Goal: Information Seeking & Learning: Learn about a topic

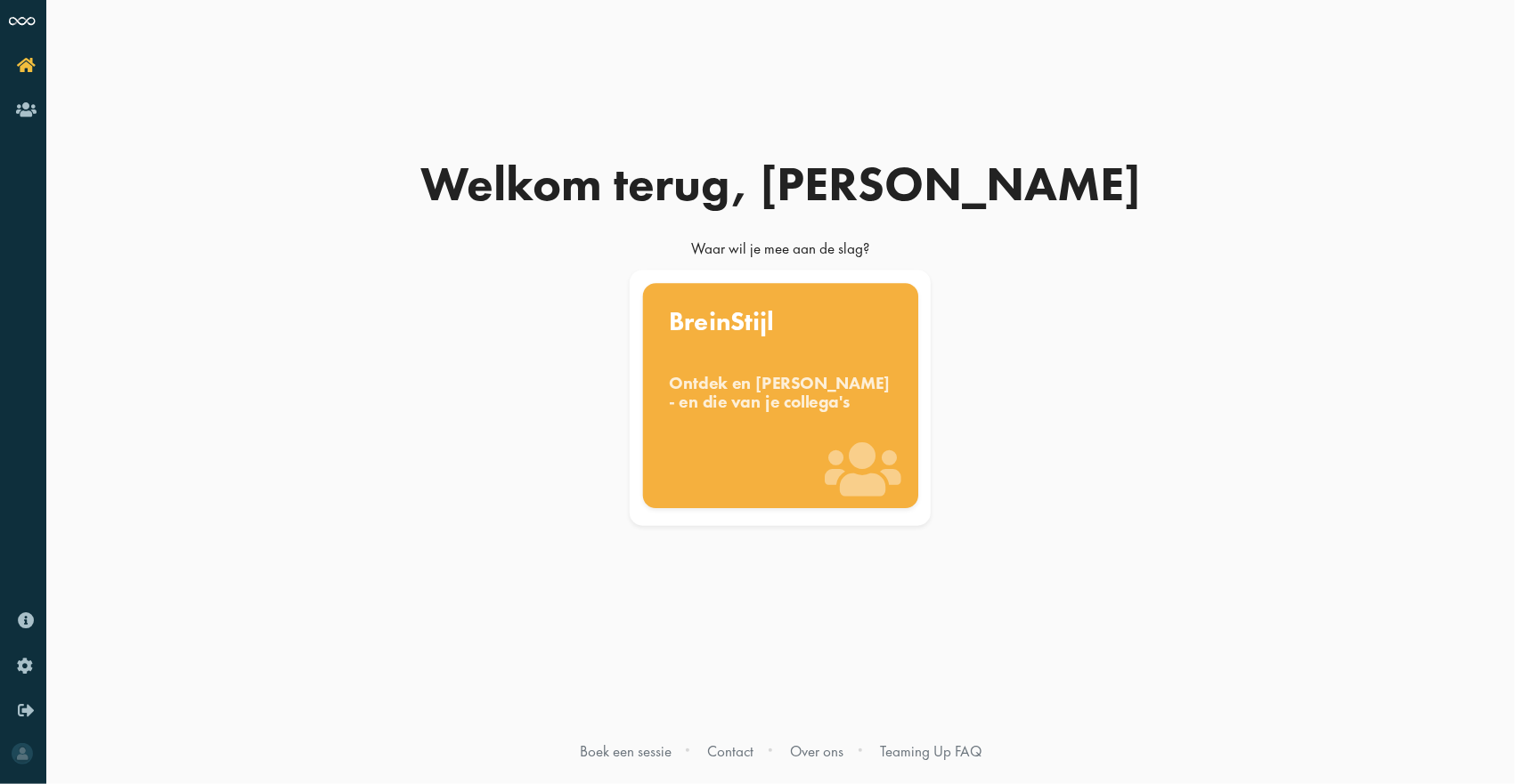
click at [812, 366] on div "BreinStijl Ontdek en benut jouw denkstijl - en die van je collega's" at bounding box center [781, 395] width 276 height 226
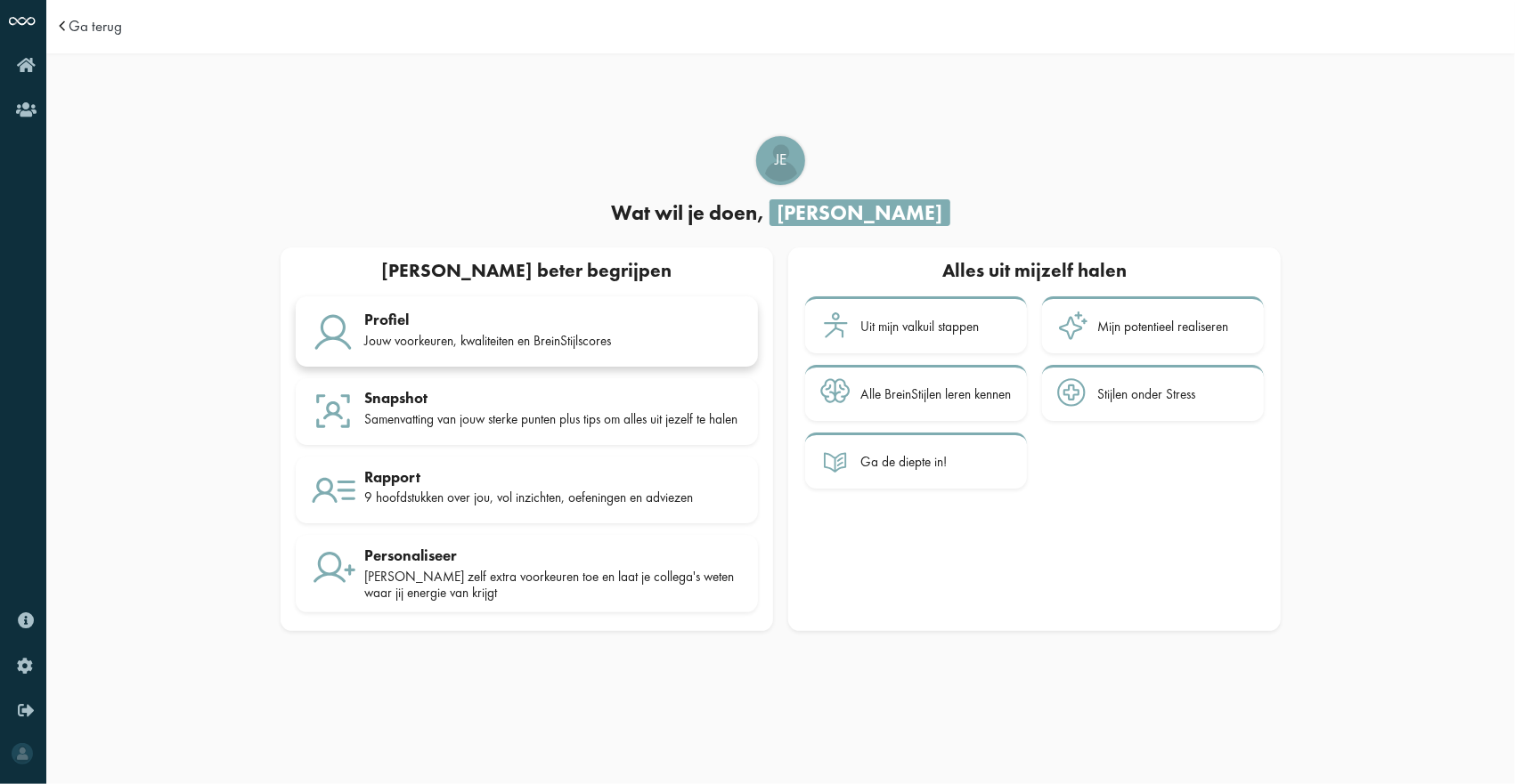
click at [414, 333] on div "Jouw voorkeuren, kwaliteiten en BreinStijlscores" at bounding box center [553, 341] width 378 height 16
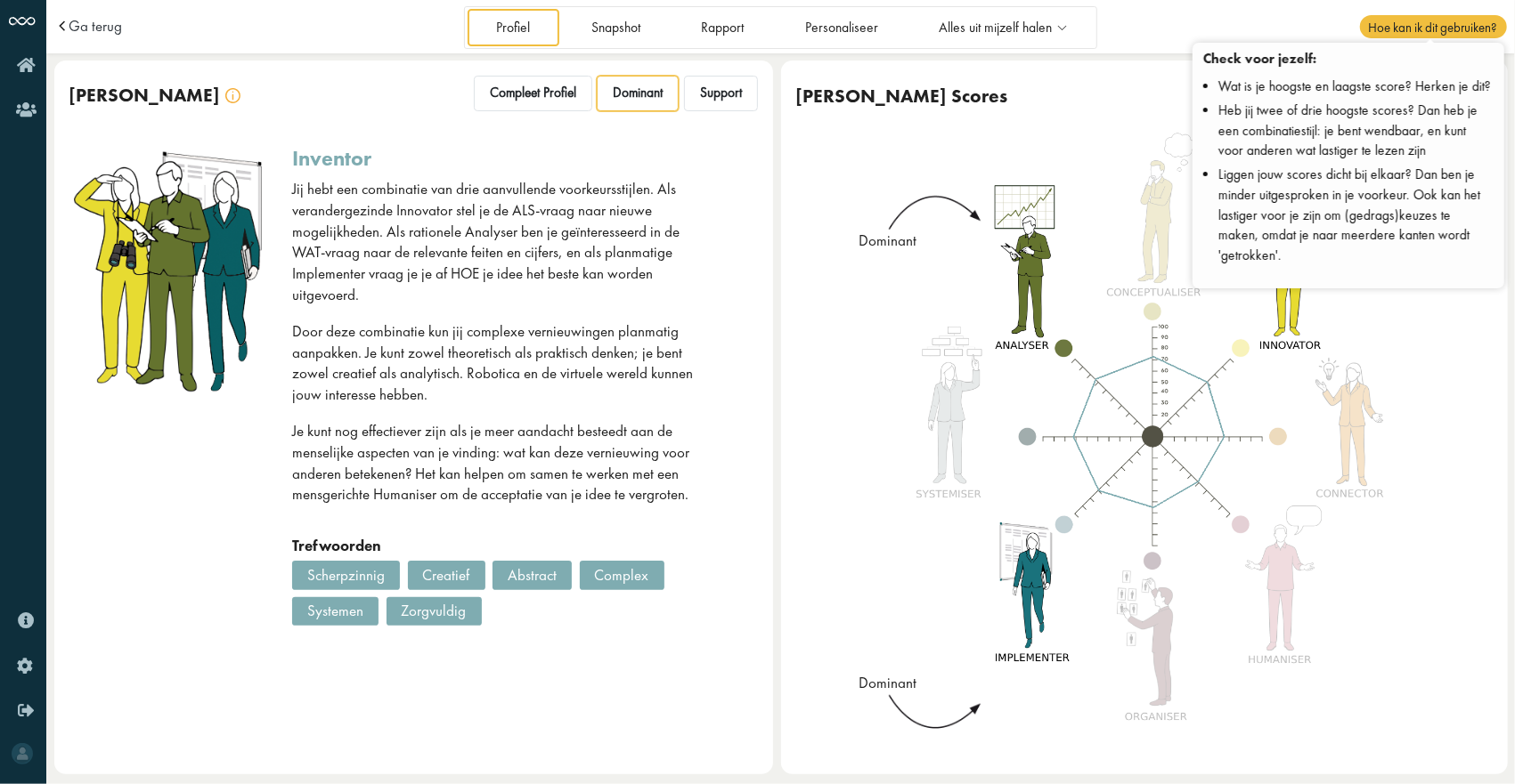
click at [1425, 29] on span "Hoe kan ik dit gebruiken?" at bounding box center [1433, 27] width 146 height 23
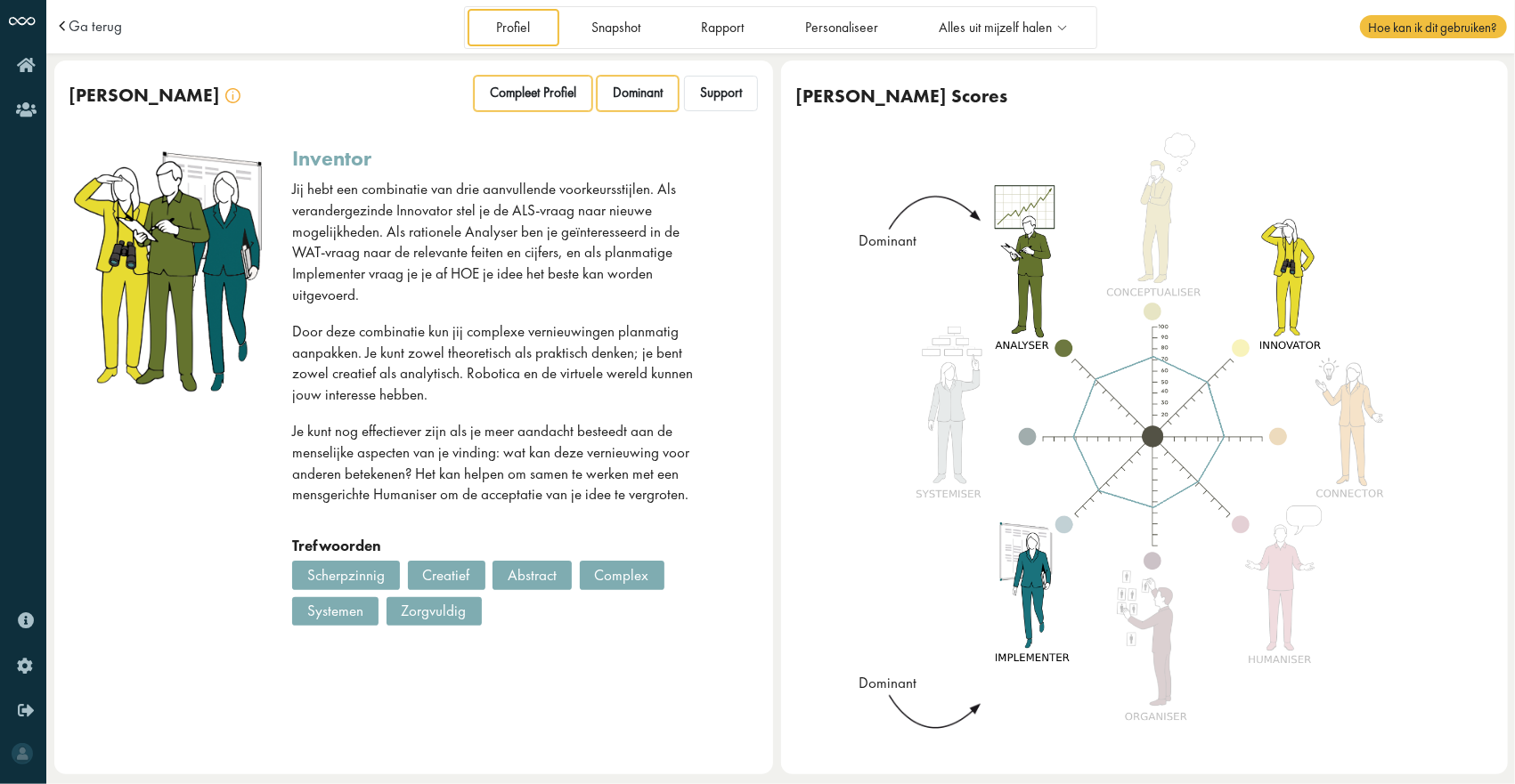
click at [524, 96] on div "Compleet Profiel" at bounding box center [533, 93] width 118 height 36
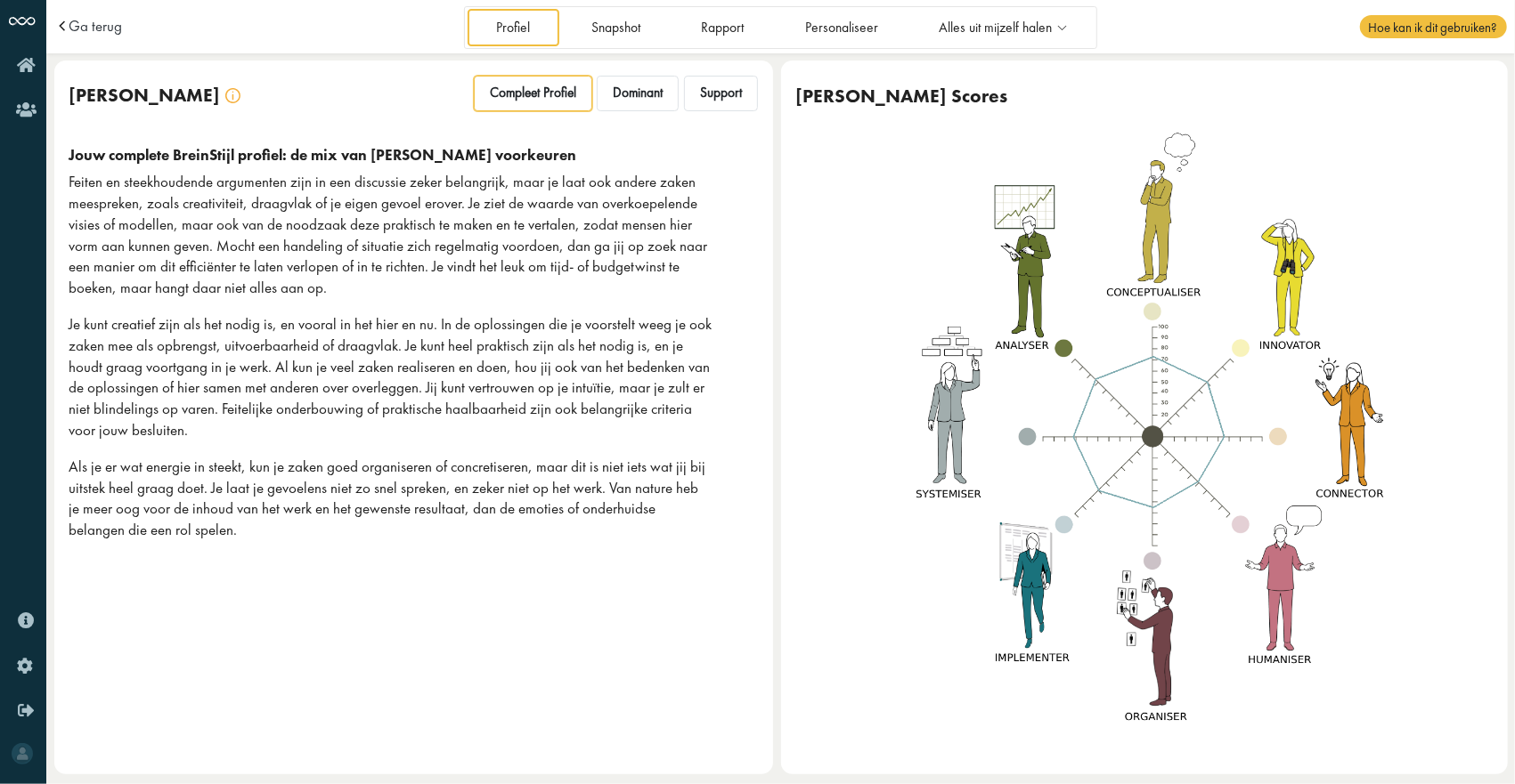
click at [1220, 464] on img at bounding box center [1153, 436] width 515 height 610
click at [637, 108] on div "Dominant" at bounding box center [637, 93] width 82 height 36
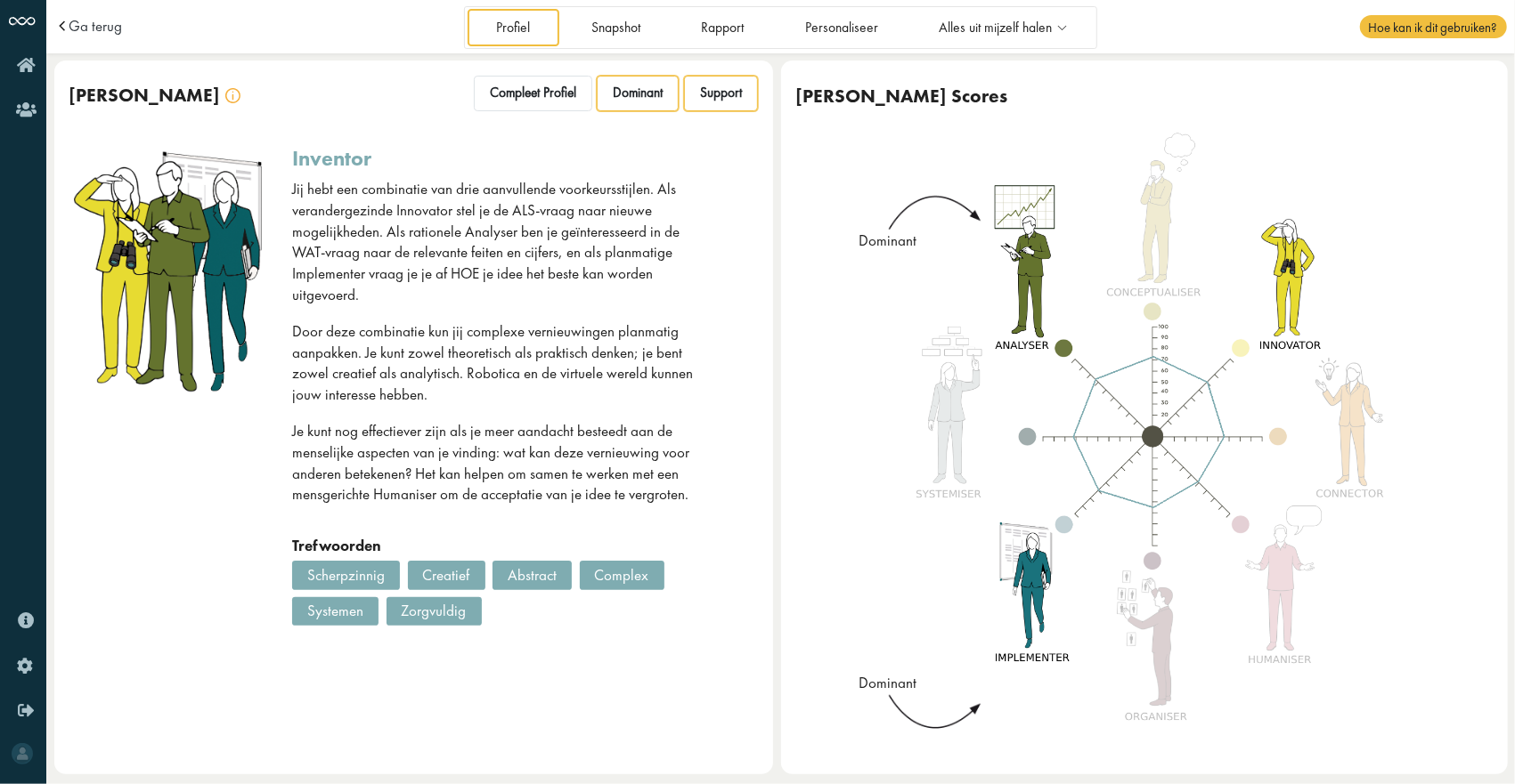
click at [703, 99] on span "Support" at bounding box center [721, 93] width 42 height 17
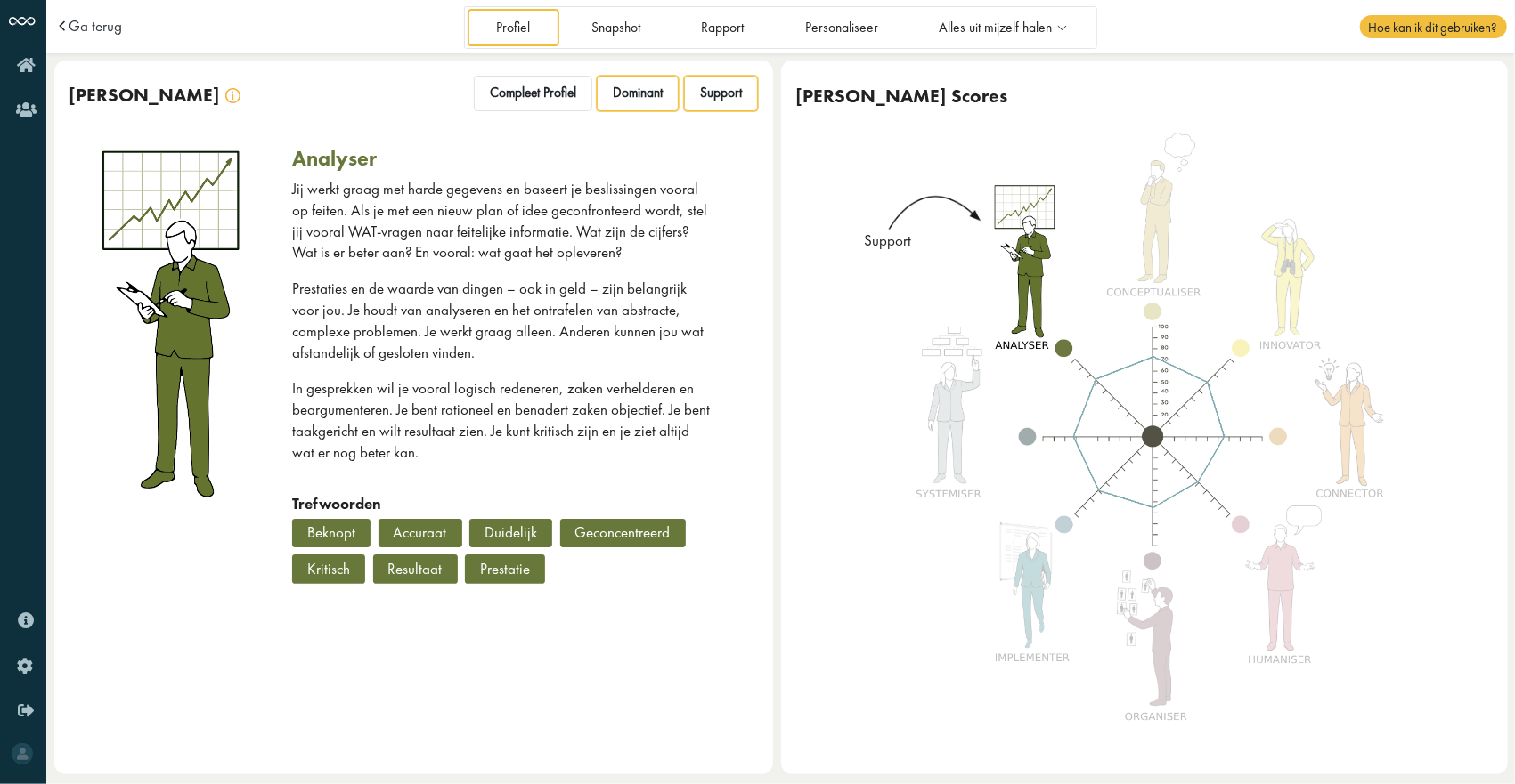
click at [628, 99] on span "Dominant" at bounding box center [637, 93] width 50 height 17
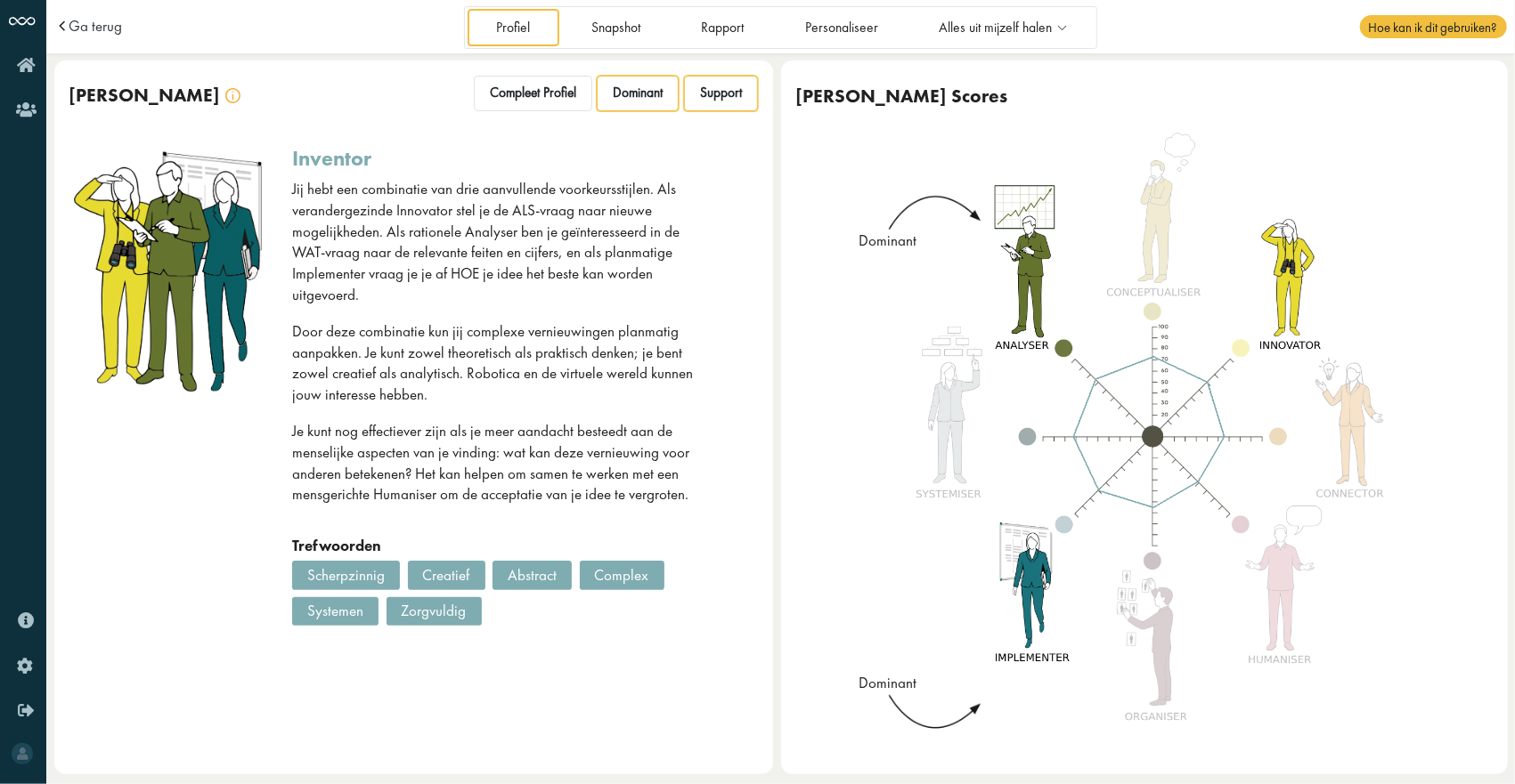
click at [709, 89] on span "Support" at bounding box center [721, 93] width 42 height 17
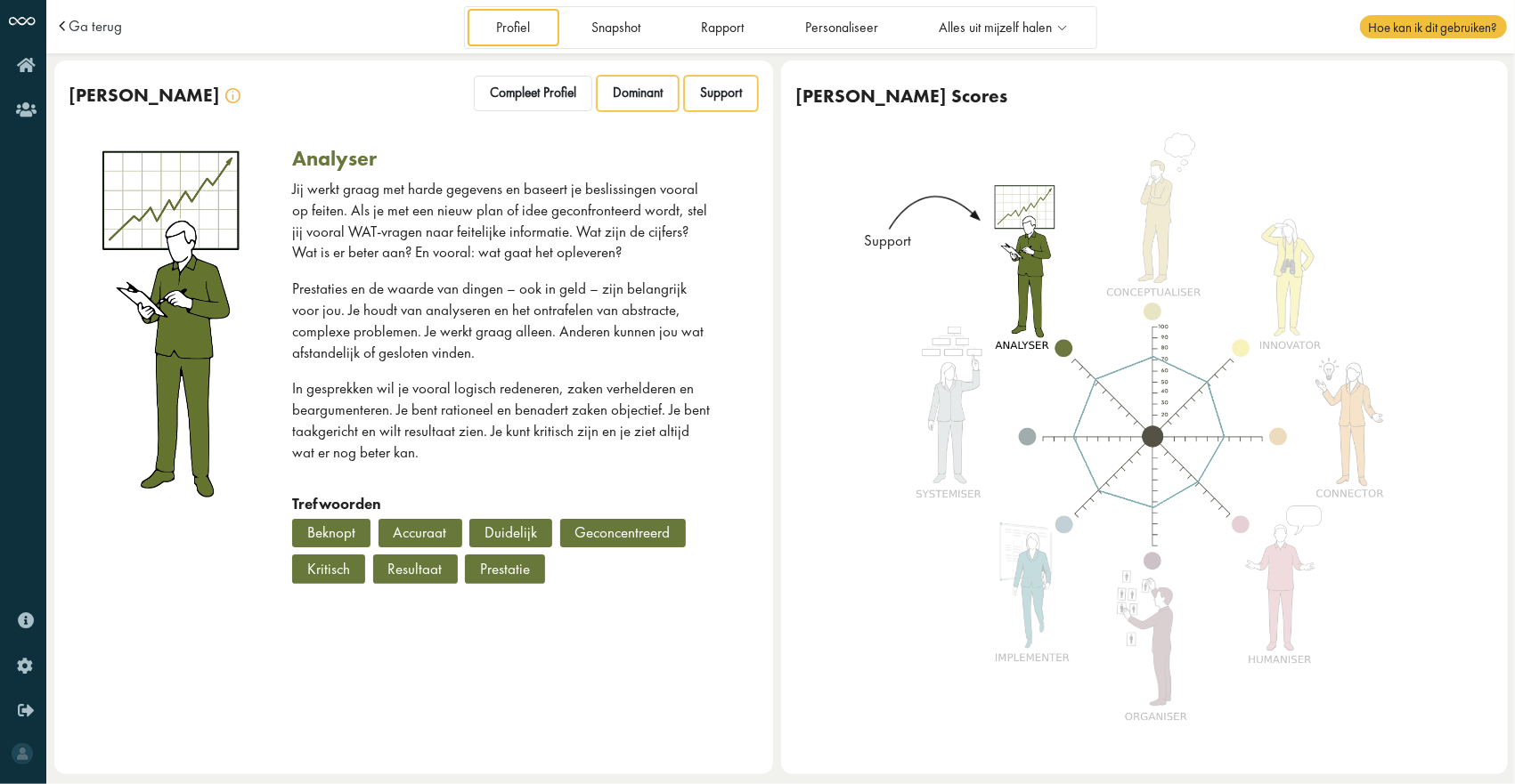
click at [637, 104] on div "Dominant" at bounding box center [637, 93] width 82 height 36
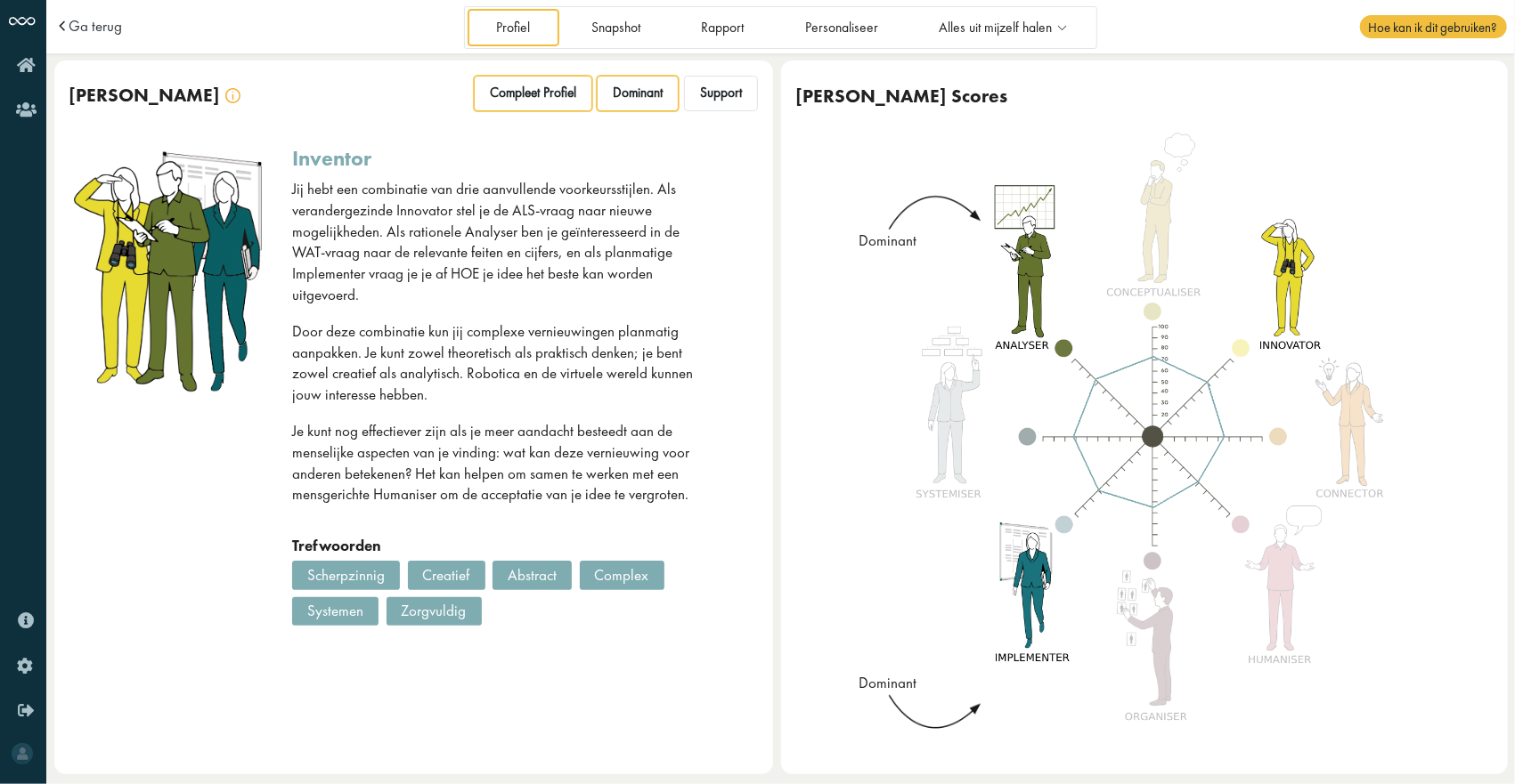
click at [514, 94] on span "Compleet Profiel" at bounding box center [533, 93] width 86 height 17
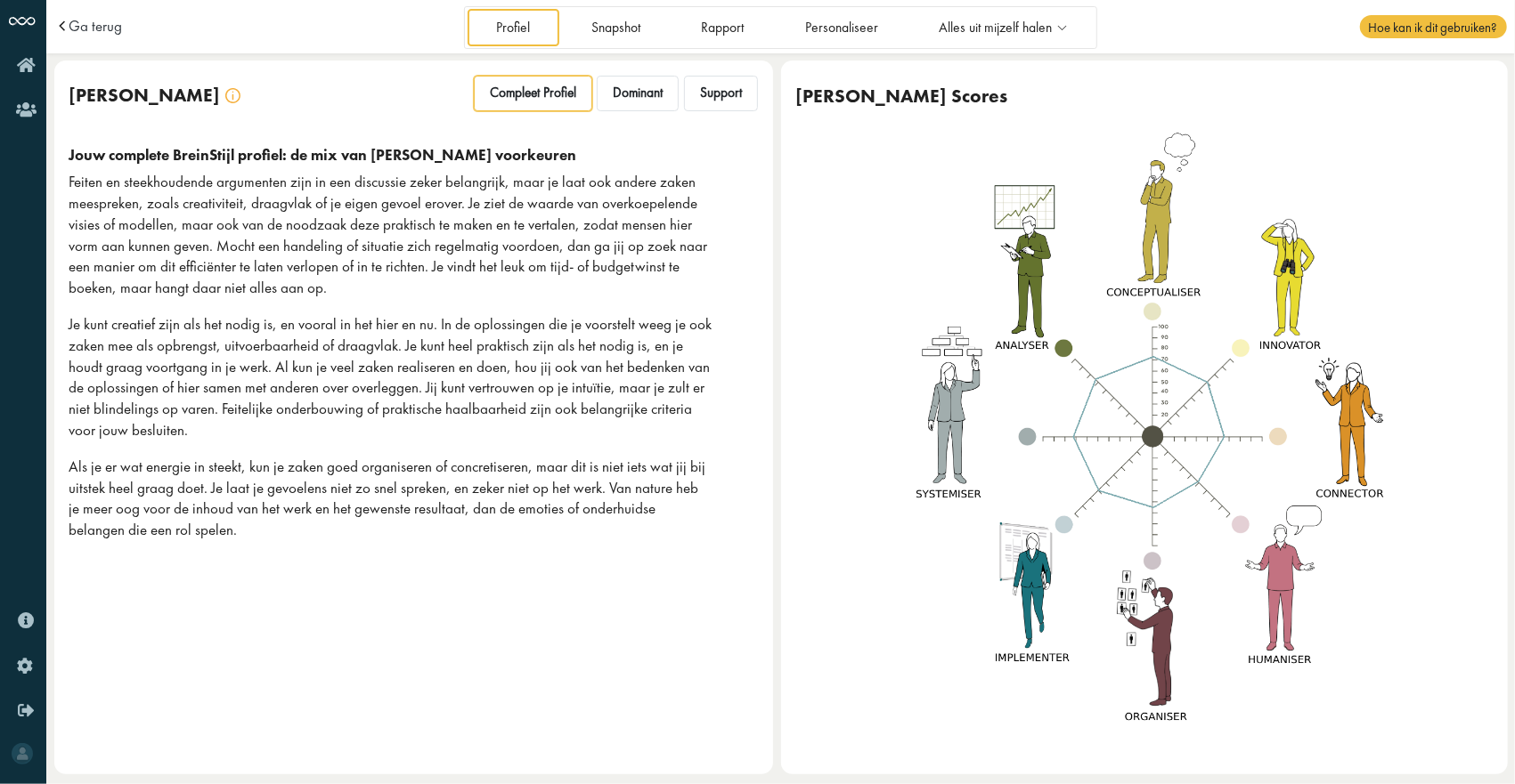
click at [585, 56] on div "Ga terug Profiel Snapshot Rapport Personaliseer Alles uit mijzelf halen Uit mij…" at bounding box center [781, 392] width 1469 height 784
click at [597, 38] on link "Snapshot" at bounding box center [614, 27] width 107 height 36
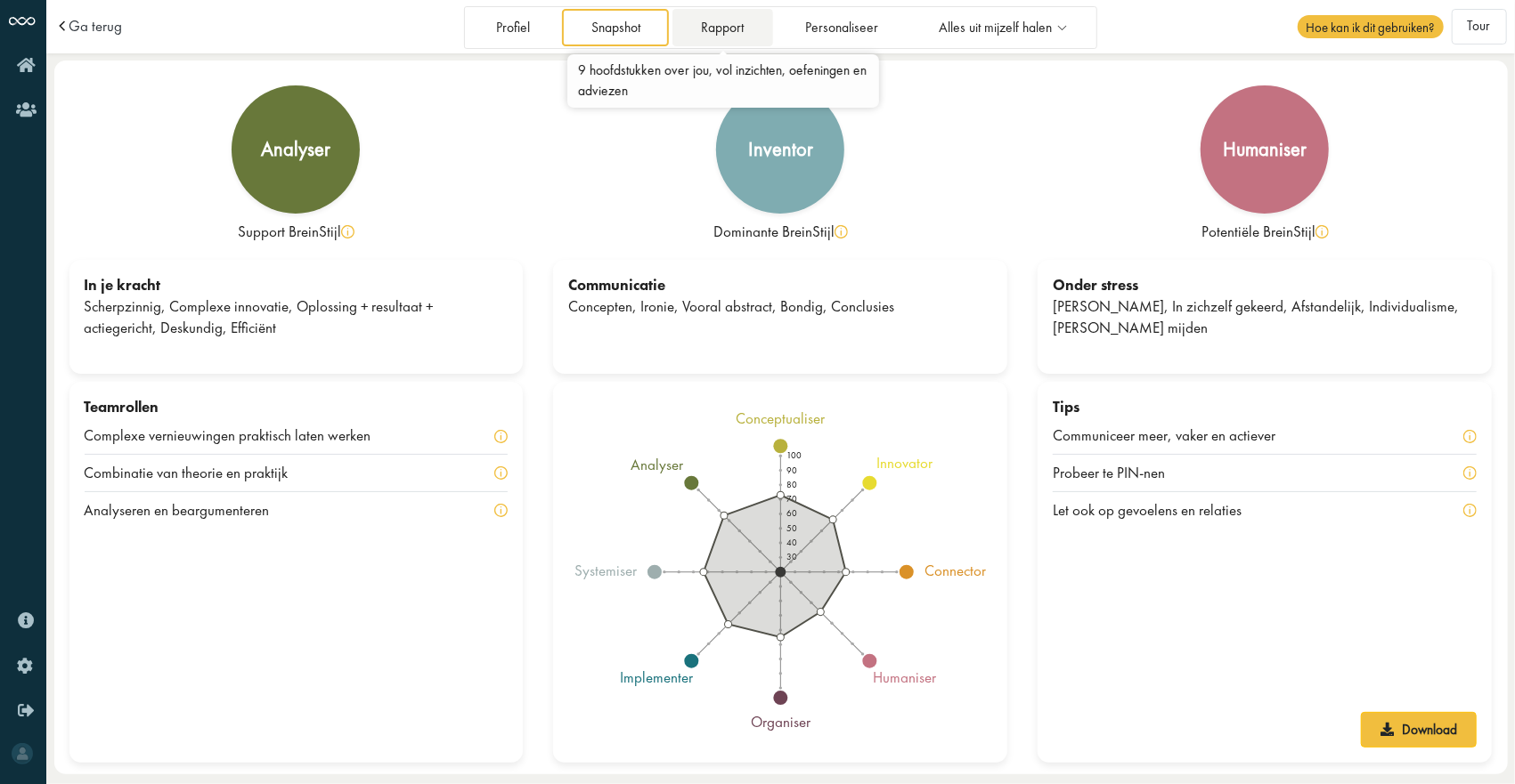
click at [713, 23] on link "Rapport" at bounding box center [722, 27] width 101 height 36
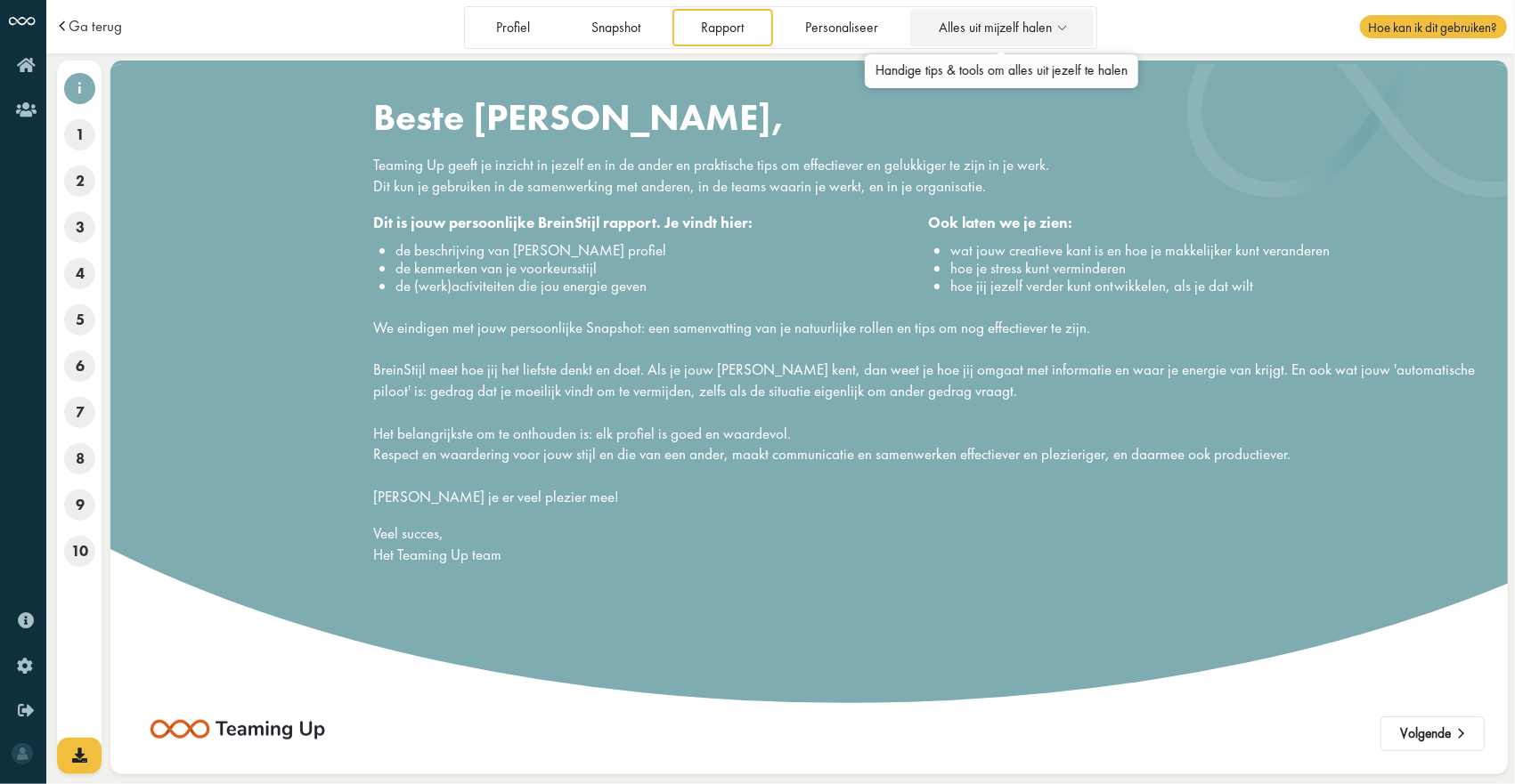
click at [955, 34] on span "Alles uit mijzelf halen" at bounding box center [996, 28] width 113 height 15
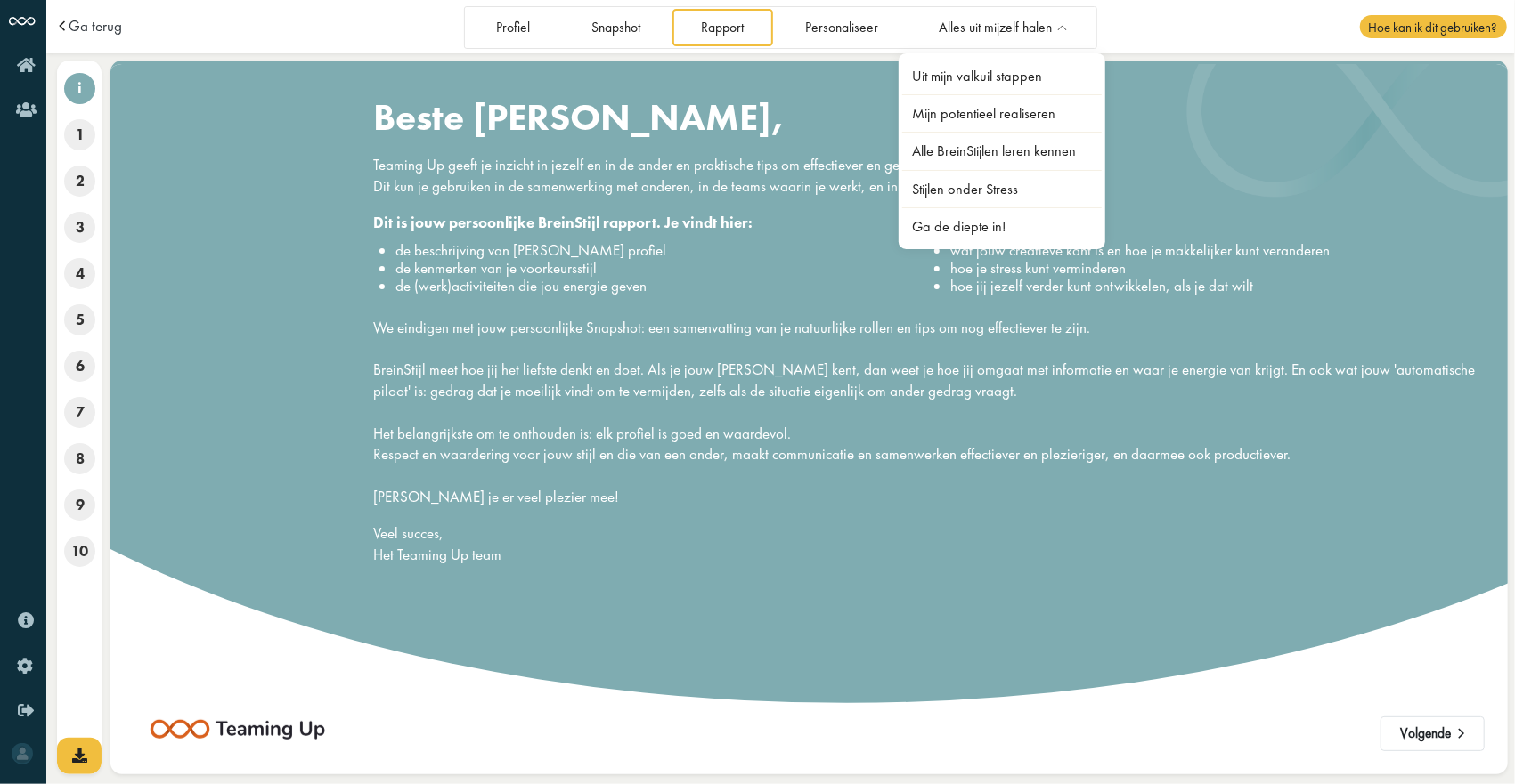
click at [856, 111] on h1 "Beste [PERSON_NAME]," at bounding box center [928, 116] width 1110 height 45
click at [992, 41] on link "Alles uit mijzelf halen" at bounding box center [1002, 27] width 184 height 36
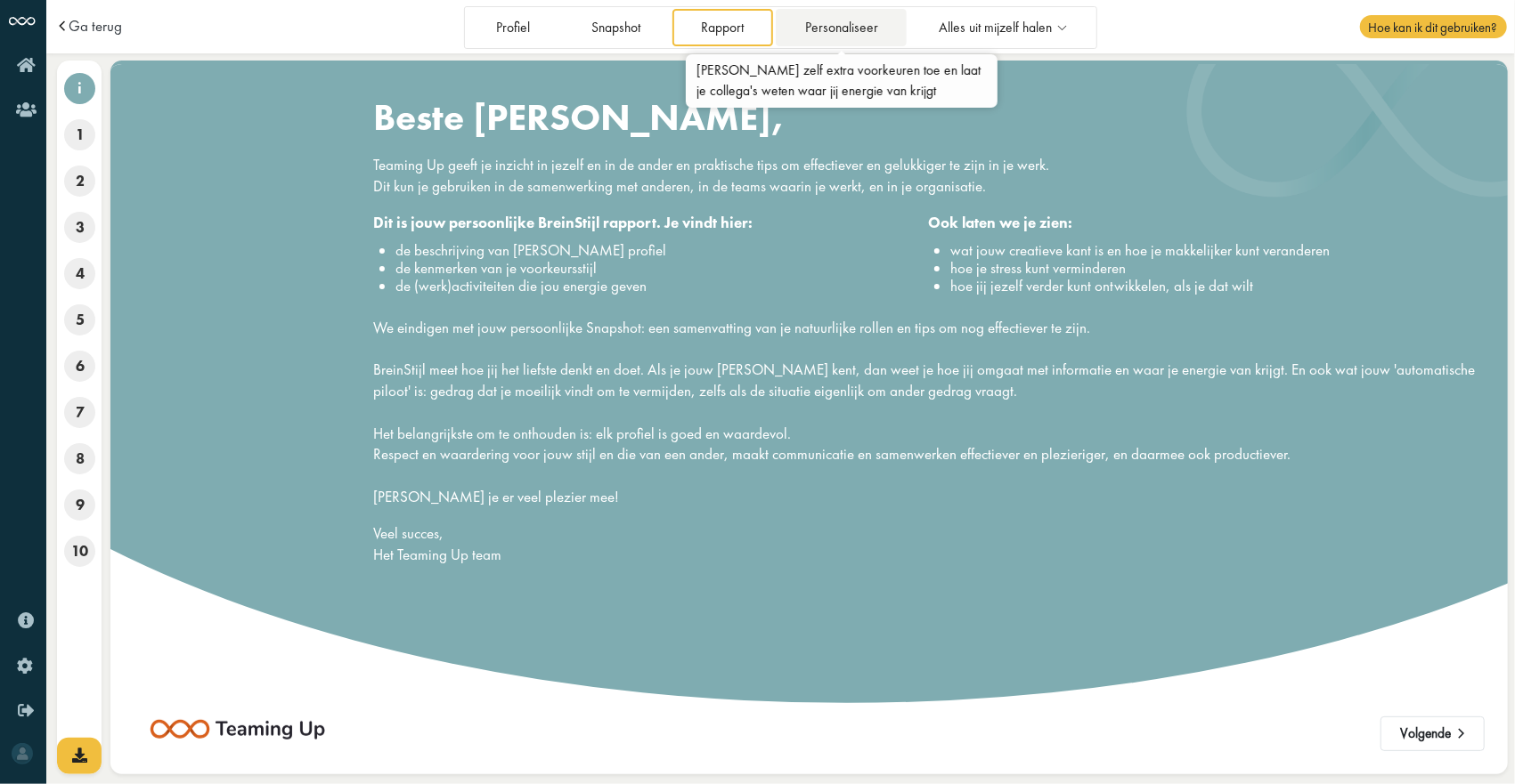
click at [869, 36] on link "Personaliseer" at bounding box center [841, 27] width 131 height 36
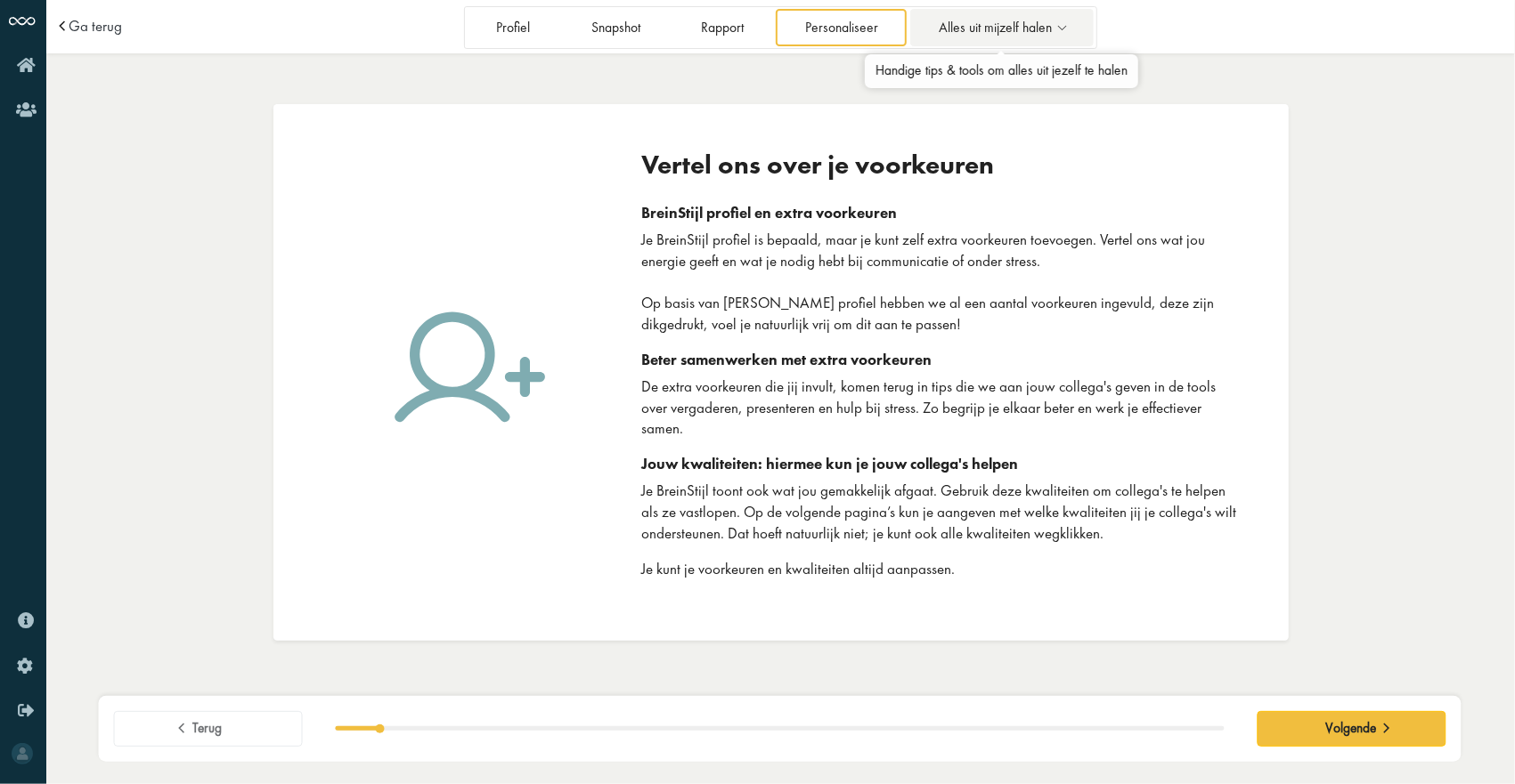
click at [973, 23] on span "Alles uit mijzelf halen" at bounding box center [996, 28] width 113 height 15
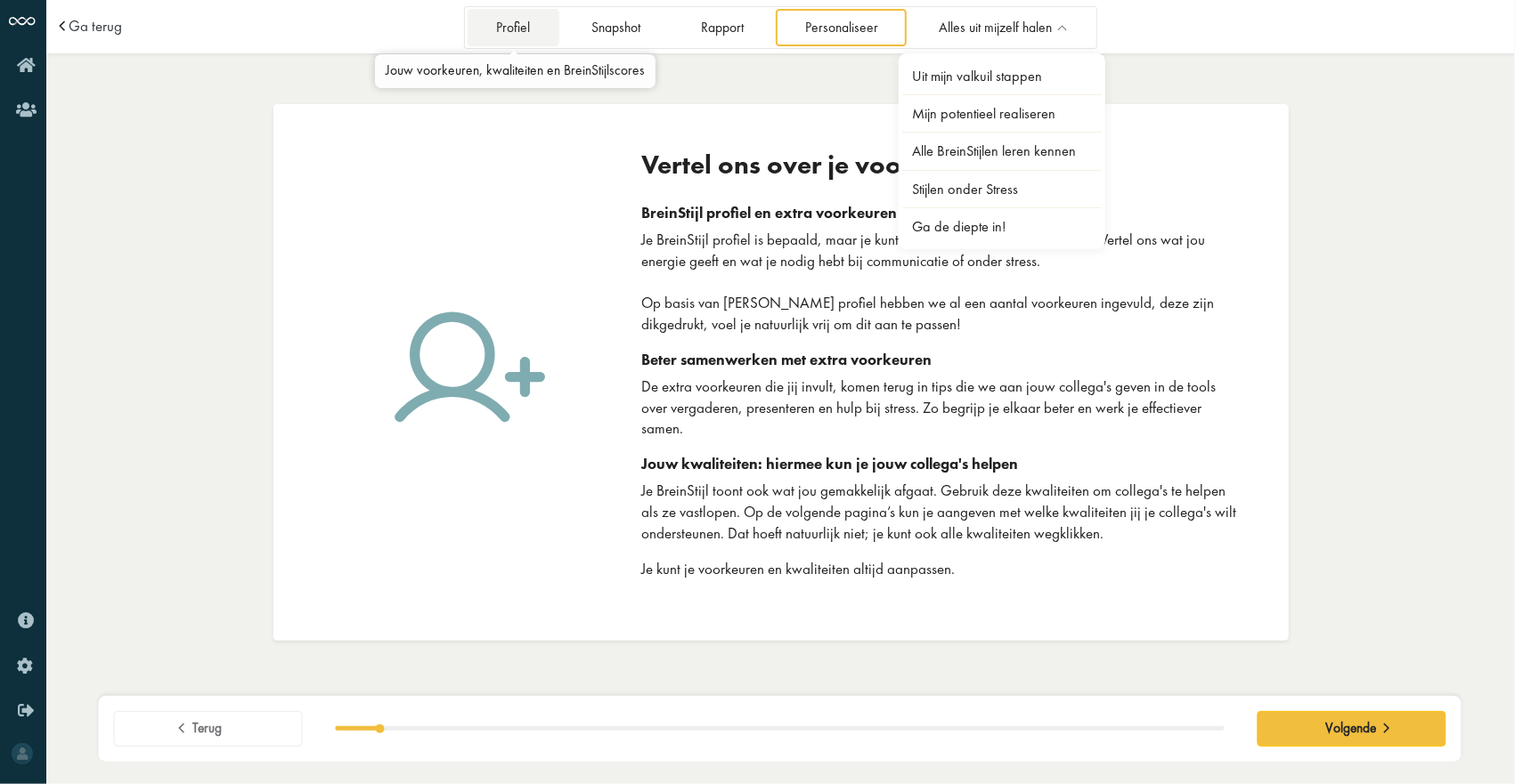
click at [518, 33] on link "Profiel" at bounding box center [514, 27] width 92 height 36
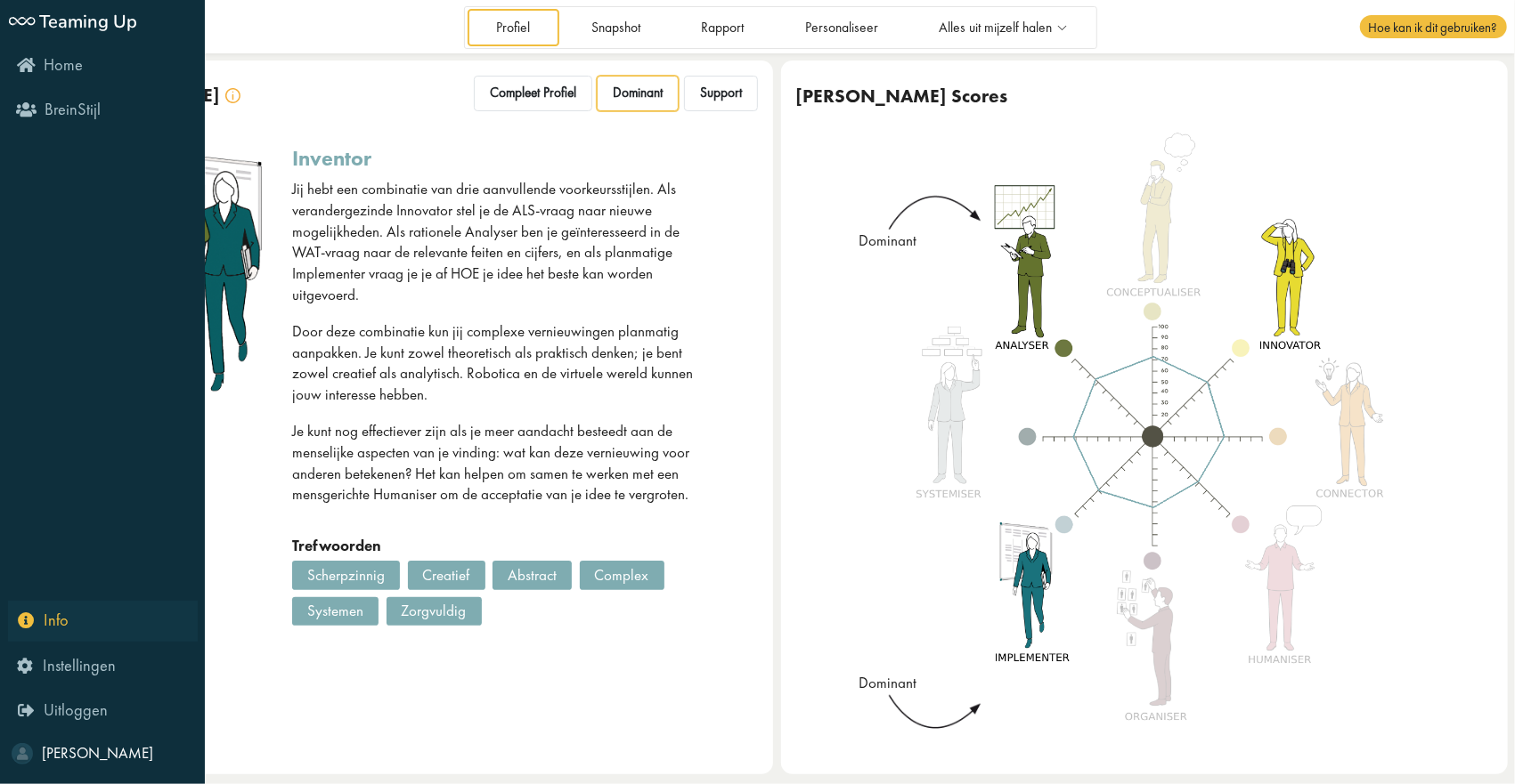
click at [34, 626] on icon "Info" at bounding box center [43, 620] width 51 height 17
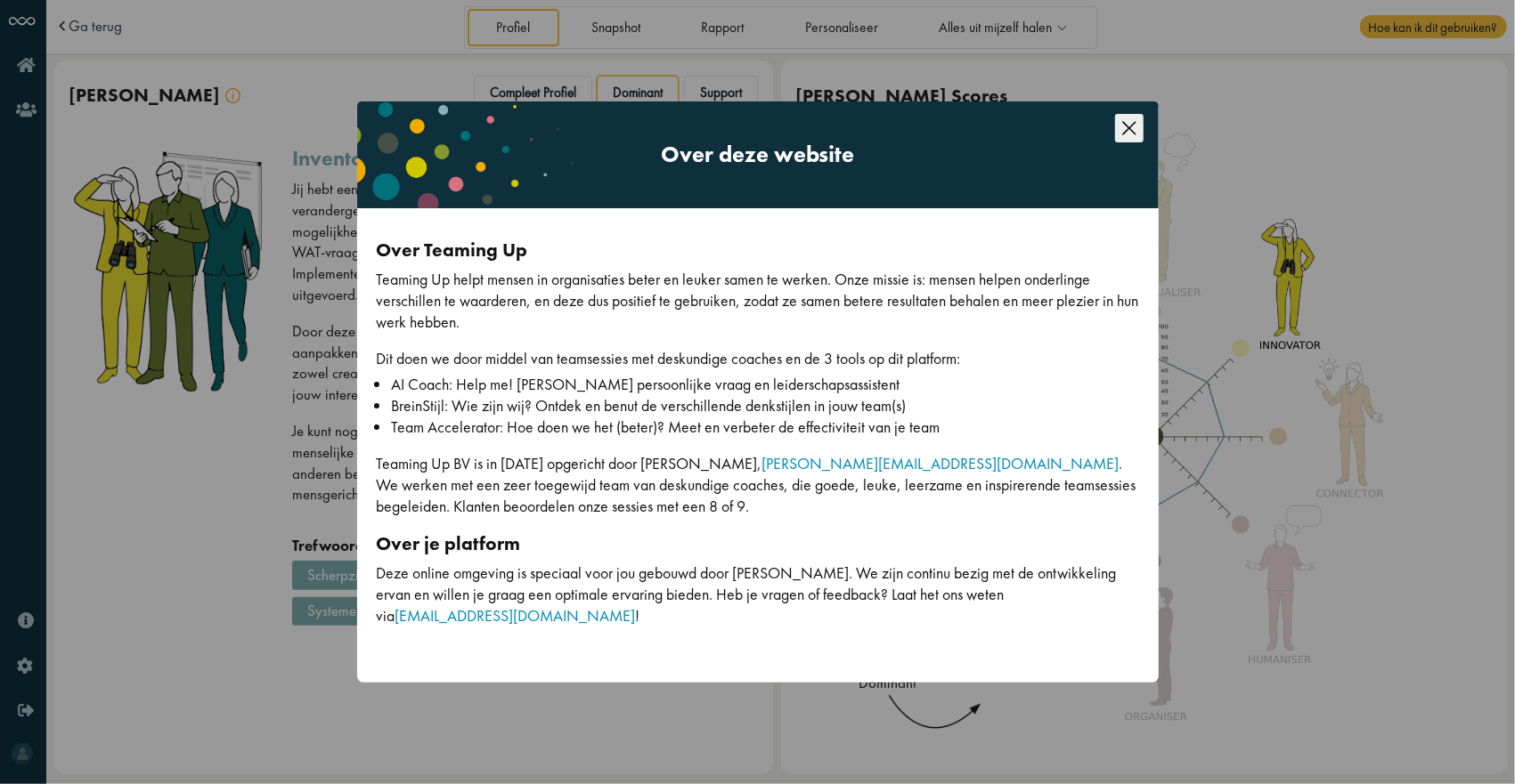
click at [306, 430] on div "Over deze website Over Teaming Up Teaming Up helpt mensen in organisaties beter…" at bounding box center [758, 392] width 1515 height 784
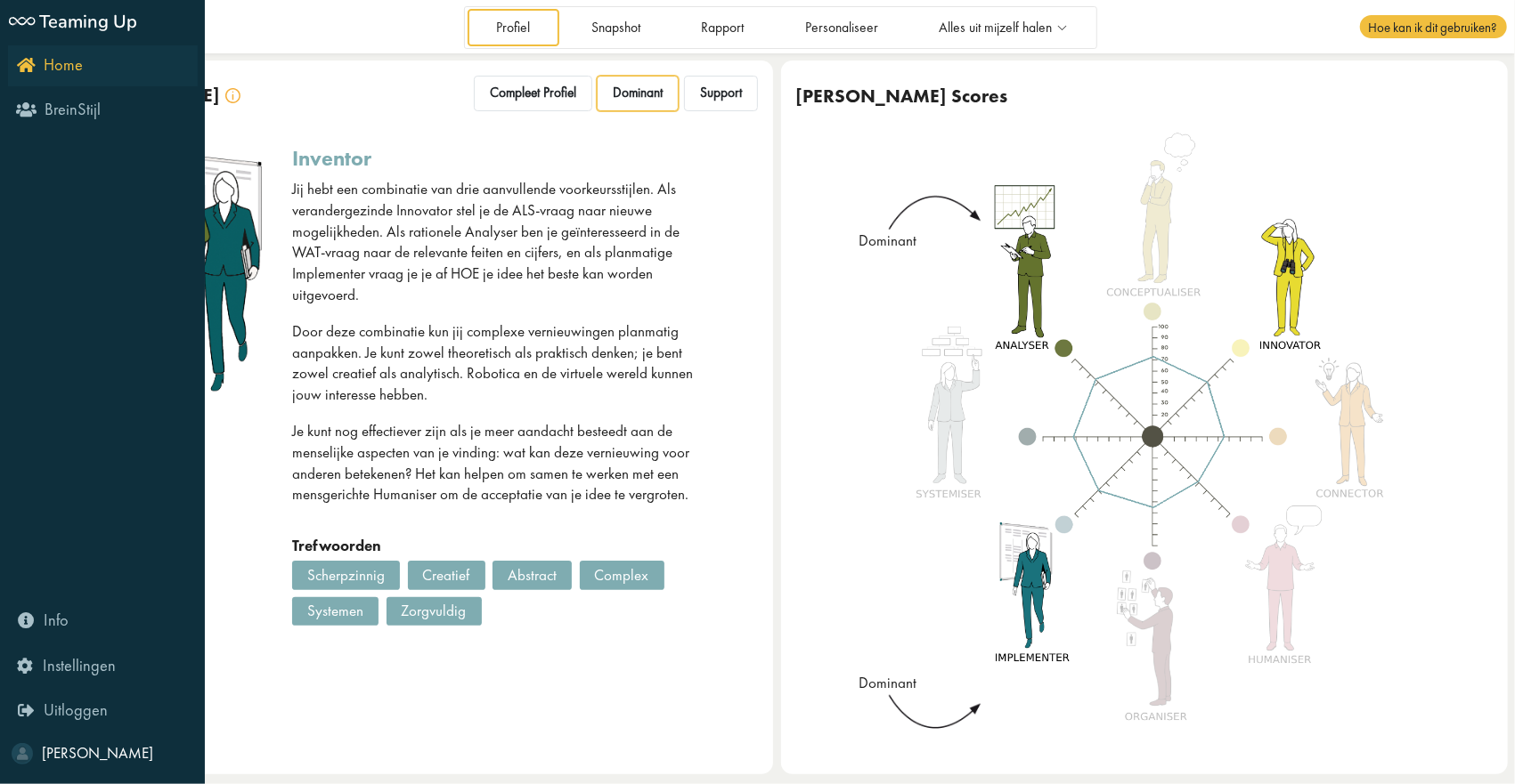
click at [34, 60] on icon "Home" at bounding box center [50, 64] width 66 height 17
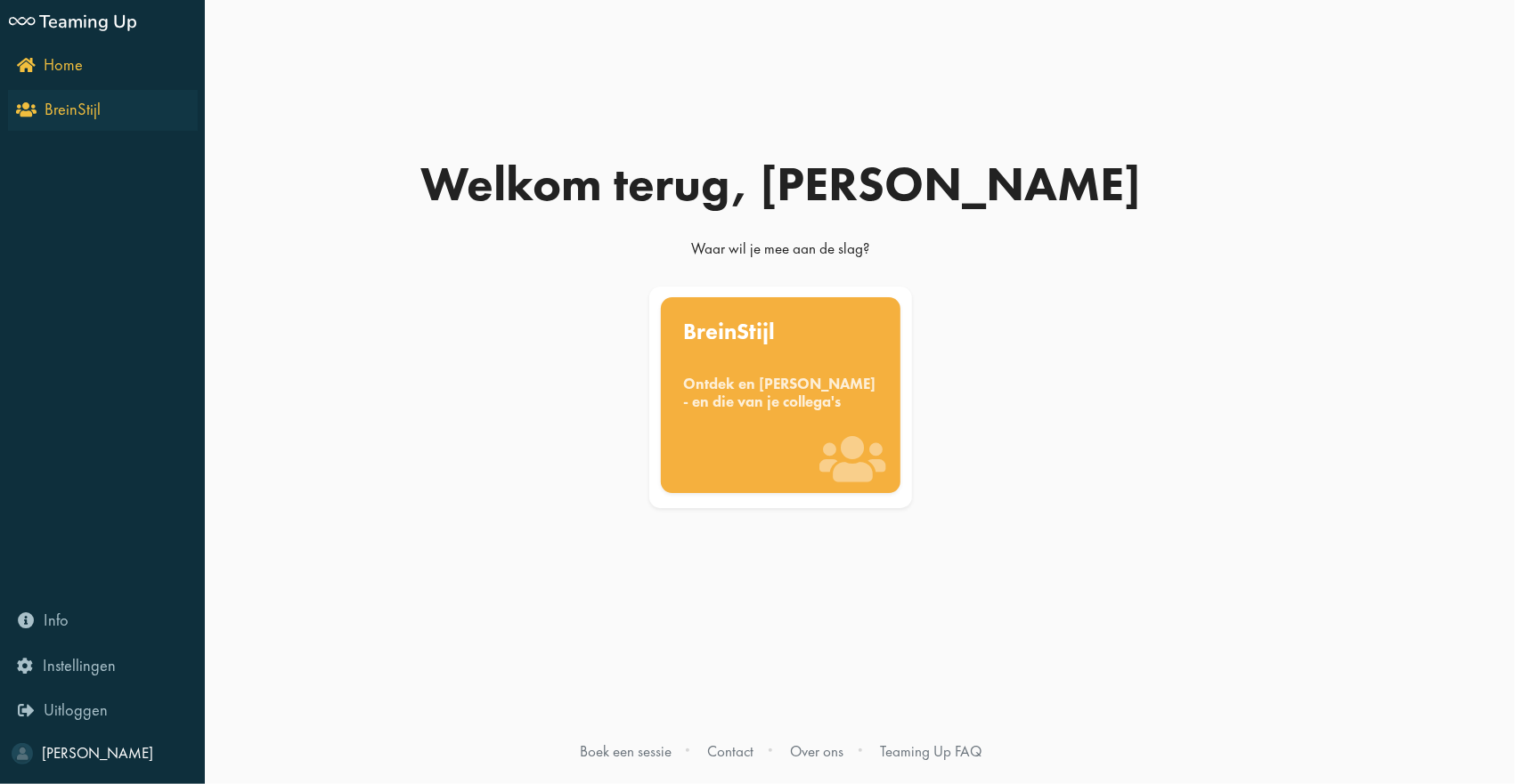
click at [19, 107] on icon "BreinStijl" at bounding box center [60, 109] width 81 height 17
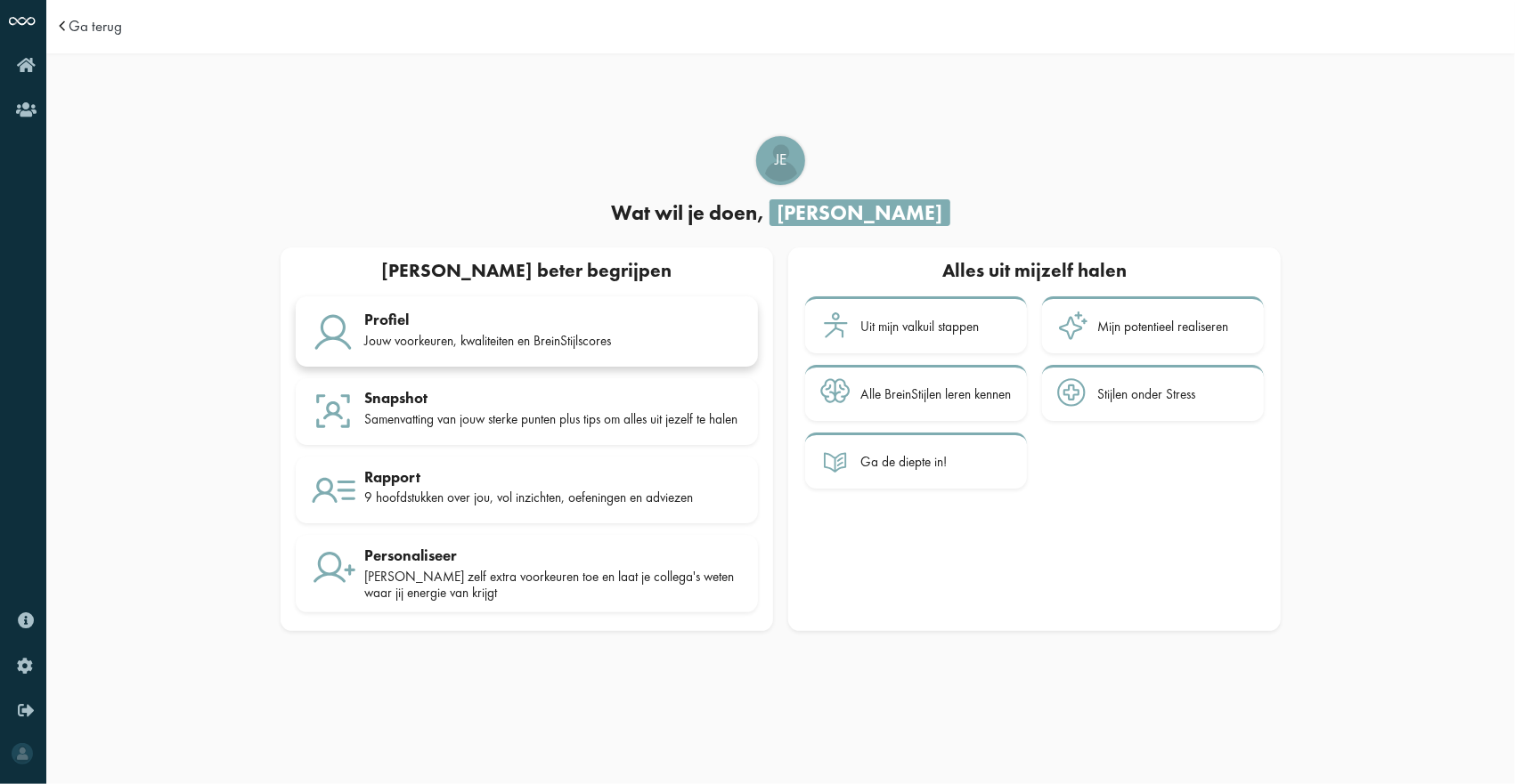
click at [408, 333] on div "Jouw voorkeuren, kwaliteiten en BreinStijlscores" at bounding box center [553, 341] width 378 height 16
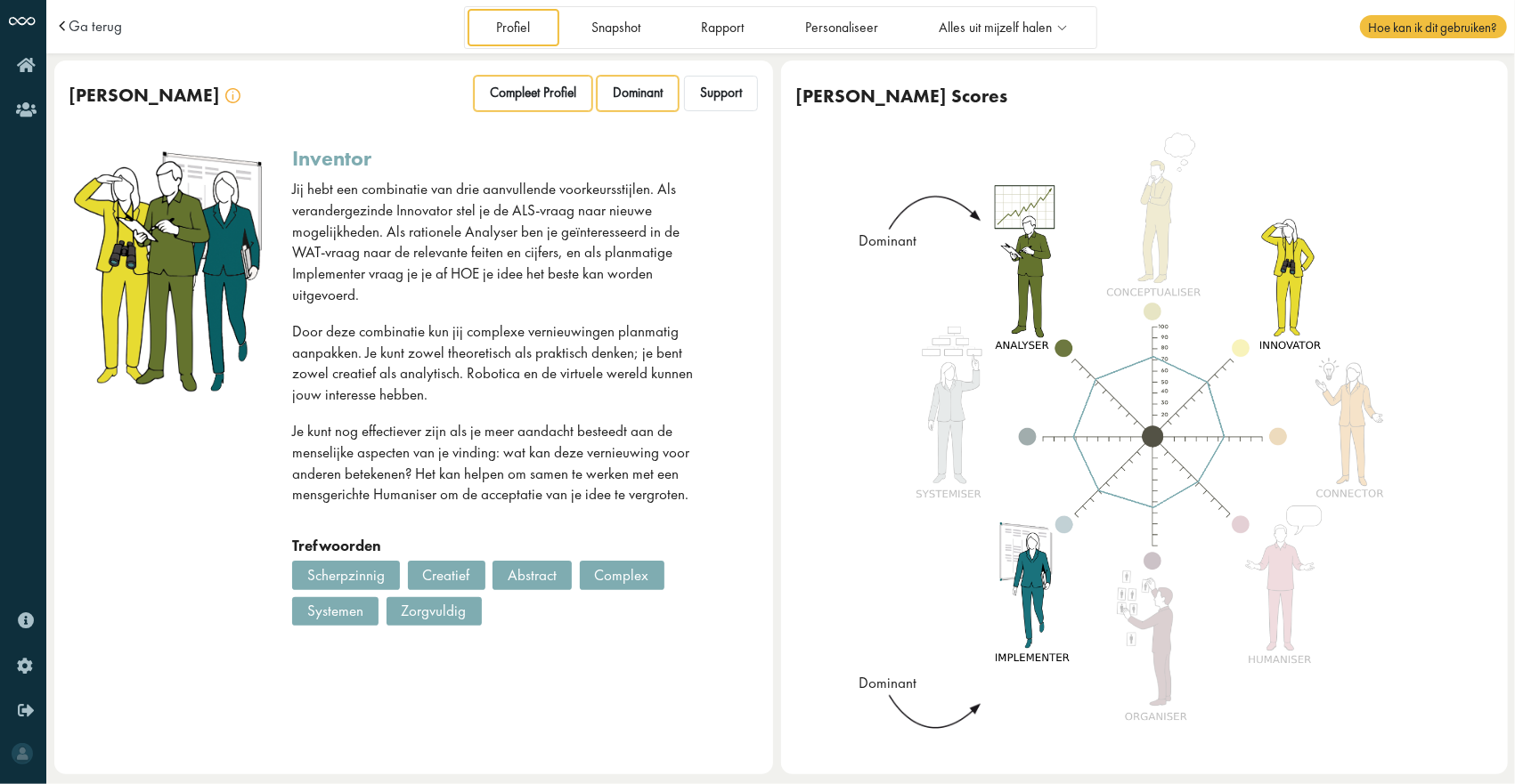
click at [563, 100] on span "Compleet Profiel" at bounding box center [533, 93] width 86 height 17
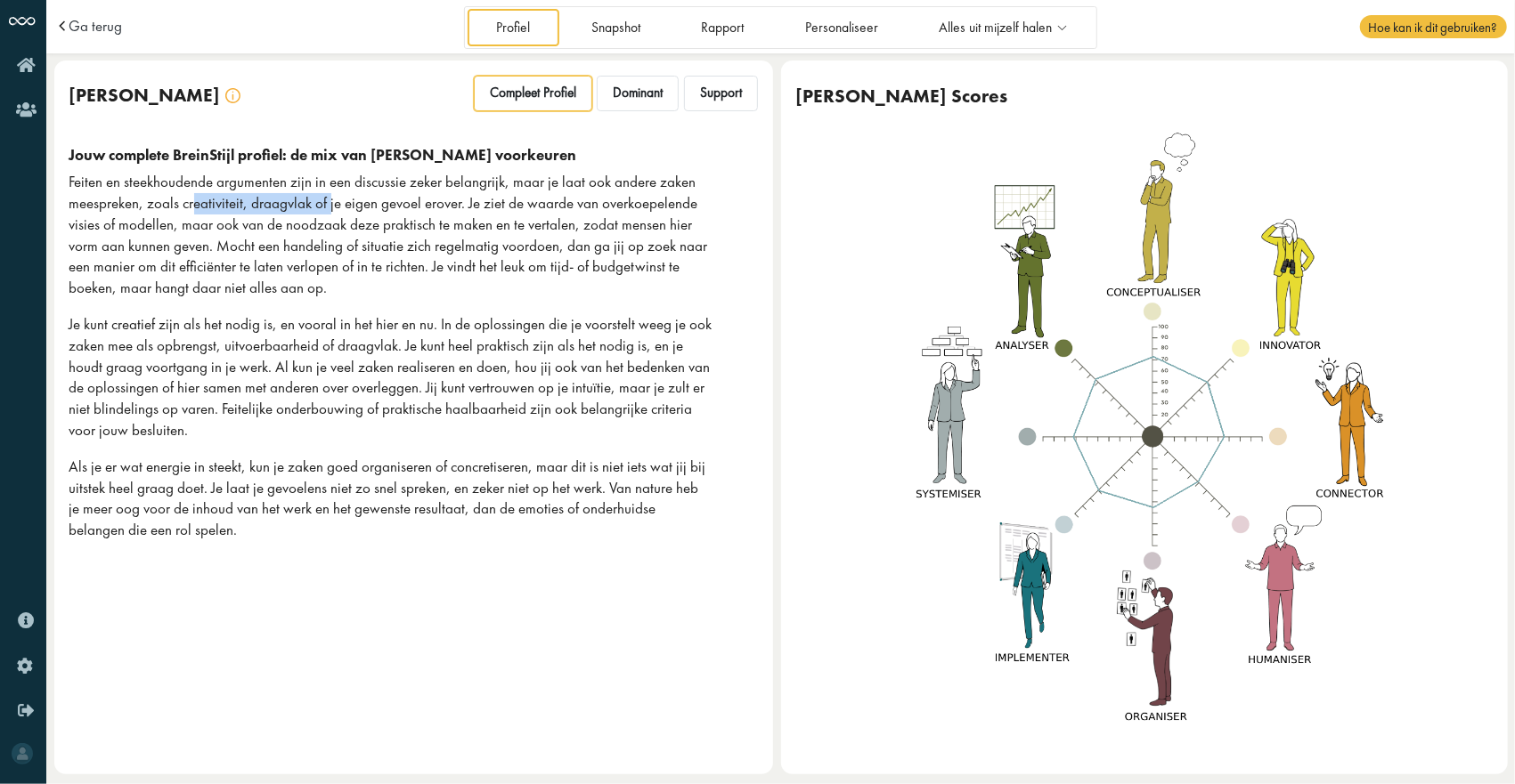
drag, startPoint x: 228, startPoint y: 209, endPoint x: 326, endPoint y: 210, distance: 98.0
click at [326, 210] on p "Feiten en steekhoudende argumenten zijn in een discussie zeker belangrijk, maar…" at bounding box center [391, 235] width 644 height 128
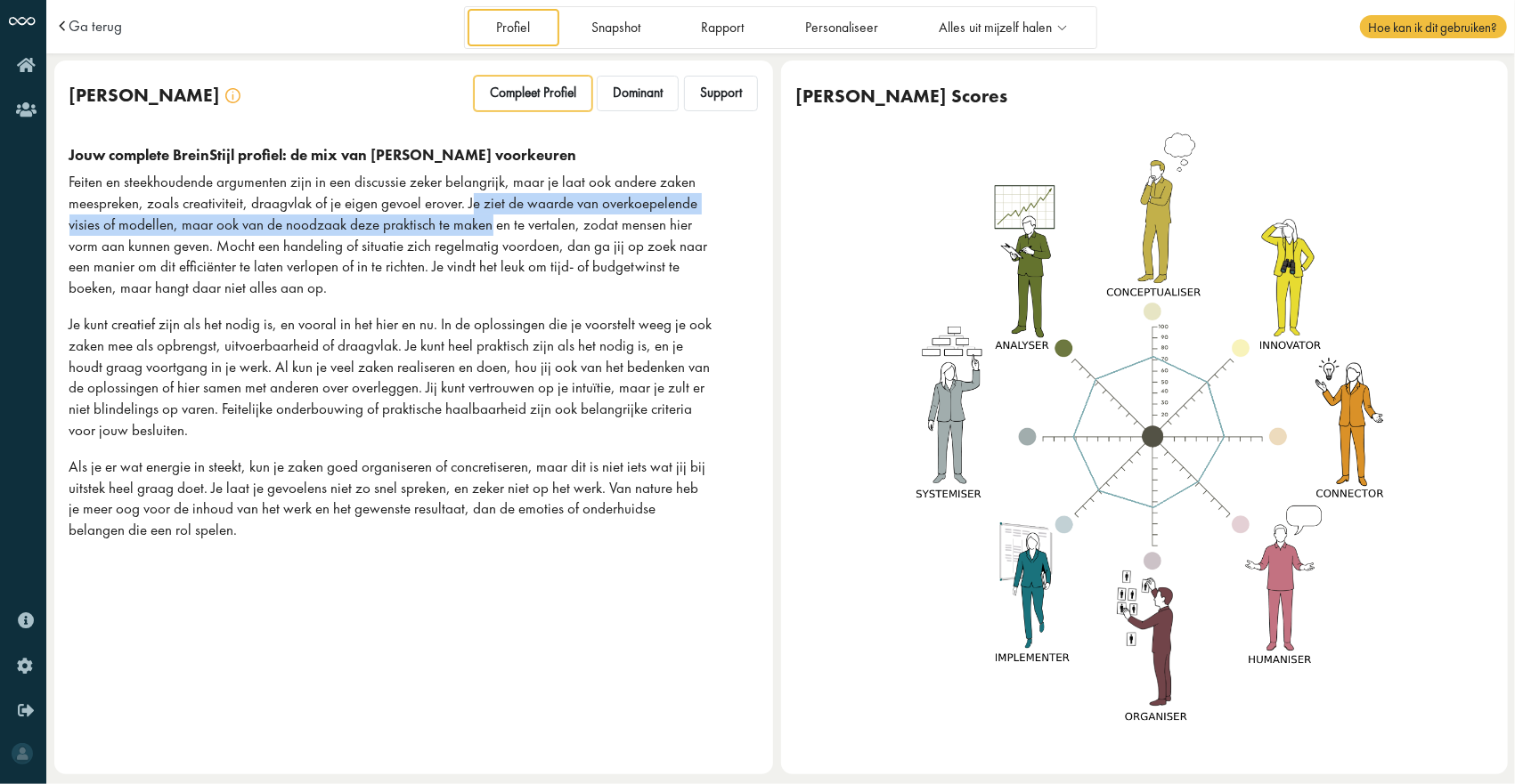
drag, startPoint x: 472, startPoint y: 207, endPoint x: 485, endPoint y: 226, distance: 23.0
click at [485, 226] on p "Feiten en steekhoudende argumenten zijn in een discussie zeker belangrijk, maar…" at bounding box center [391, 235] width 644 height 128
click at [188, 228] on p "Feiten en steekhoudende argumenten zijn in een discussie zeker belangrijk, maar…" at bounding box center [391, 235] width 644 height 128
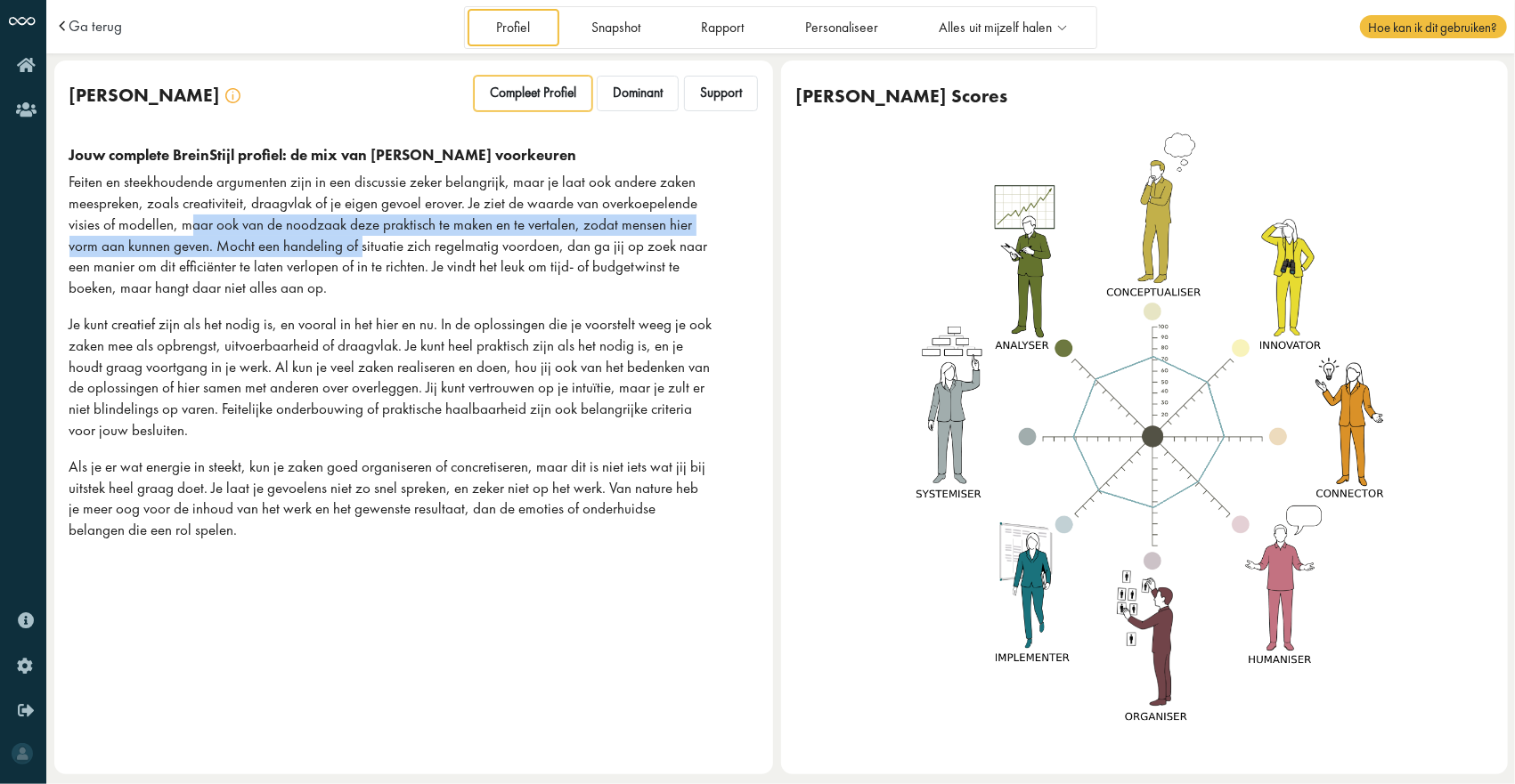
drag, startPoint x: 200, startPoint y: 231, endPoint x: 364, endPoint y: 246, distance: 164.7
click at [364, 246] on p "Feiten en steekhoudende argumenten zijn in een discussie zeker belangrijk, maar…" at bounding box center [391, 235] width 644 height 128
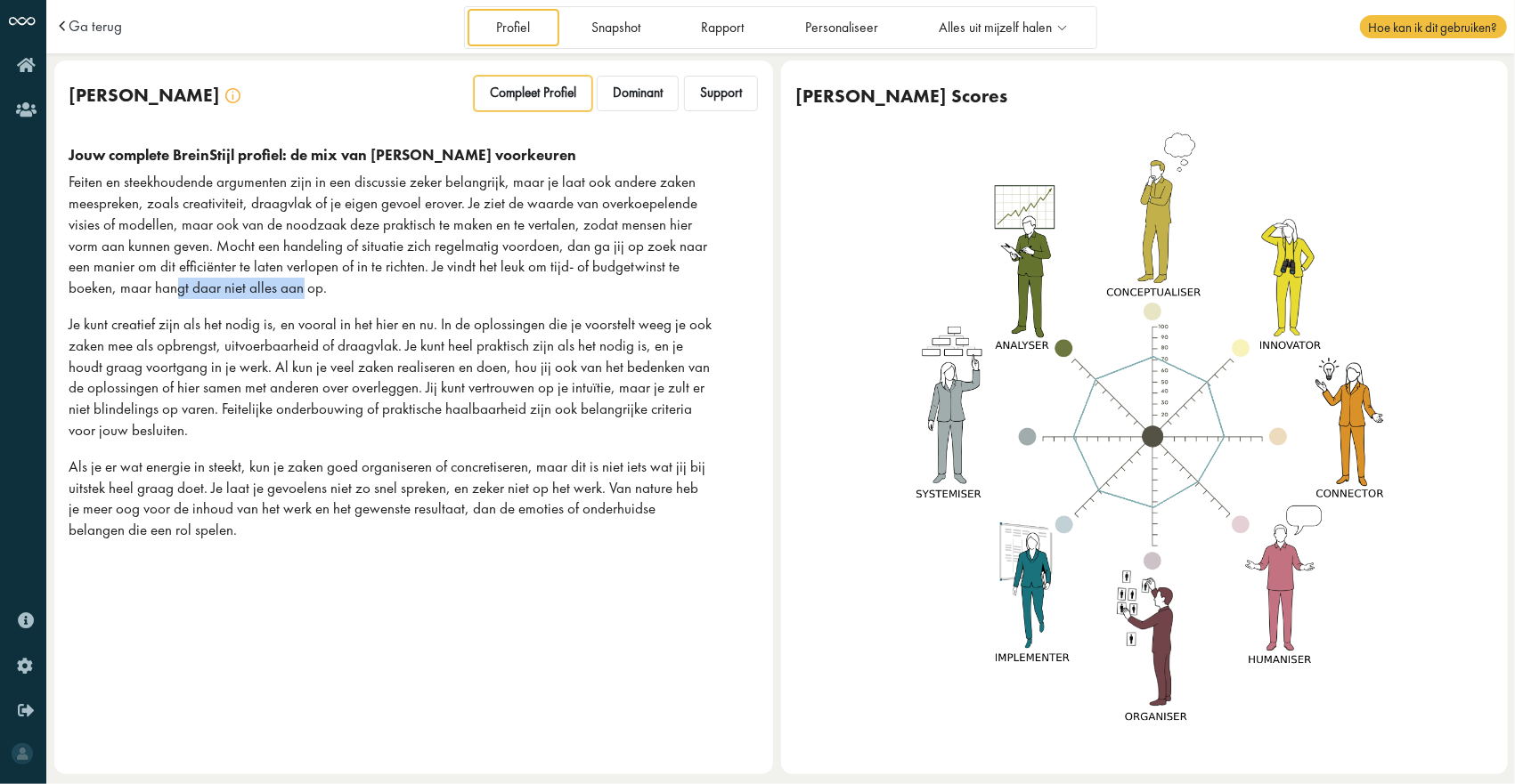
drag, startPoint x: 175, startPoint y: 288, endPoint x: 301, endPoint y: 286, distance: 126.0
click at [301, 286] on p "Feiten en steekhoudende argumenten zijn in een discussie zeker belangrijk, maar…" at bounding box center [391, 235] width 644 height 128
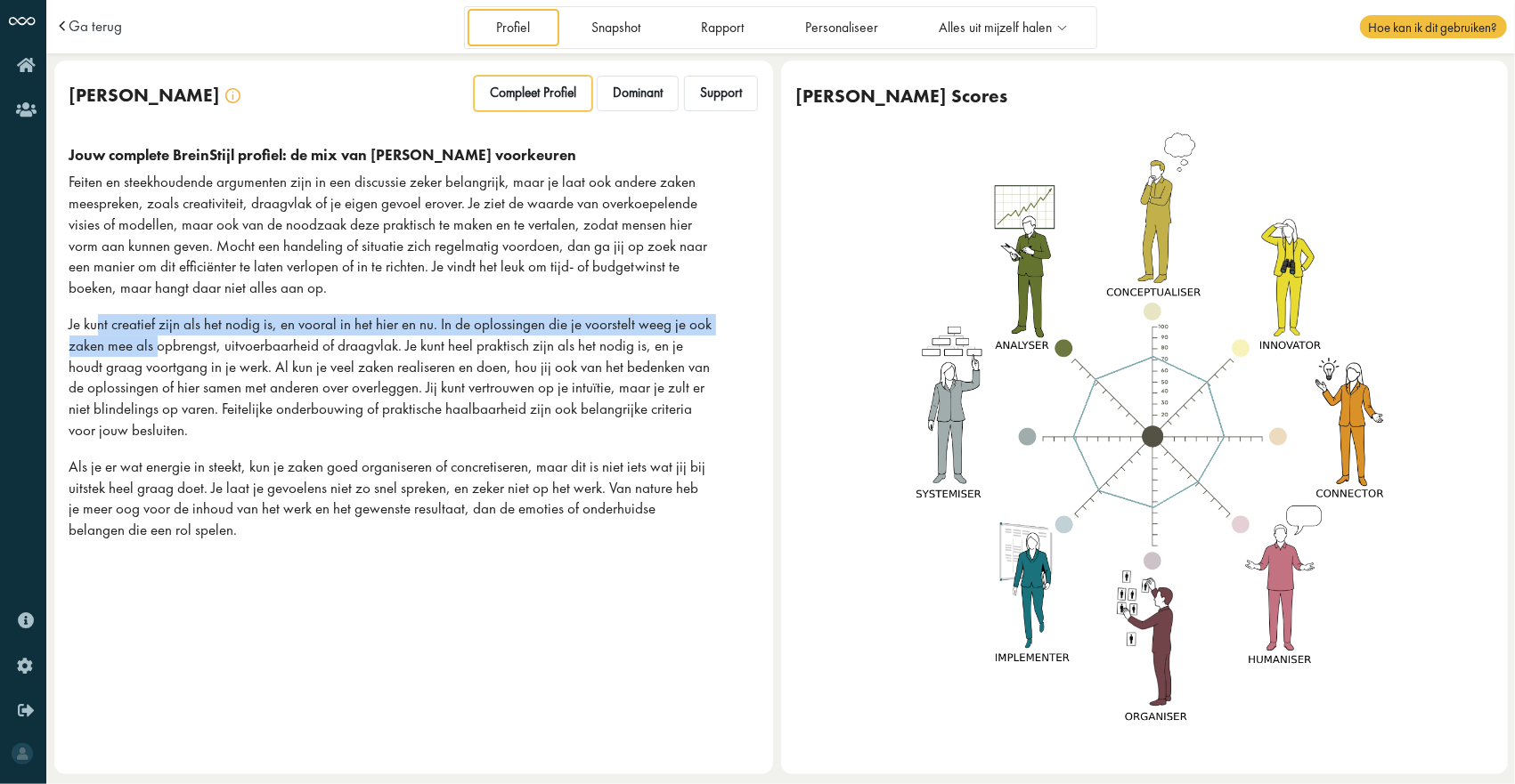
drag, startPoint x: 120, startPoint y: 327, endPoint x: 160, endPoint y: 341, distance: 42.4
click at [160, 341] on p "Je kunt creatief zijn als het nodig is, en vooral in het hier en nu. In de oplo…" at bounding box center [391, 377] width 644 height 128
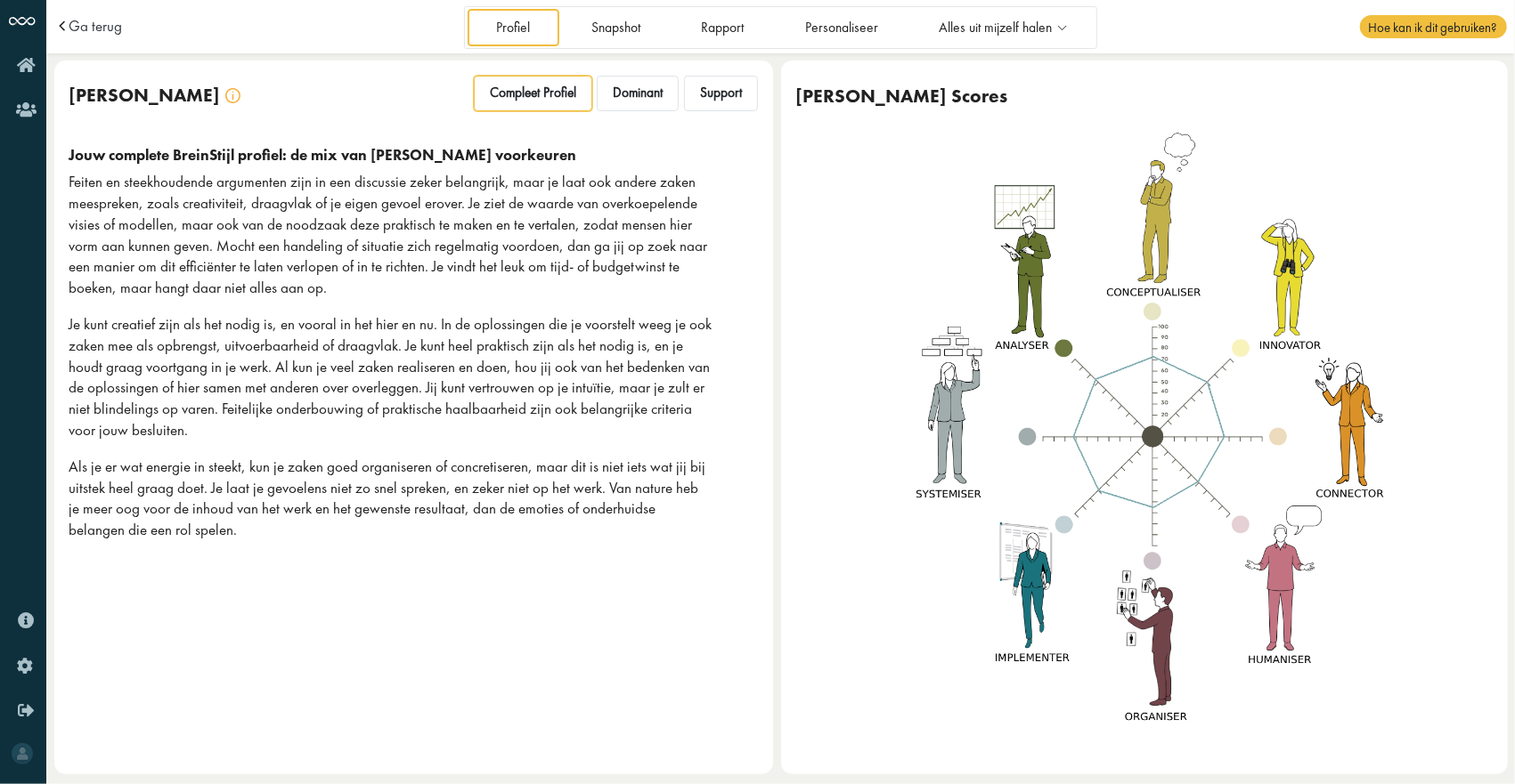
drag, startPoint x: 160, startPoint y: 341, endPoint x: 192, endPoint y: 351, distance: 33.5
click at [192, 351] on p "Je kunt creatief zijn als het nodig is, en vooral in het hier en nu. In de oplo…" at bounding box center [391, 377] width 644 height 128
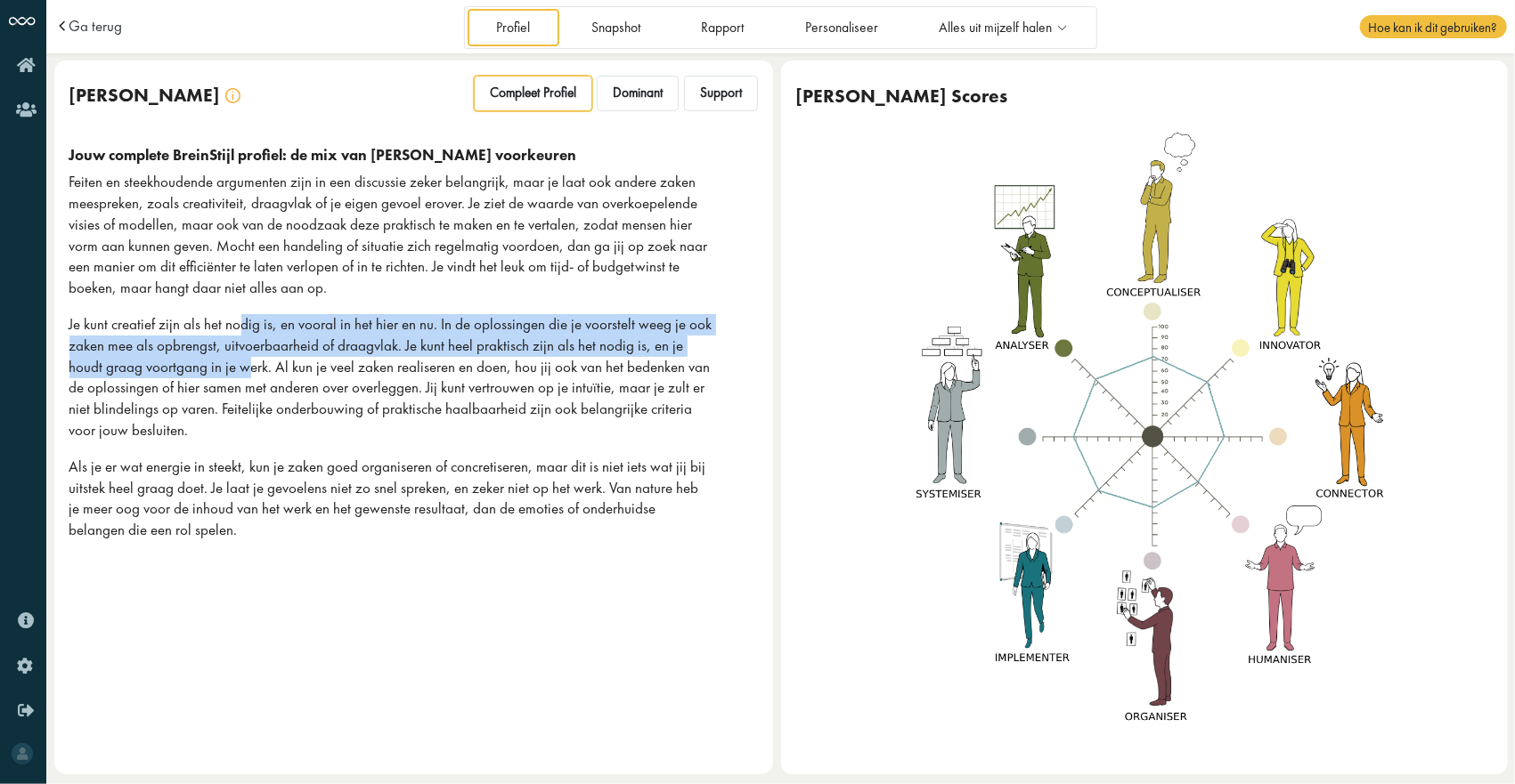
drag, startPoint x: 214, startPoint y: 368, endPoint x: 235, endPoint y: 327, distance: 46.1
click at [235, 327] on p "Je kunt creatief zijn als het nodig is, en vooral in het hier en nu. In de oplo…" at bounding box center [391, 377] width 644 height 128
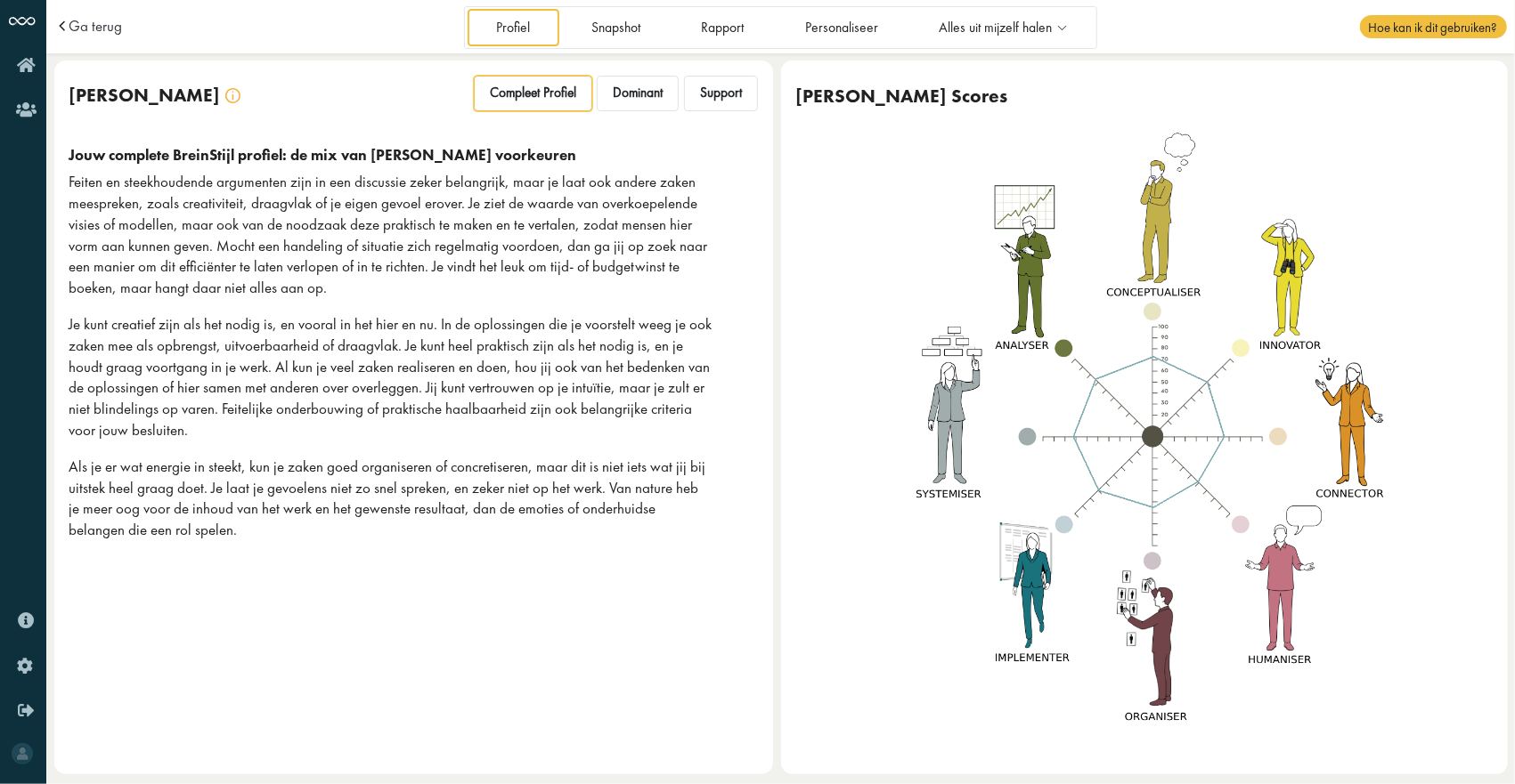
drag, startPoint x: 235, startPoint y: 327, endPoint x: 261, endPoint y: 367, distance: 47.7
click at [261, 367] on p "Je kunt creatief zijn als het nodig is, en vooral in het hier en nu. In de oplo…" at bounding box center [391, 377] width 644 height 128
drag, startPoint x: 329, startPoint y: 185, endPoint x: 419, endPoint y: 188, distance: 90.0
click at [419, 188] on p "Feiten en steekhoudende argumenten zijn in een discussie zeker belangrijk, maar…" at bounding box center [391, 235] width 644 height 128
drag, startPoint x: 419, startPoint y: 188, endPoint x: 650, endPoint y: 187, distance: 231.0
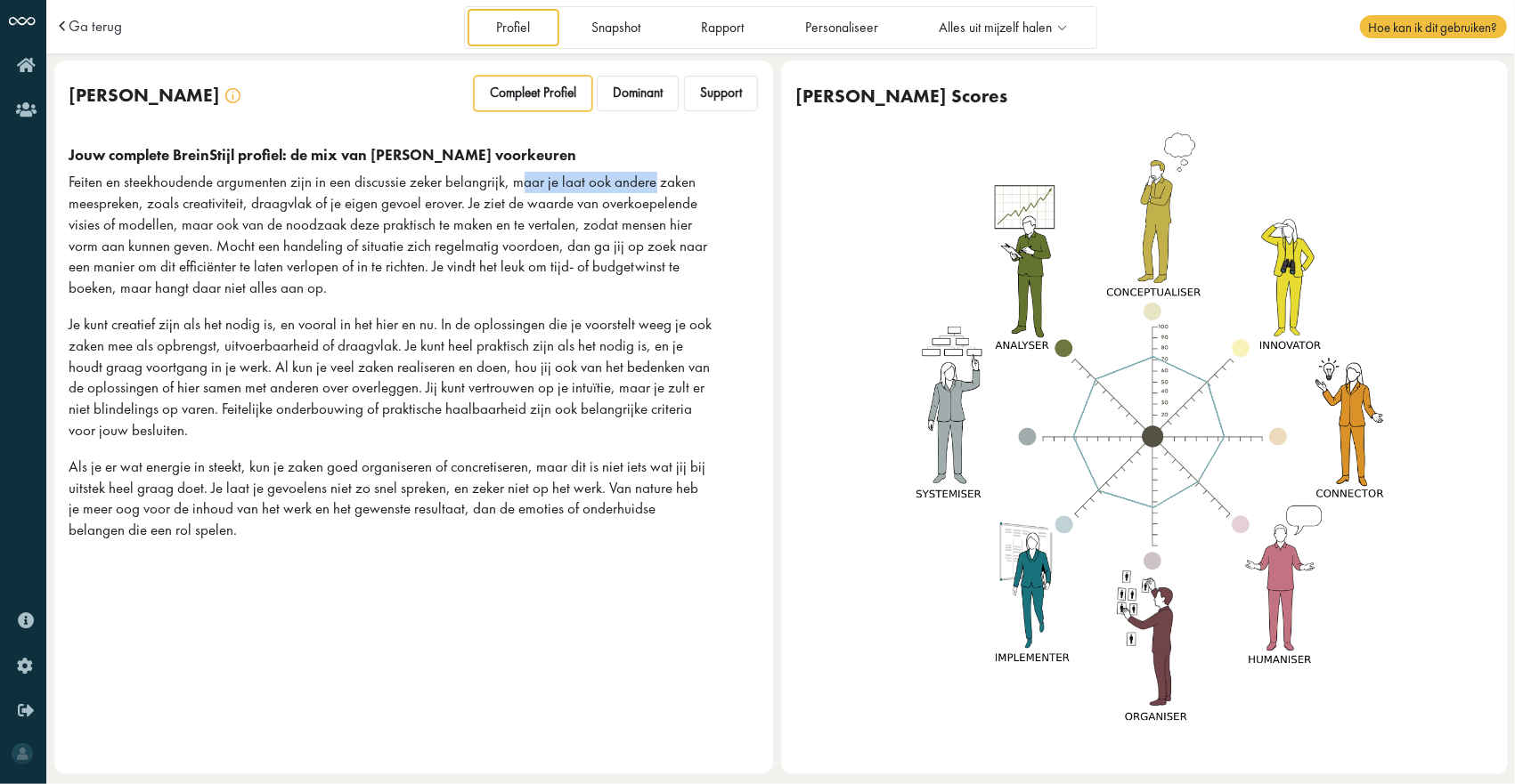
click at [650, 187] on p "Feiten en steekhoudende argumenten zijn in een discussie zeker belangrijk, maar…" at bounding box center [391, 235] width 644 height 128
drag, startPoint x: 156, startPoint y: 211, endPoint x: 450, endPoint y: 211, distance: 294.0
click at [450, 211] on p "Feiten en steekhoudende argumenten zijn in een discussie zeker belangrijk, maar…" at bounding box center [391, 235] width 644 height 128
drag, startPoint x: 450, startPoint y: 211, endPoint x: 467, endPoint y: 203, distance: 18.8
click at [467, 203] on p "Feiten en steekhoudende argumenten zijn in een discussie zeker belangrijk, maar…" at bounding box center [391, 235] width 644 height 128
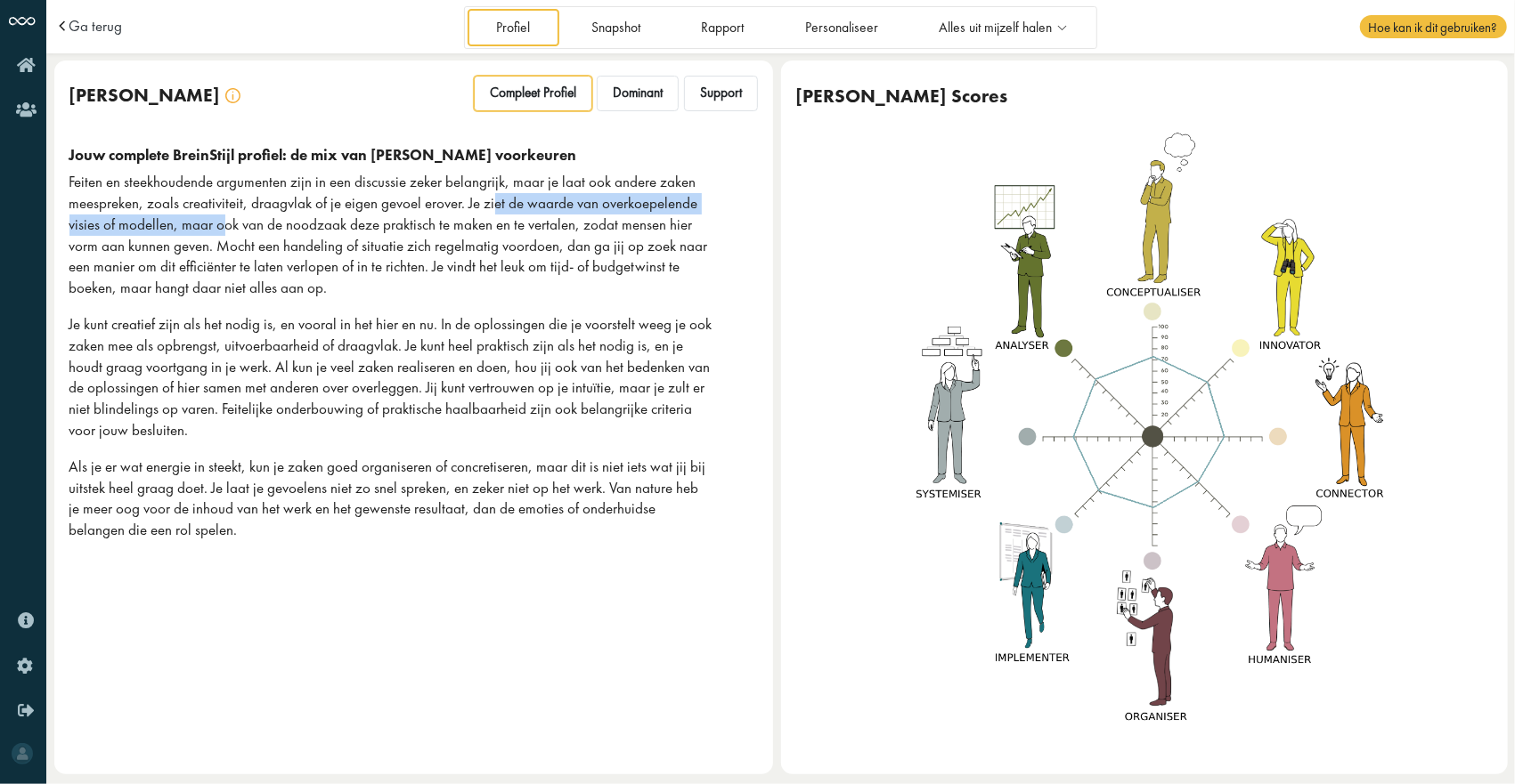
drag, startPoint x: 467, startPoint y: 203, endPoint x: 224, endPoint y: 234, distance: 245.0
click at [224, 234] on p "Feiten en steekhoudende argumenten zijn in een discussie zeker belangrijk, maar…" at bounding box center [391, 235] width 644 height 128
drag, startPoint x: 301, startPoint y: 272, endPoint x: 339, endPoint y: 272, distance: 38.0
click at [339, 272] on p "Feiten en steekhoudende argumenten zijn in een discussie zeker belangrijk, maar…" at bounding box center [391, 235] width 644 height 128
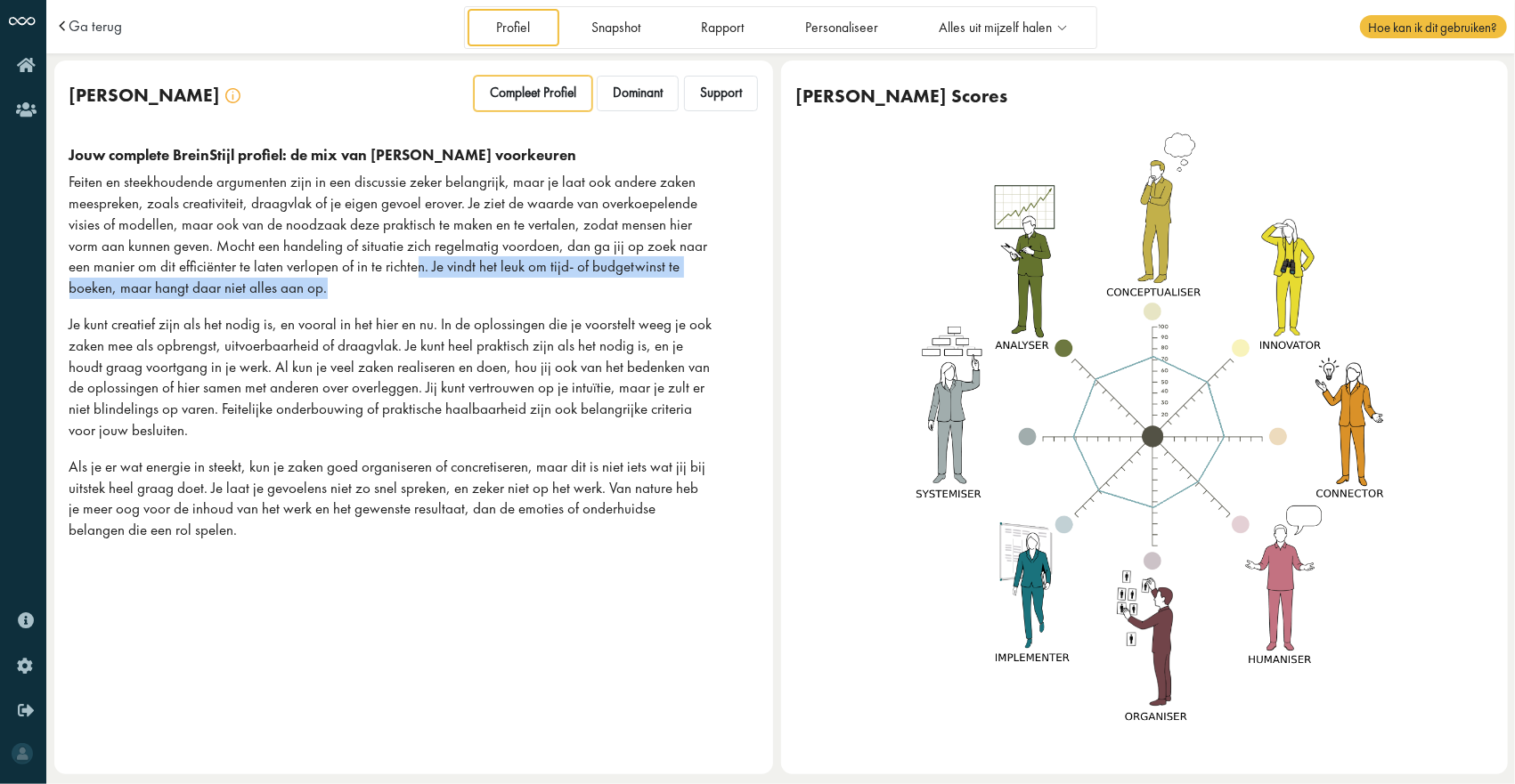
drag, startPoint x: 339, startPoint y: 272, endPoint x: 447, endPoint y: 282, distance: 108.5
click at [447, 282] on p "Feiten en steekhoudende argumenten zijn in een discussie zeker belangrijk, maar…" at bounding box center [391, 235] width 644 height 128
drag, startPoint x: 255, startPoint y: 296, endPoint x: 167, endPoint y: 309, distance: 89.0
click at [254, 296] on p "Feiten en steekhoudende argumenten zijn in een discussie zeker belangrijk, maar…" at bounding box center [391, 235] width 644 height 128
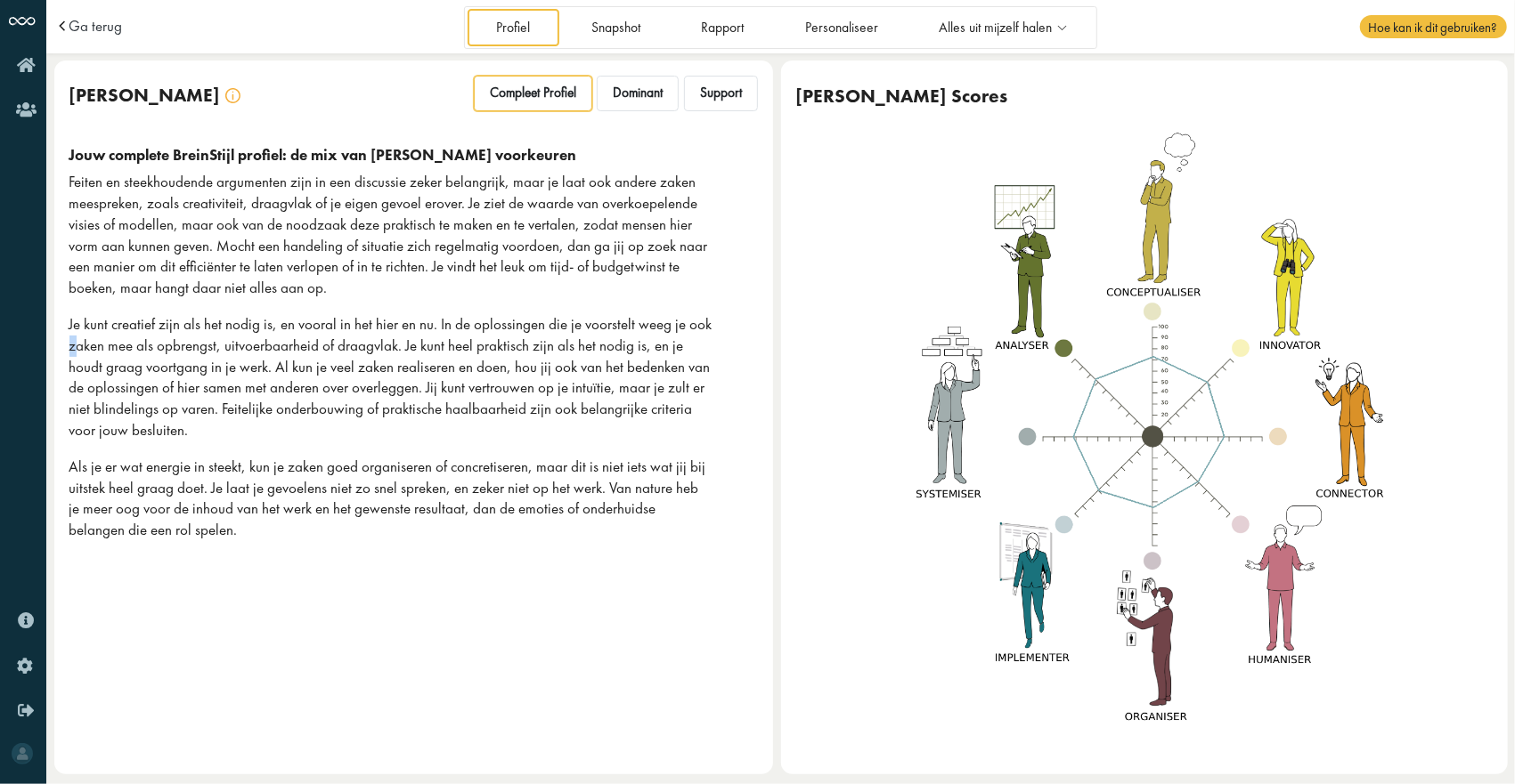
click at [76, 335] on p "Je kunt creatief zijn als het nodig is, en vooral in het hier en nu. In de oplo…" at bounding box center [391, 377] width 644 height 128
drag, startPoint x: 76, startPoint y: 335, endPoint x: 217, endPoint y: 326, distance: 141.3
click at [217, 326] on p "Je kunt creatief zijn als het nodig is, en vooral in het hier en nu. In de oplo…" at bounding box center [391, 377] width 644 height 128
drag, startPoint x: 217, startPoint y: 326, endPoint x: 315, endPoint y: 325, distance: 98.0
click at [315, 325] on p "Je kunt creatief zijn als het nodig is, en vooral in het hier en nu. In de oplo…" at bounding box center [391, 377] width 644 height 128
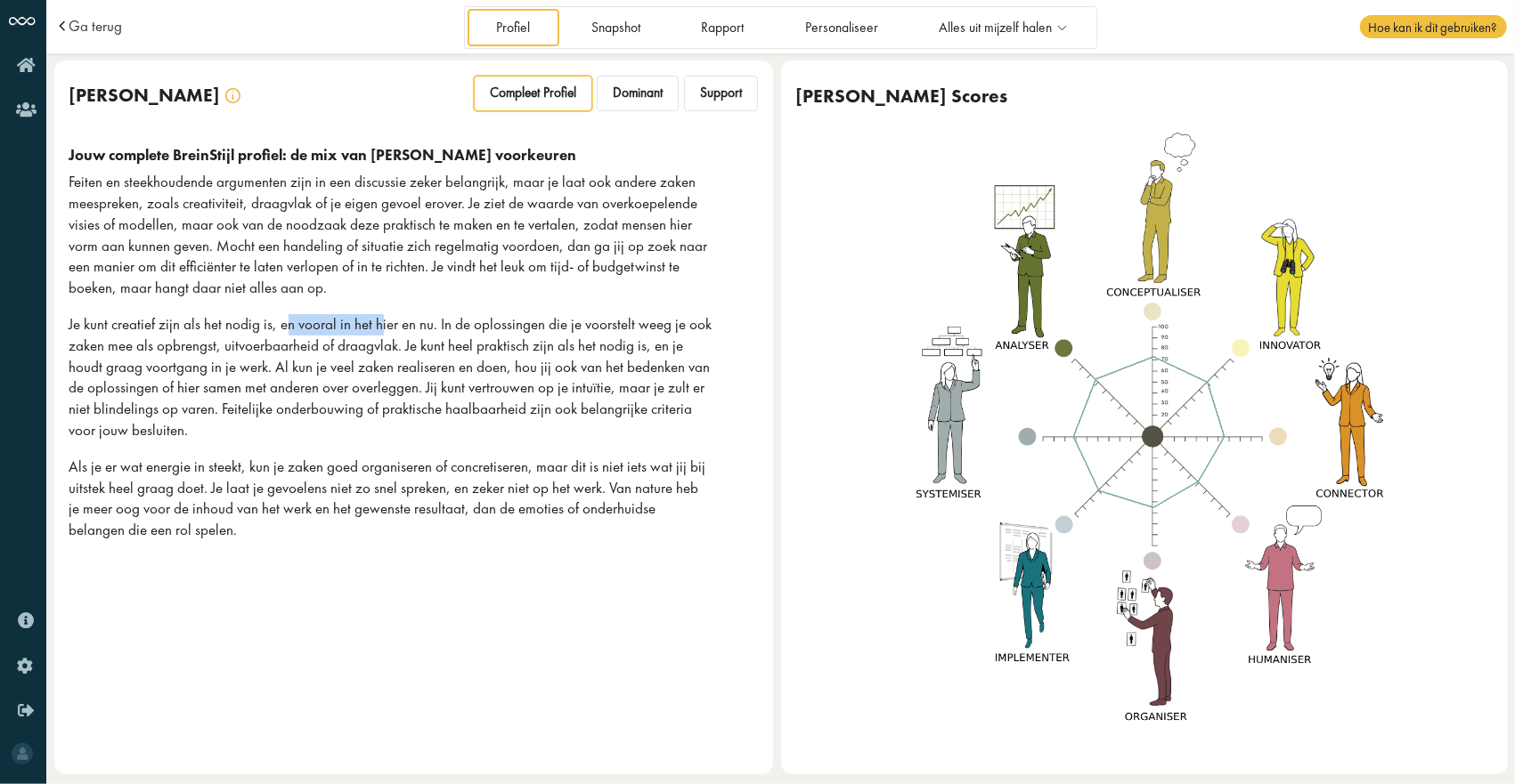
drag, startPoint x: 283, startPoint y: 323, endPoint x: 376, endPoint y: 323, distance: 93.0
click at [376, 323] on p "Je kunt creatief zijn als het nodig is, en vooral in het hier en nu. In de oplo…" at bounding box center [391, 377] width 644 height 128
drag, startPoint x: 376, startPoint y: 323, endPoint x: 528, endPoint y: 334, distance: 152.4
click at [528, 334] on p "Je kunt creatief zijn als het nodig is, en vooral in het hier en nu. In de oplo…" at bounding box center [391, 377] width 644 height 128
drag, startPoint x: 140, startPoint y: 345, endPoint x: 191, endPoint y: 345, distance: 51.0
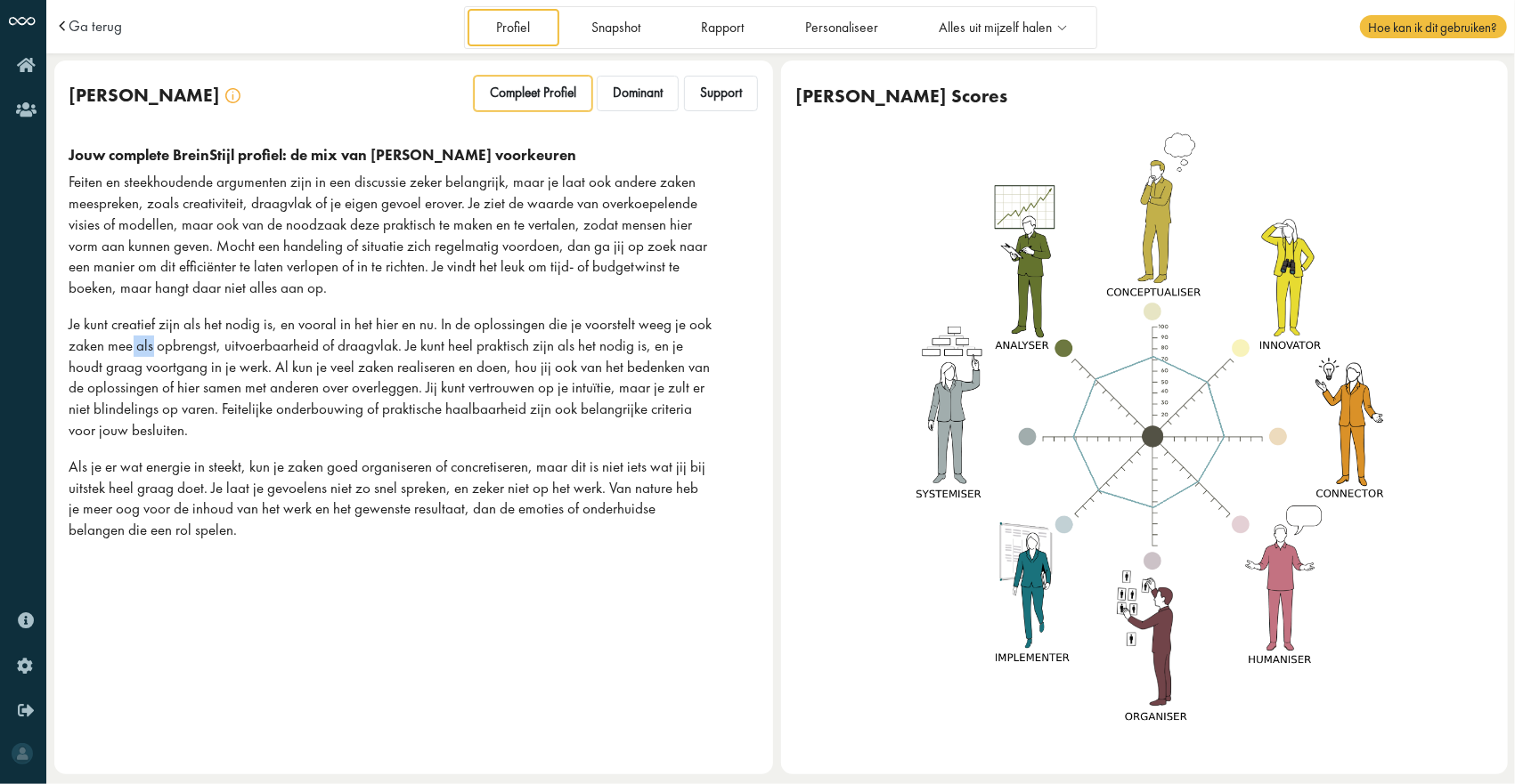
click at [191, 345] on p "Je kunt creatief zijn als het nodig is, en vooral in het hier en nu. In de oplo…" at bounding box center [391, 377] width 644 height 128
drag, startPoint x: 191, startPoint y: 345, endPoint x: 373, endPoint y: 345, distance: 182.0
click at [373, 345] on p "Je kunt creatief zijn als het nodig is, en vooral in het hier en nu. In de oplo…" at bounding box center [391, 377] width 644 height 128
drag, startPoint x: 373, startPoint y: 345, endPoint x: 158, endPoint y: 346, distance: 215.0
click at [158, 346] on p "Je kunt creatief zijn als het nodig is, en vooral in het hier en nu. In de oplo…" at bounding box center [391, 377] width 644 height 128
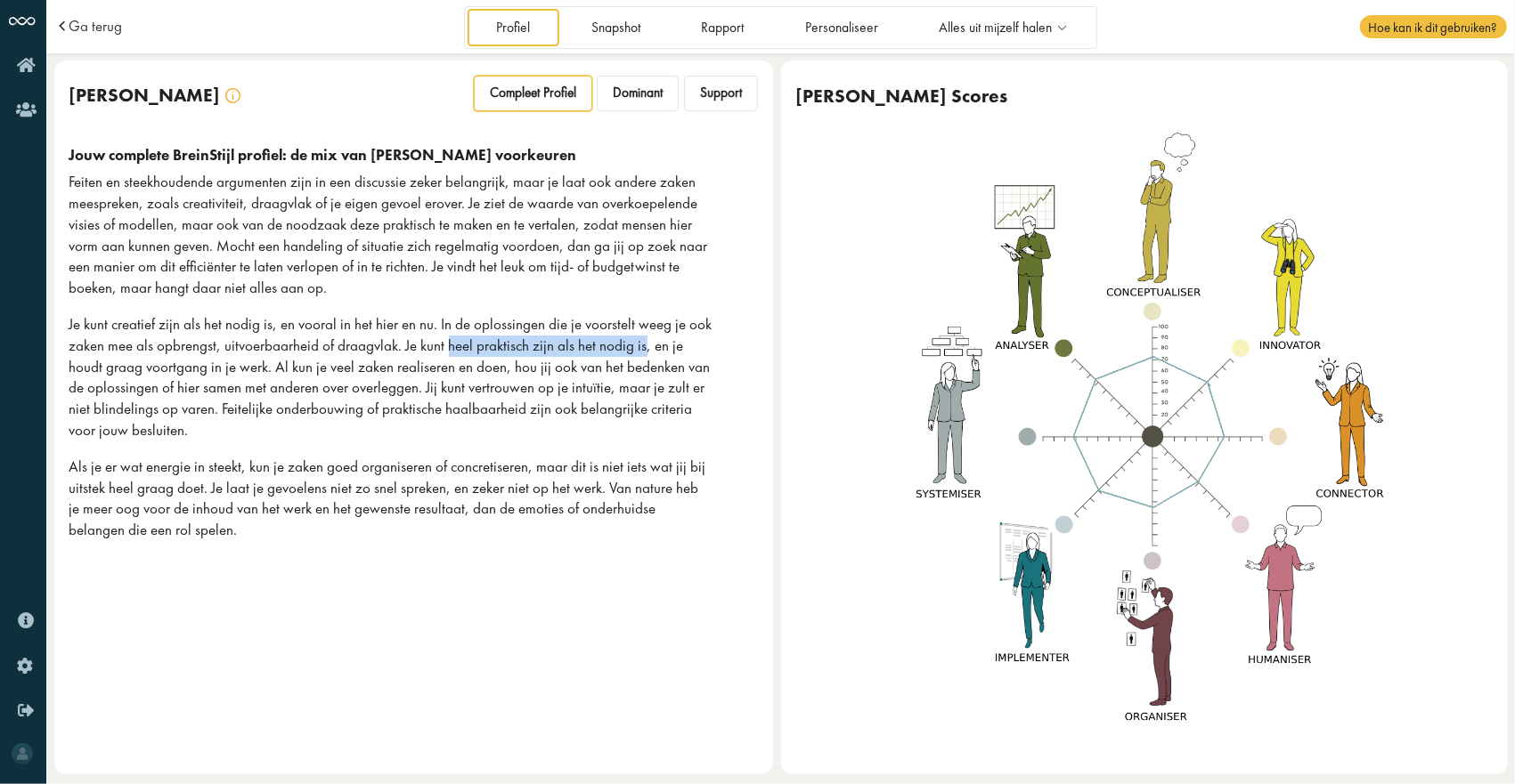
drag, startPoint x: 446, startPoint y: 351, endPoint x: 637, endPoint y: 350, distance: 191.0
click at [637, 350] on p "Je kunt creatief zijn als het nodig is, en vooral in het hier en nu. In de oplo…" at bounding box center [391, 377] width 644 height 128
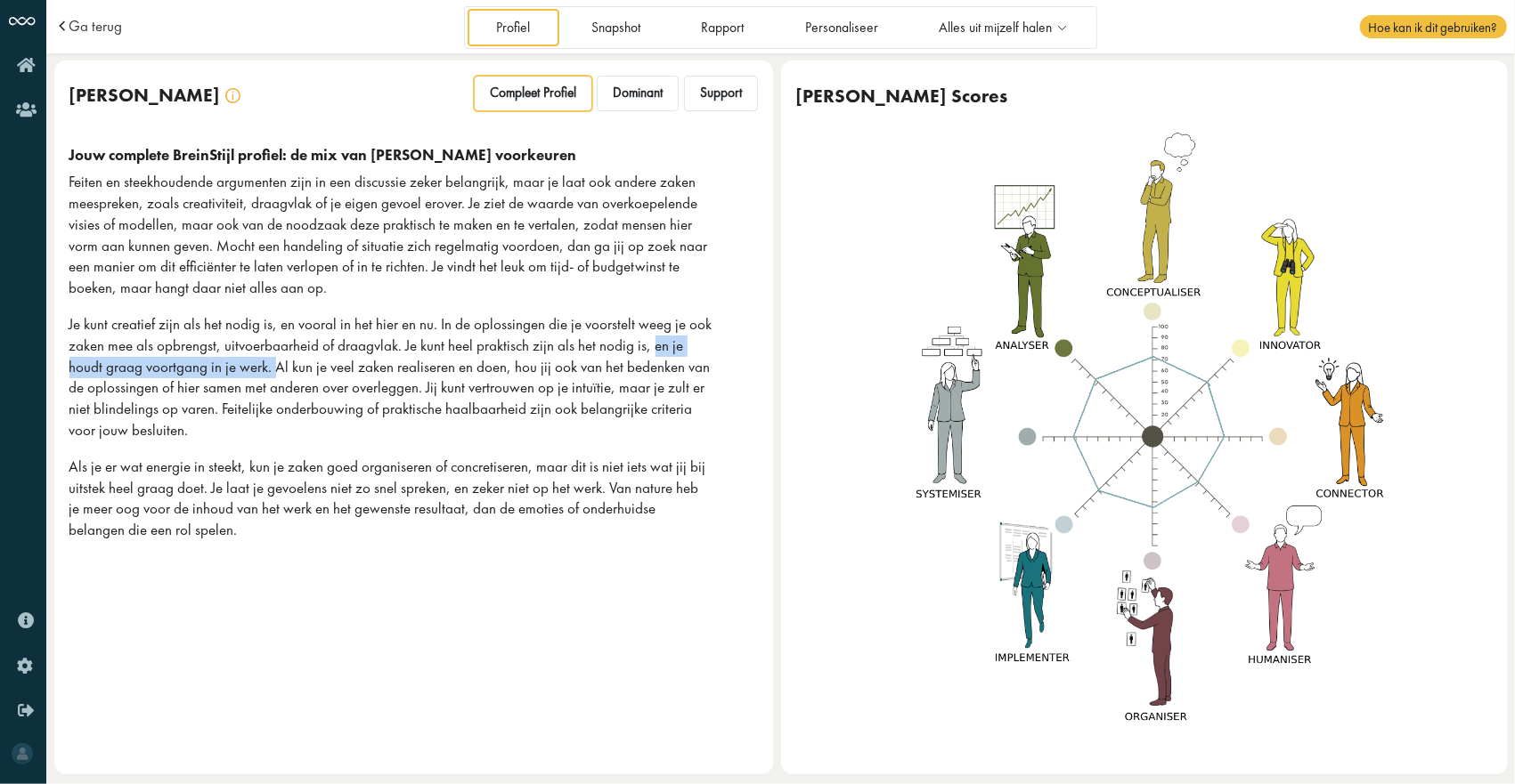
drag, startPoint x: 637, startPoint y: 350, endPoint x: 236, endPoint y: 368, distance: 401.4
click at [236, 368] on p "Je kunt creatief zijn als het nodig is, en vooral in het hier en nu. In de oplo…" at bounding box center [391, 377] width 644 height 128
drag, startPoint x: 236, startPoint y: 368, endPoint x: 270, endPoint y: 370, distance: 34.1
click at [270, 370] on p "Je kunt creatief zijn als het nodig is, en vooral in het hier en nu. In de oplo…" at bounding box center [391, 377] width 644 height 128
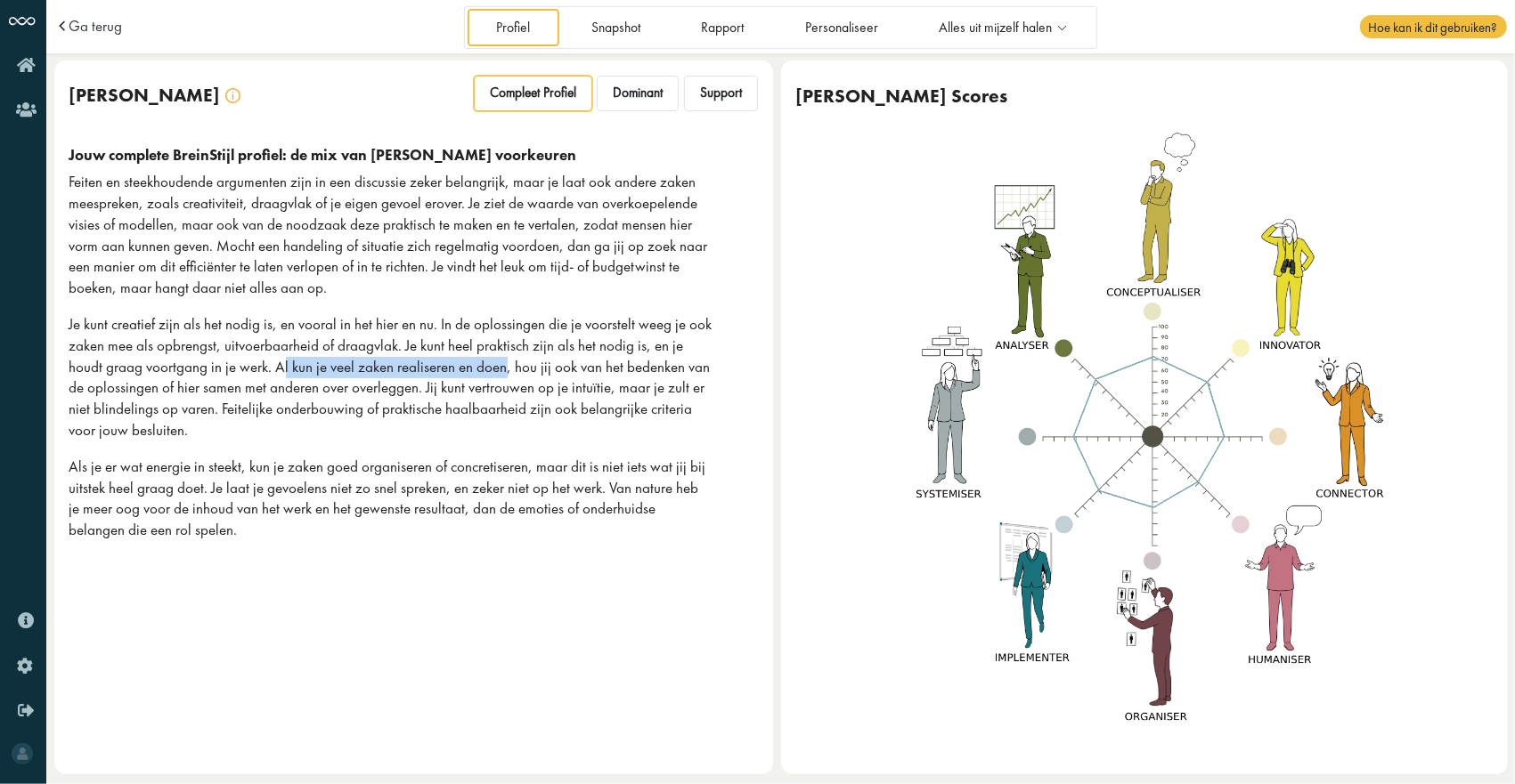
drag, startPoint x: 244, startPoint y: 370, endPoint x: 467, endPoint y: 368, distance: 223.0
click at [467, 368] on p "Je kunt creatief zijn als het nodig is, en vooral in het hier en nu. In de oplo…" at bounding box center [391, 377] width 644 height 128
drag, startPoint x: 467, startPoint y: 368, endPoint x: 478, endPoint y: 372, distance: 11.7
click at [478, 372] on p "Je kunt creatief zijn als het nodig is, en vooral in het hier en nu. In de oplo…" at bounding box center [391, 377] width 644 height 128
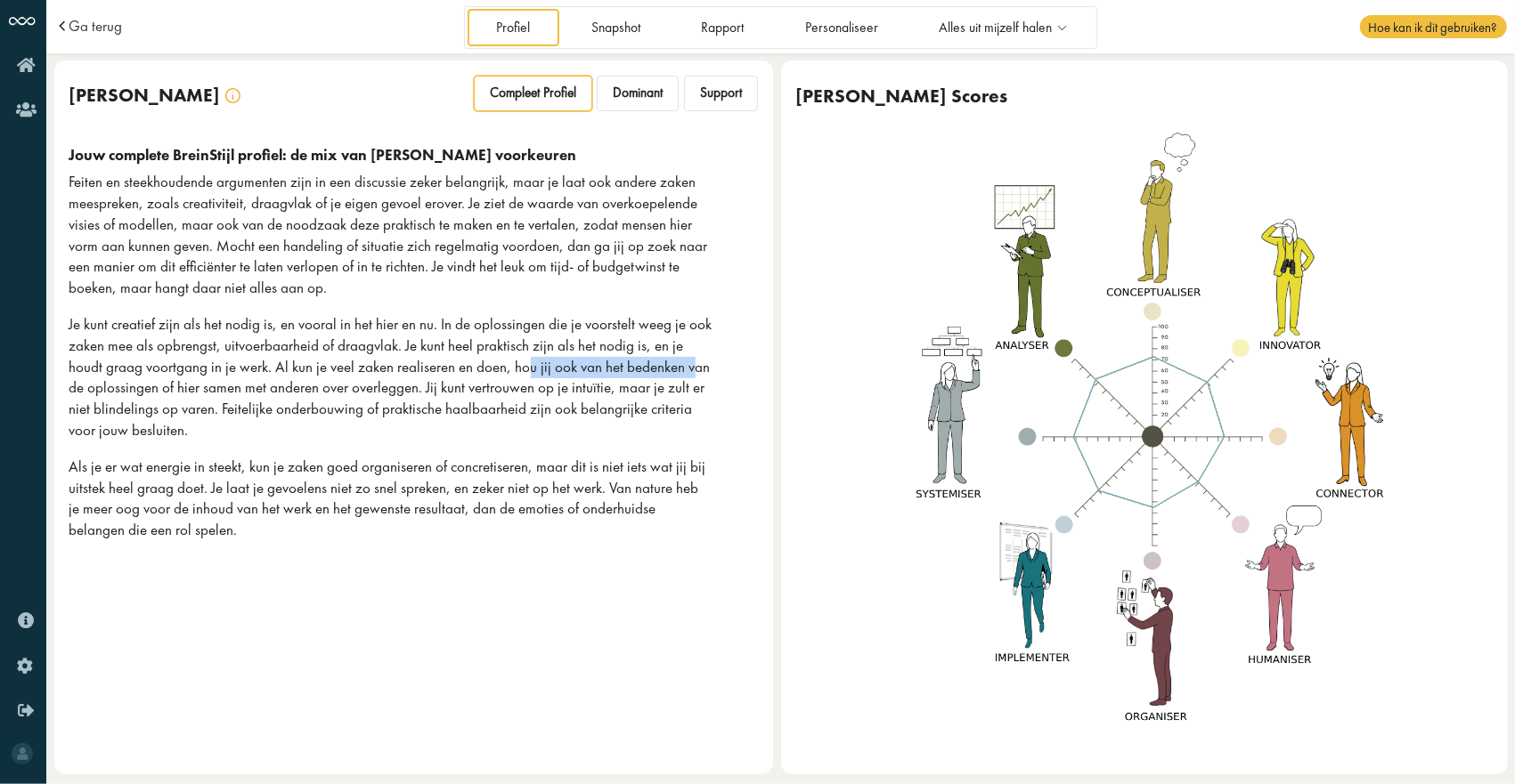
drag, startPoint x: 487, startPoint y: 368, endPoint x: 660, endPoint y: 376, distance: 173.2
click at [660, 376] on p "Je kunt creatief zijn als het nodig is, en vooral in het hier en nu. In de oplo…" at bounding box center [391, 377] width 644 height 128
click at [378, 376] on p "Je kunt creatief zijn als het nodig is, en vooral in het hier en nu. In de oplo…" at bounding box center [391, 377] width 644 height 128
drag, startPoint x: 474, startPoint y: 371, endPoint x: 632, endPoint y: 376, distance: 158.1
click at [632, 376] on p "Je kunt creatief zijn als het nodig is, en vooral in het hier en nu. In de oplo…" at bounding box center [391, 377] width 644 height 128
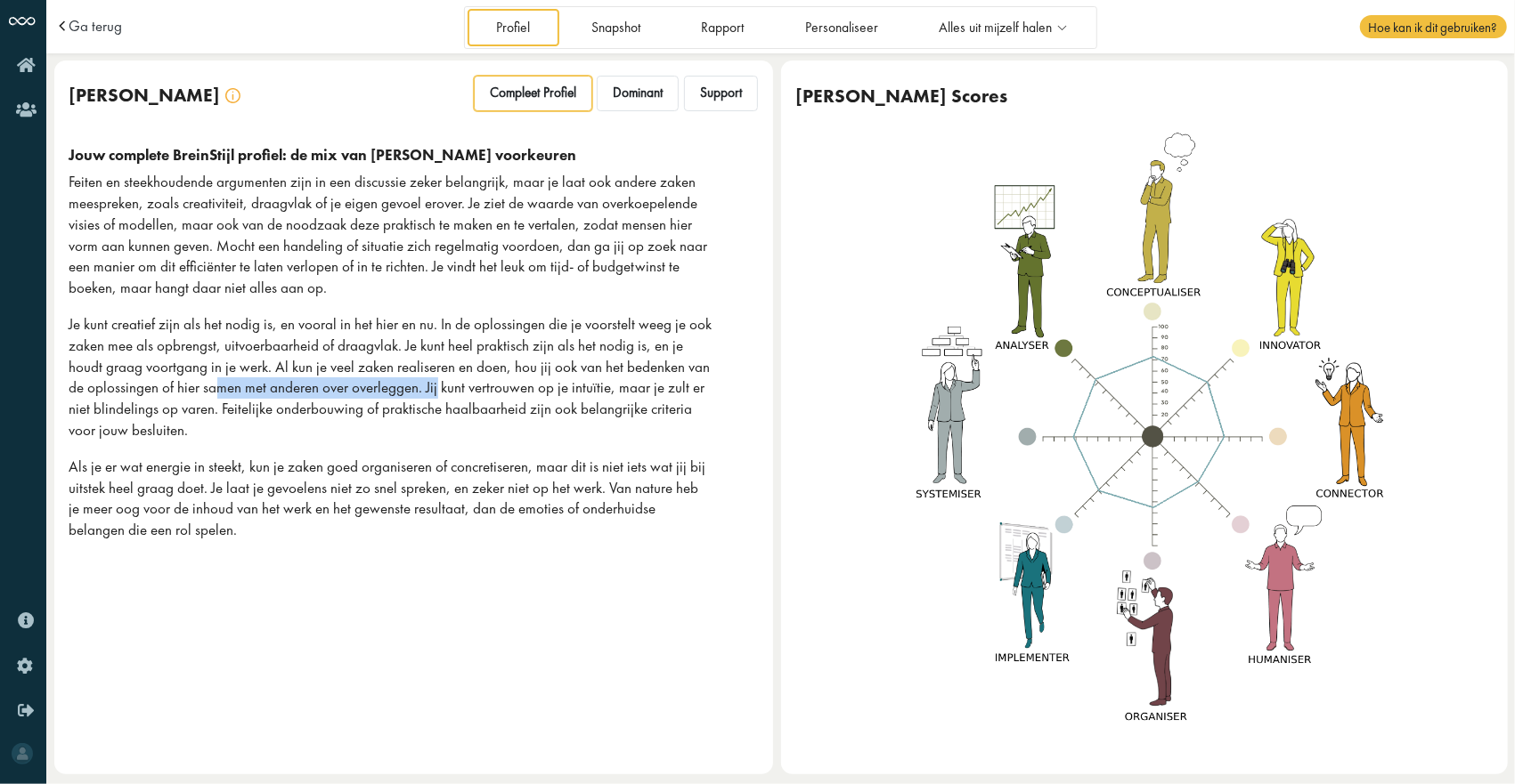
drag, startPoint x: 206, startPoint y: 390, endPoint x: 434, endPoint y: 390, distance: 228.0
click at [434, 390] on p "Je kunt creatief zijn als het nodig is, en vooral in het hier en nu. In de oplo…" at bounding box center [391, 377] width 644 height 128
drag, startPoint x: 434, startPoint y: 390, endPoint x: 425, endPoint y: 392, distance: 9.2
click at [425, 392] on p "Je kunt creatief zijn als het nodig is, en vooral in het hier en nu. In de oplo…" at bounding box center [391, 377] width 644 height 128
drag, startPoint x: 492, startPoint y: 391, endPoint x: 683, endPoint y: 392, distance: 191.0
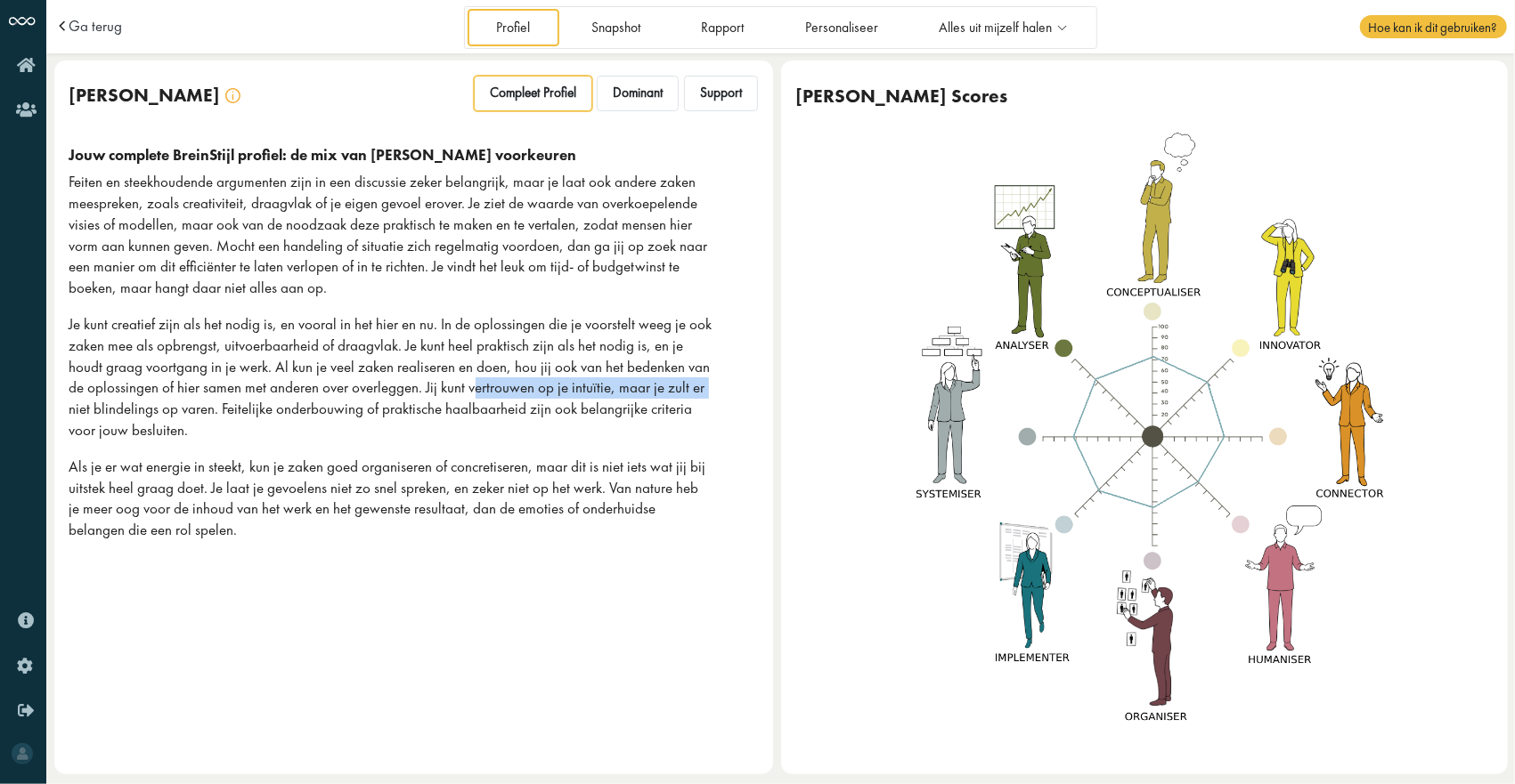
click at [683, 392] on p "Je kunt creatief zijn als het nodig is, en vooral in het hier en nu. In de oplo…" at bounding box center [391, 377] width 644 height 128
drag, startPoint x: 189, startPoint y: 413, endPoint x: 439, endPoint y: 417, distance: 250.0
click at [439, 417] on p "Je kunt creatief zijn als het nodig is, en vooral in het hier en nu. In de oplo…" at bounding box center [391, 377] width 644 height 128
drag, startPoint x: 289, startPoint y: 466, endPoint x: 552, endPoint y: 466, distance: 263.0
click at [552, 466] on p "Als je er wat energie in steekt, kun je zaken goed organiseren of concretiseren…" at bounding box center [391, 499] width 644 height 84
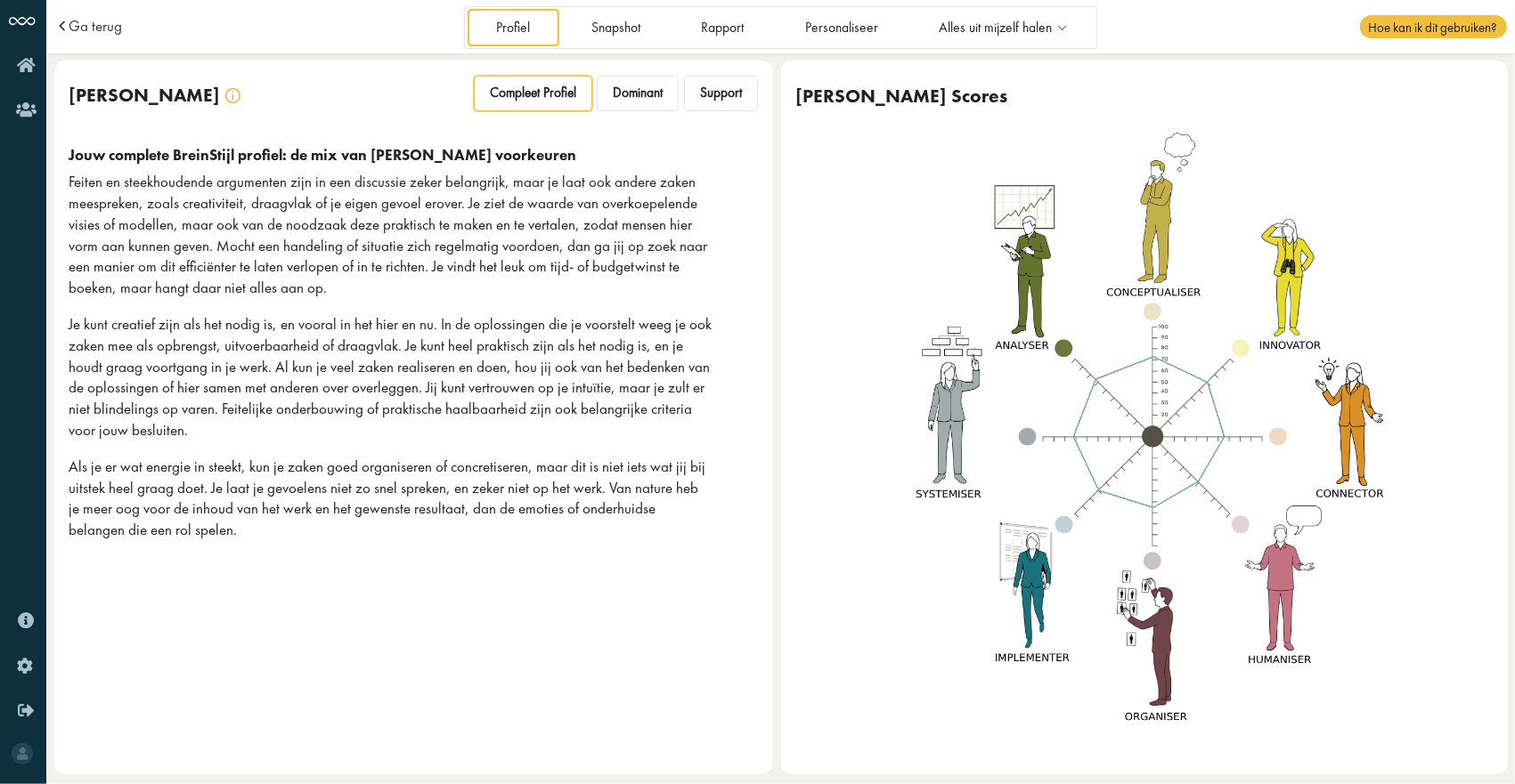
click at [558, 469] on p "Als je er wat energie in steekt, kun je zaken goed organiseren of concretiseren…" at bounding box center [391, 499] width 644 height 84
drag, startPoint x: 550, startPoint y: 469, endPoint x: 667, endPoint y: 471, distance: 117.0
click at [667, 471] on p "Als je er wat energie in steekt, kun je zaken goed organiseren of concretiseren…" at bounding box center [391, 499] width 644 height 84
drag, startPoint x: 133, startPoint y: 487, endPoint x: 249, endPoint y: 488, distance: 116.0
click at [249, 488] on p "Als je er wat energie in steekt, kun je zaken goed organiseren of concretiseren…" at bounding box center [391, 499] width 644 height 84
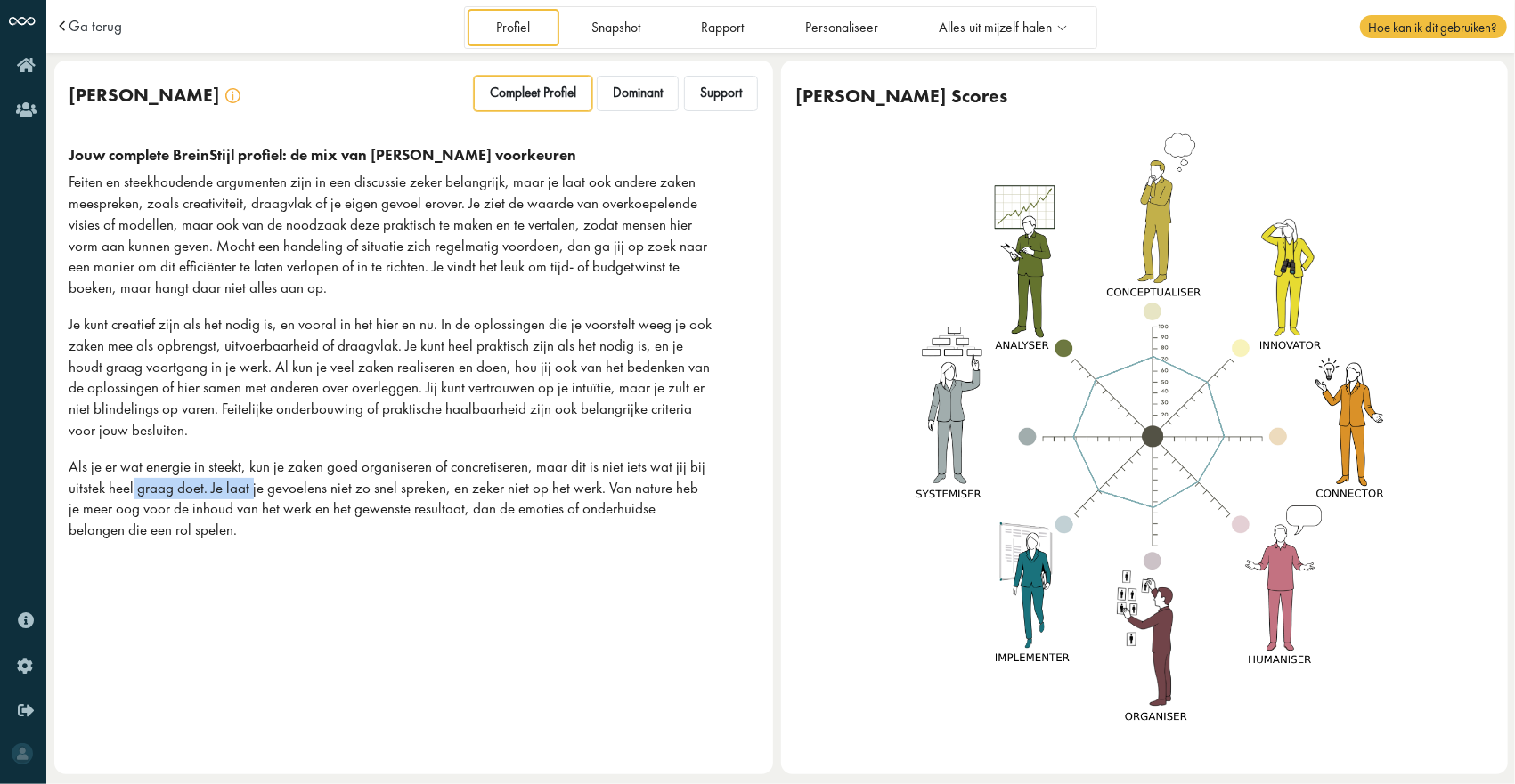
click at [251, 488] on p "Als je er wat energie in steekt, kun je zaken goed organiseren of concretiseren…" at bounding box center [391, 499] width 644 height 84
drag, startPoint x: 257, startPoint y: 487, endPoint x: 427, endPoint y: 487, distance: 170.0
click at [427, 487] on p "Als je er wat energie in steekt, kun je zaken goed organiseren of concretiseren…" at bounding box center [391, 499] width 644 height 84
drag, startPoint x: 146, startPoint y: 510, endPoint x: 306, endPoint y: 511, distance: 160.0
click at [306, 511] on p "Als je er wat energie in steekt, kun je zaken goed organiseren of concretiseren…" at bounding box center [391, 499] width 644 height 84
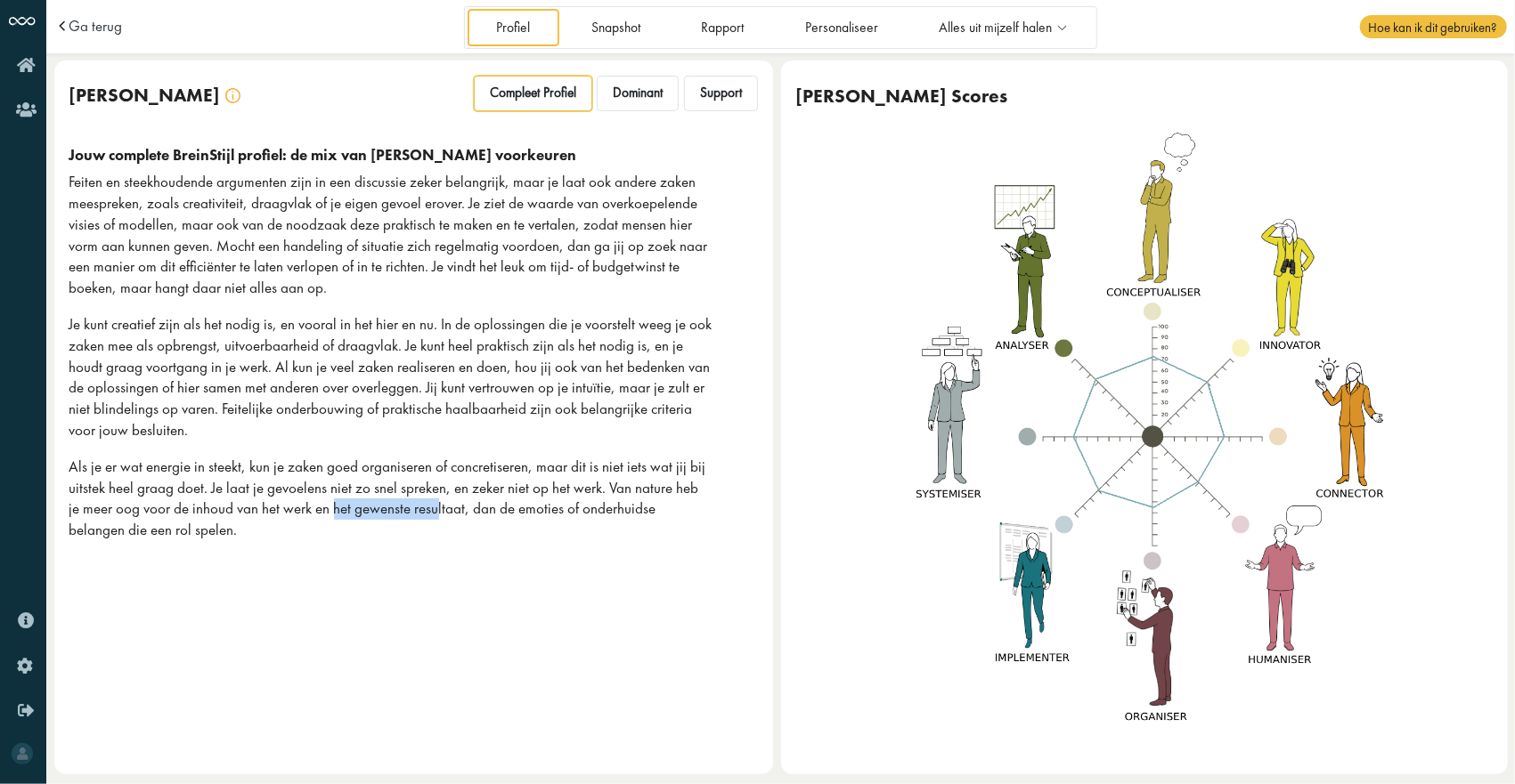
drag, startPoint x: 306, startPoint y: 511, endPoint x: 427, endPoint y: 511, distance: 121.0
click at [427, 511] on p "Als je er wat energie in steekt, kun je zaken goed organiseren of concretiseren…" at bounding box center [391, 499] width 644 height 84
drag, startPoint x: 427, startPoint y: 511, endPoint x: 447, endPoint y: 511, distance: 20.0
click at [447, 511] on p "Als je er wat energie in steekt, kun je zaken goed organiseren of concretiseren…" at bounding box center [391, 499] width 644 height 84
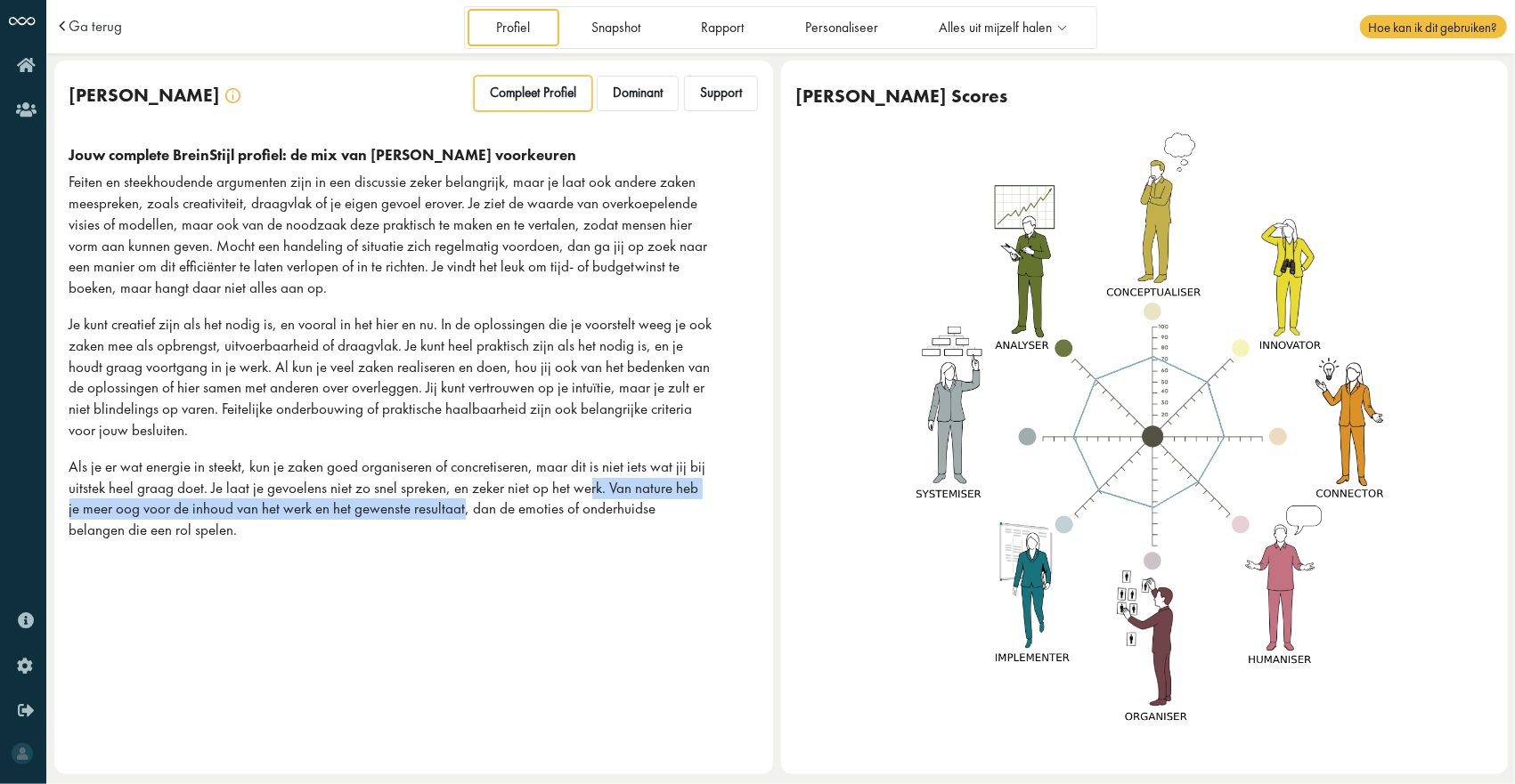
drag, startPoint x: 450, startPoint y: 511, endPoint x: 584, endPoint y: 491, distance: 135.5
click at [584, 491] on p "Als je er wat energie in steekt, kun je zaken goed organiseren of concretiseren…" at bounding box center [391, 499] width 644 height 84
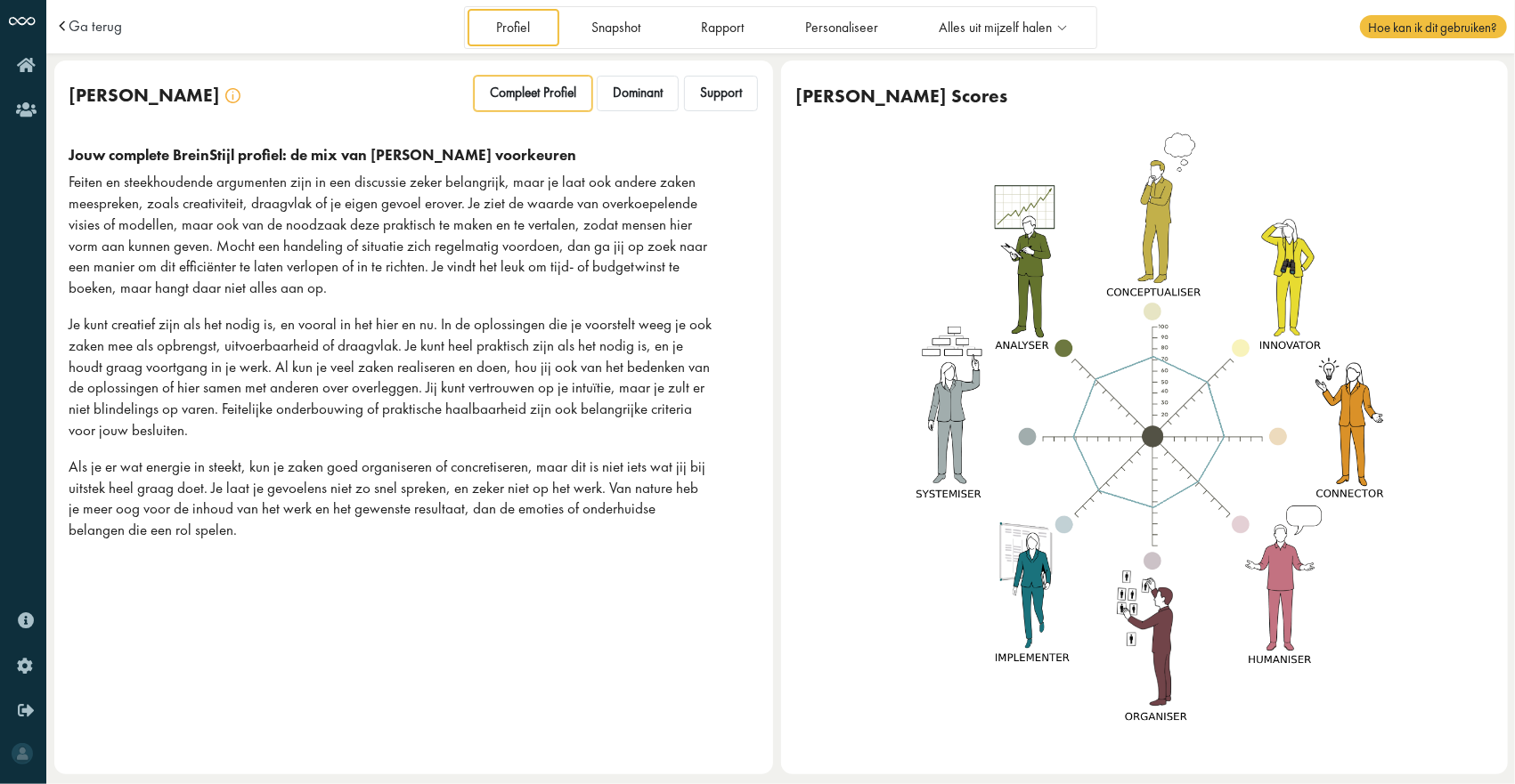
drag, startPoint x: 584, startPoint y: 491, endPoint x: 499, endPoint y: 510, distance: 87.1
click at [499, 510] on p "Als je er wat energie in steekt, kun je zaken goed organiseren of concretiseren…" at bounding box center [391, 499] width 644 height 84
drag, startPoint x: 499, startPoint y: 510, endPoint x: 437, endPoint y: 511, distance: 62.0
click at [435, 511] on p "Als je er wat energie in steekt, kun je zaken goed organiseren of concretiseren…" at bounding box center [391, 499] width 644 height 84
drag, startPoint x: 452, startPoint y: 511, endPoint x: 619, endPoint y: 525, distance: 167.6
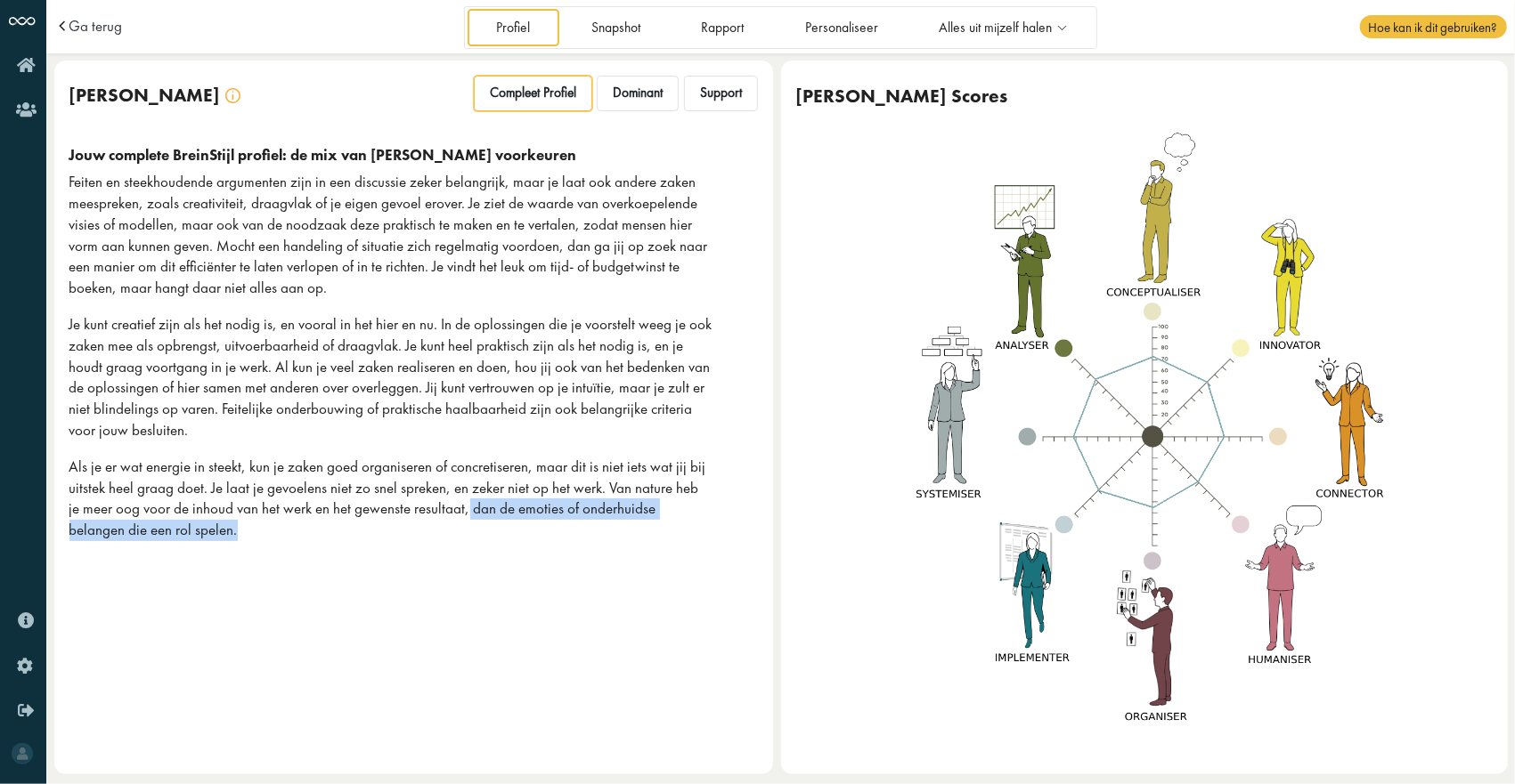
click at [619, 525] on p "Als je er wat energie in steekt, kun je zaken goed organiseren of concretiseren…" at bounding box center [391, 499] width 644 height 84
click at [382, 538] on p "Als je er wat energie in steekt, kun je zaken goed organiseren of concretiseren…" at bounding box center [391, 499] width 644 height 84
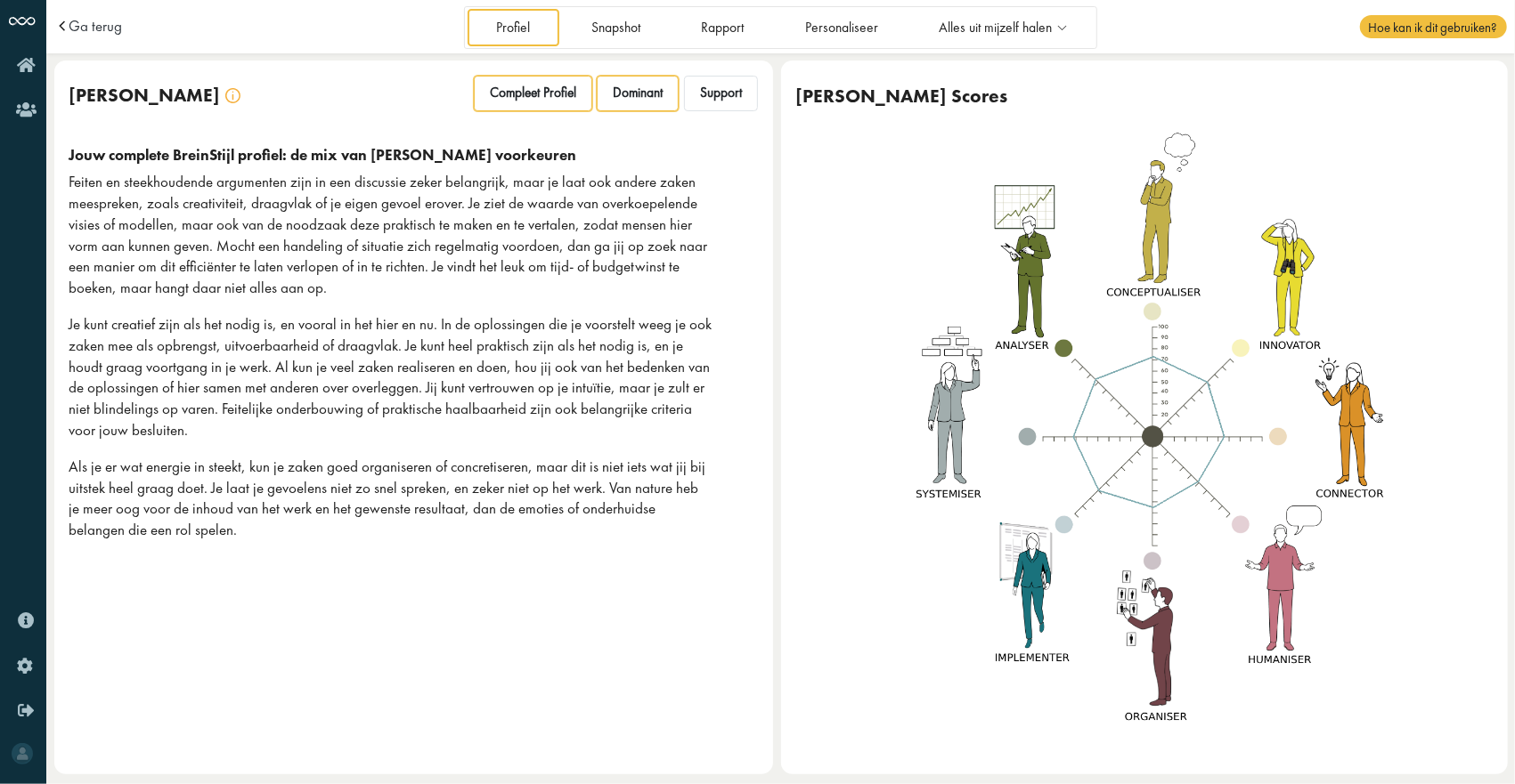
click at [615, 104] on div "Dominant" at bounding box center [637, 93] width 82 height 36
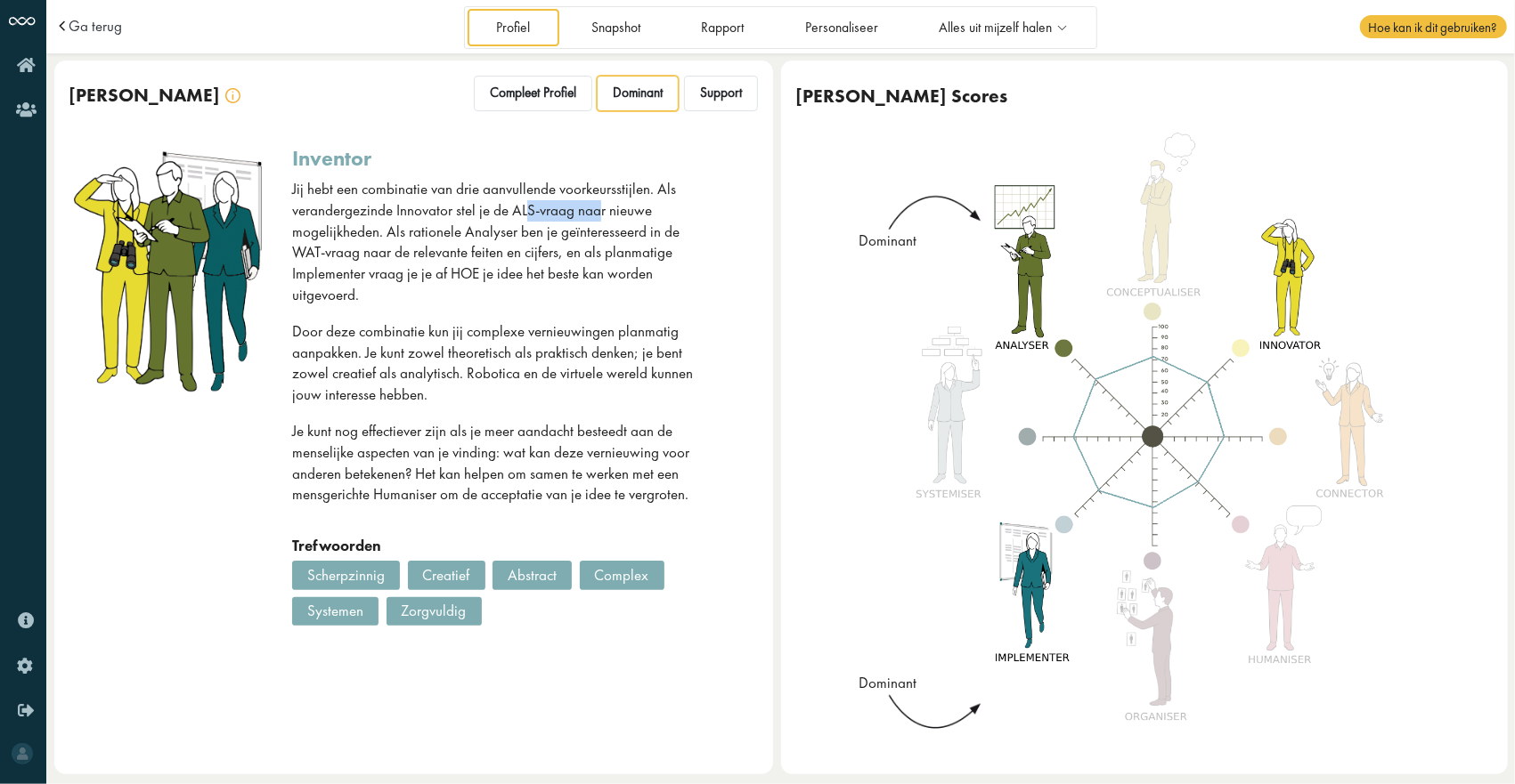
drag, startPoint x: 524, startPoint y: 213, endPoint x: 598, endPoint y: 212, distance: 74.0
click at [598, 212] on p "Jij hebt een combinatie van drie aanvullende voorkeursstijlen. Als verandergezi…" at bounding box center [502, 242] width 421 height 128
click at [369, 232] on p "Jij hebt een combinatie van drie aanvullende voorkeursstijlen. Als verandergezi…" at bounding box center [502, 242] width 421 height 128
drag, startPoint x: 369, startPoint y: 232, endPoint x: 493, endPoint y: 240, distance: 124.3
click at [493, 240] on p "Jij hebt een combinatie van drie aanvullende voorkeursstijlen. Als verandergezi…" at bounding box center [502, 242] width 421 height 128
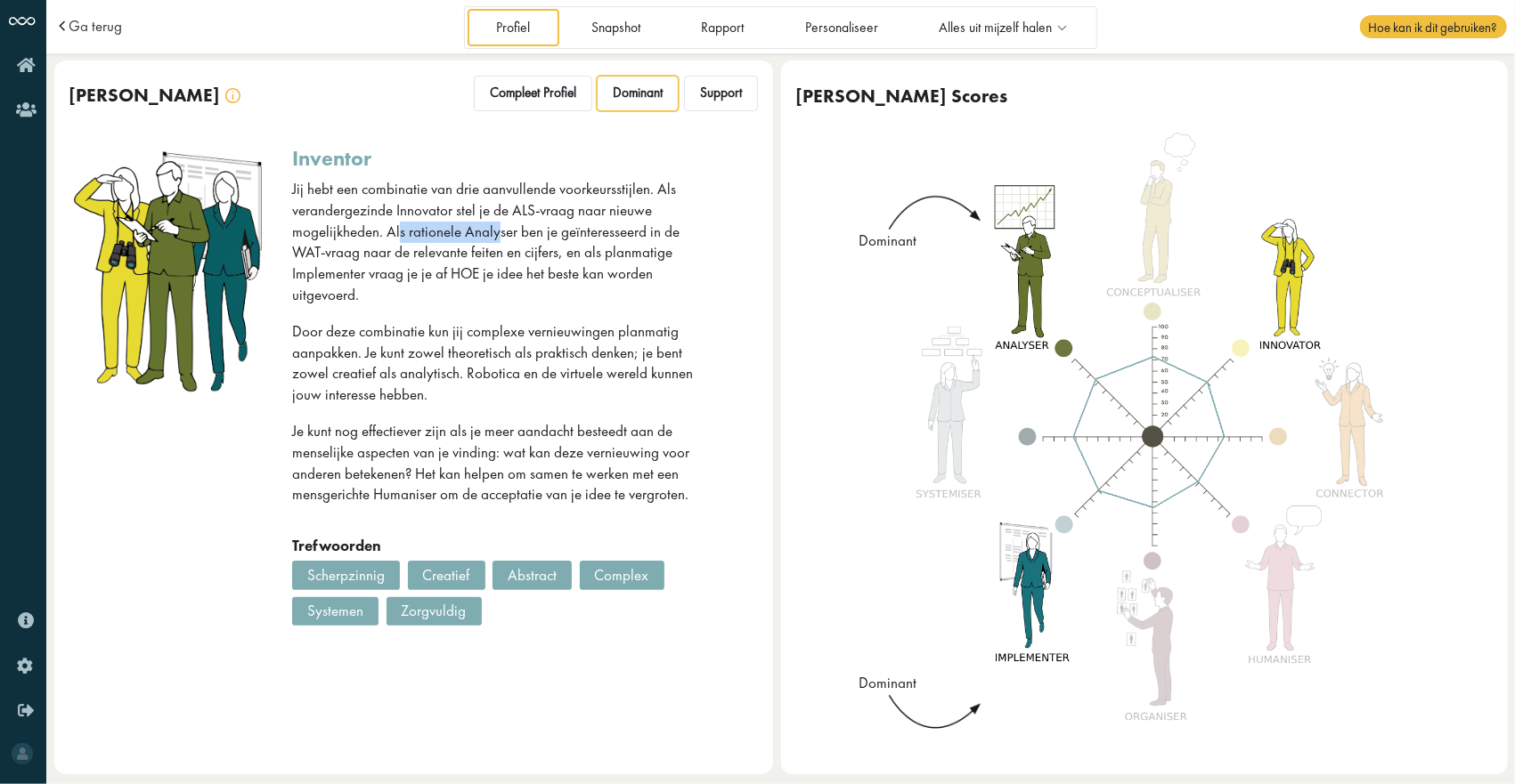
drag, startPoint x: 493, startPoint y: 240, endPoint x: 445, endPoint y: 240, distance: 48.0
click at [445, 240] on p "Jij hebt een combinatie van drie aanvullende voorkeursstijlen. Als verandergezi…" at bounding box center [502, 242] width 421 height 128
click at [385, 235] on p "Jij hebt een combinatie van drie aanvullende voorkeursstijlen. Als verandergezi…" at bounding box center [502, 242] width 421 height 128
drag, startPoint x: 390, startPoint y: 232, endPoint x: 454, endPoint y: 234, distance: 64.0
click at [454, 234] on p "Jij hebt een combinatie van drie aanvullende voorkeursstijlen. Als verandergezi…" at bounding box center [502, 242] width 421 height 128
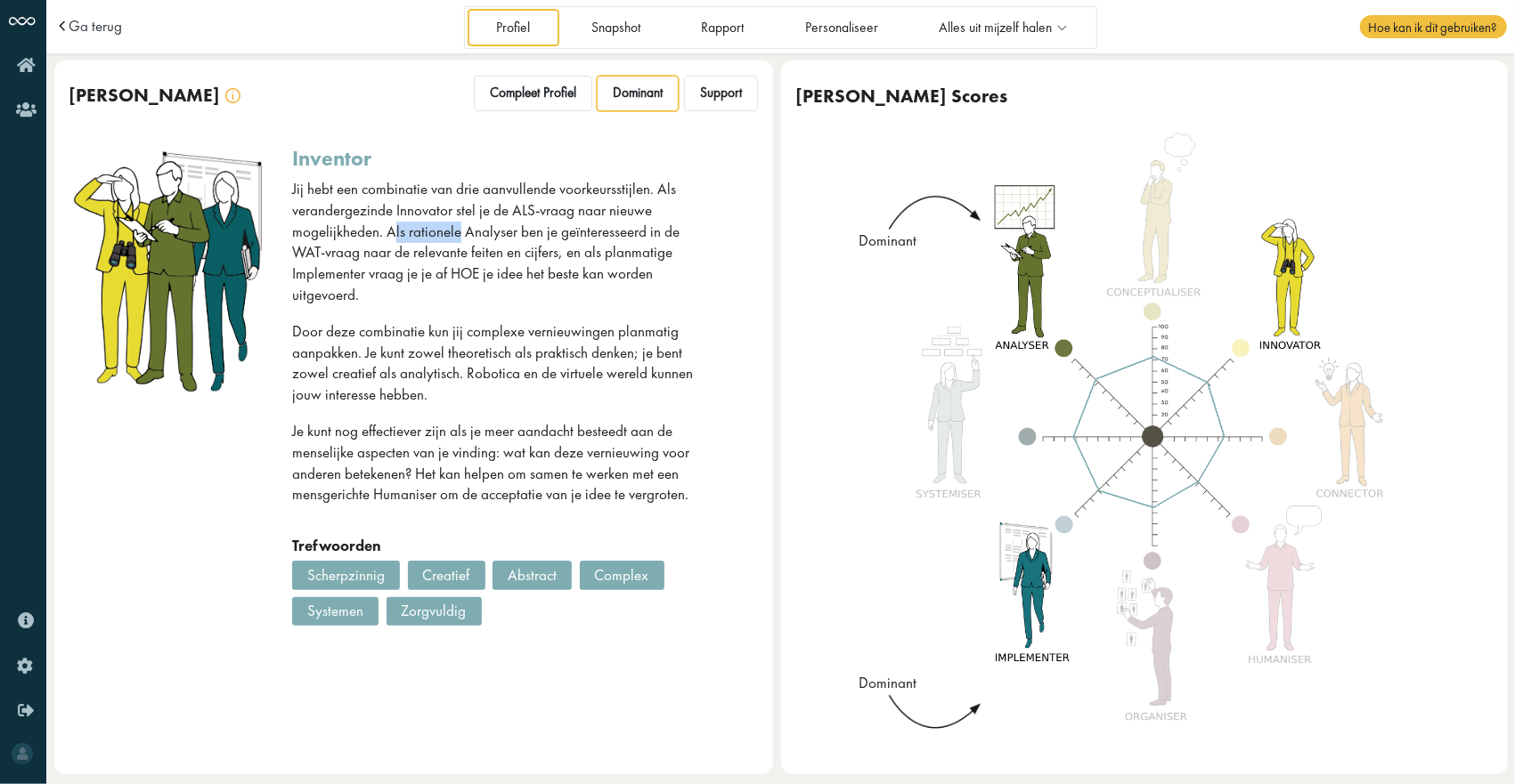
click at [454, 234] on p "Jij hebt een combinatie van drie aanvullende voorkeursstijlen. Als verandergezi…" at bounding box center [502, 242] width 421 height 128
drag, startPoint x: 397, startPoint y: 218, endPoint x: 483, endPoint y: 215, distance: 86.1
click at [483, 215] on p "Jij hebt een combinatie van drie aanvullende voorkeursstijlen. Als verandergezi…" at bounding box center [502, 242] width 421 height 128
drag, startPoint x: 367, startPoint y: 279, endPoint x: 499, endPoint y: 278, distance: 132.0
click at [499, 278] on p "Jij hebt een combinatie van drie aanvullende voorkeursstijlen. Als verandergezi…" at bounding box center [502, 242] width 421 height 128
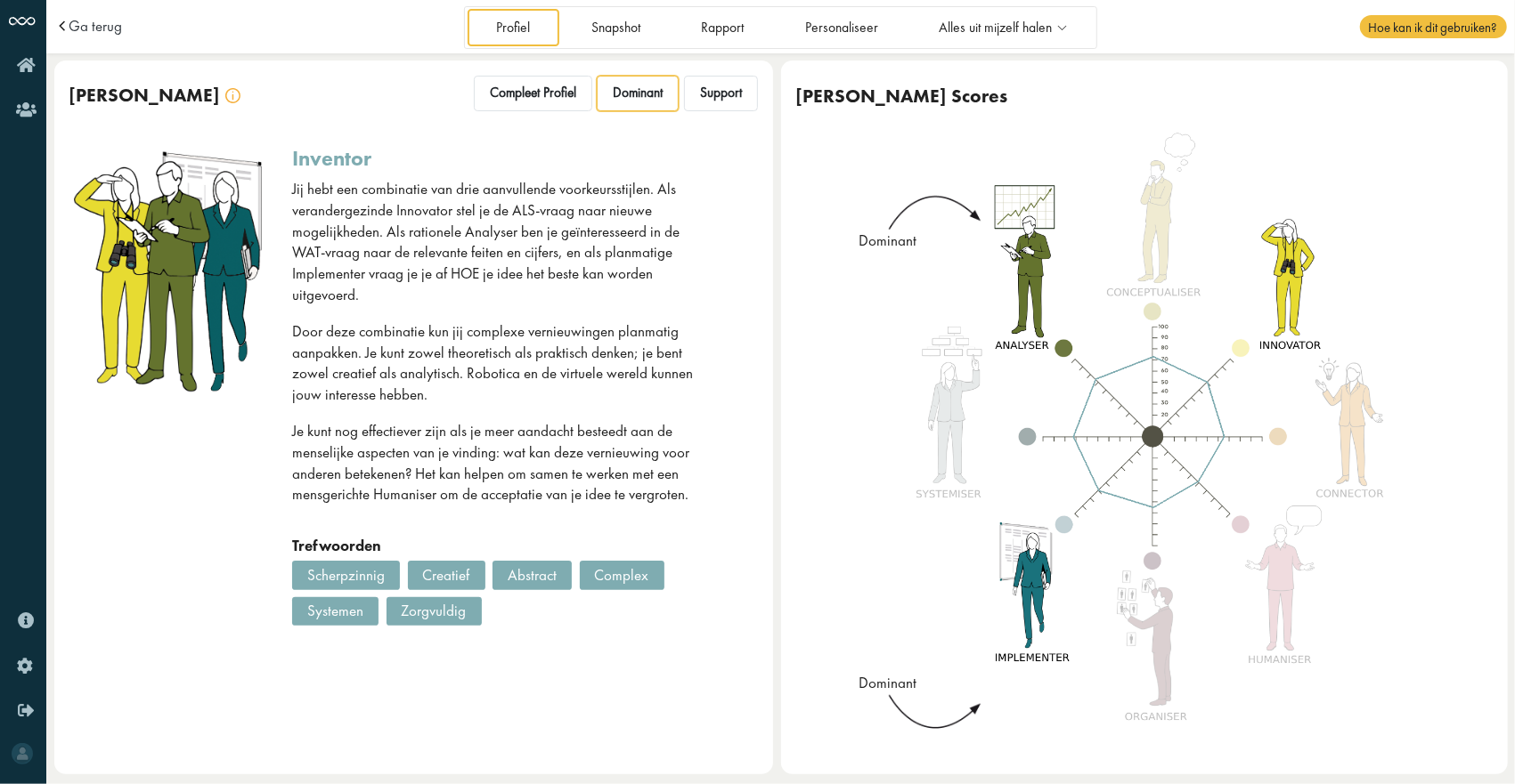
drag, startPoint x: 499, startPoint y: 278, endPoint x: 377, endPoint y: 328, distance: 131.8
click at [377, 328] on p "Door deze combinatie kun jij complexe vernieuwingen planmatig aanpakken. Je kun…" at bounding box center [502, 364] width 421 height 84
drag, startPoint x: 312, startPoint y: 316, endPoint x: 420, endPoint y: 316, distance: 108.0
click at [420, 321] on p "Door deze combinatie kun jij complexe vernieuwingen planmatig aanpakken. Je kun…" at bounding box center [502, 364] width 421 height 84
drag, startPoint x: 420, startPoint y: 316, endPoint x: 385, endPoint y: 317, distance: 35.0
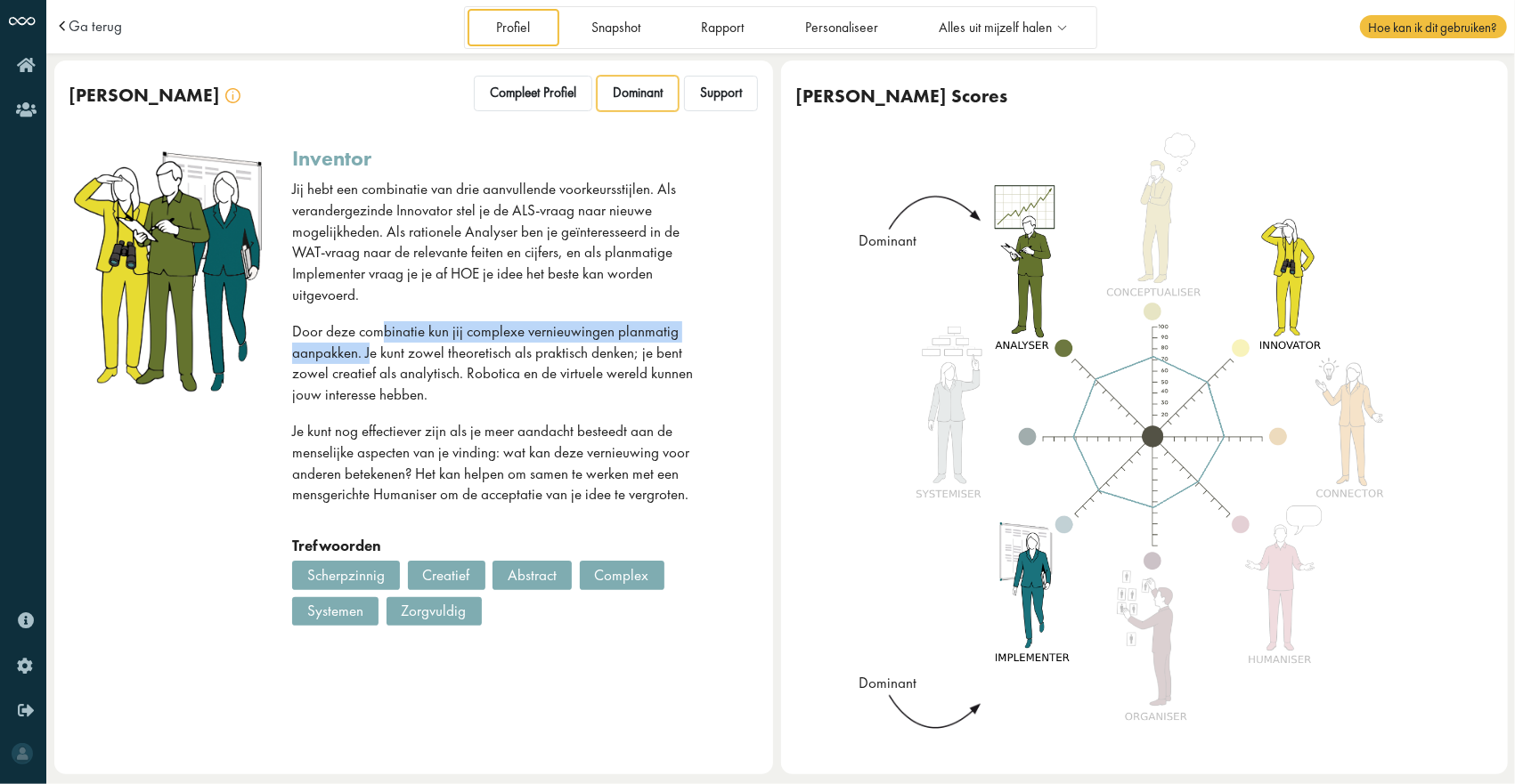
click at [385, 321] on p "Door deze combinatie kun jij complexe vernieuwingen planmatig aanpakken. Je kun…" at bounding box center [502, 364] width 421 height 84
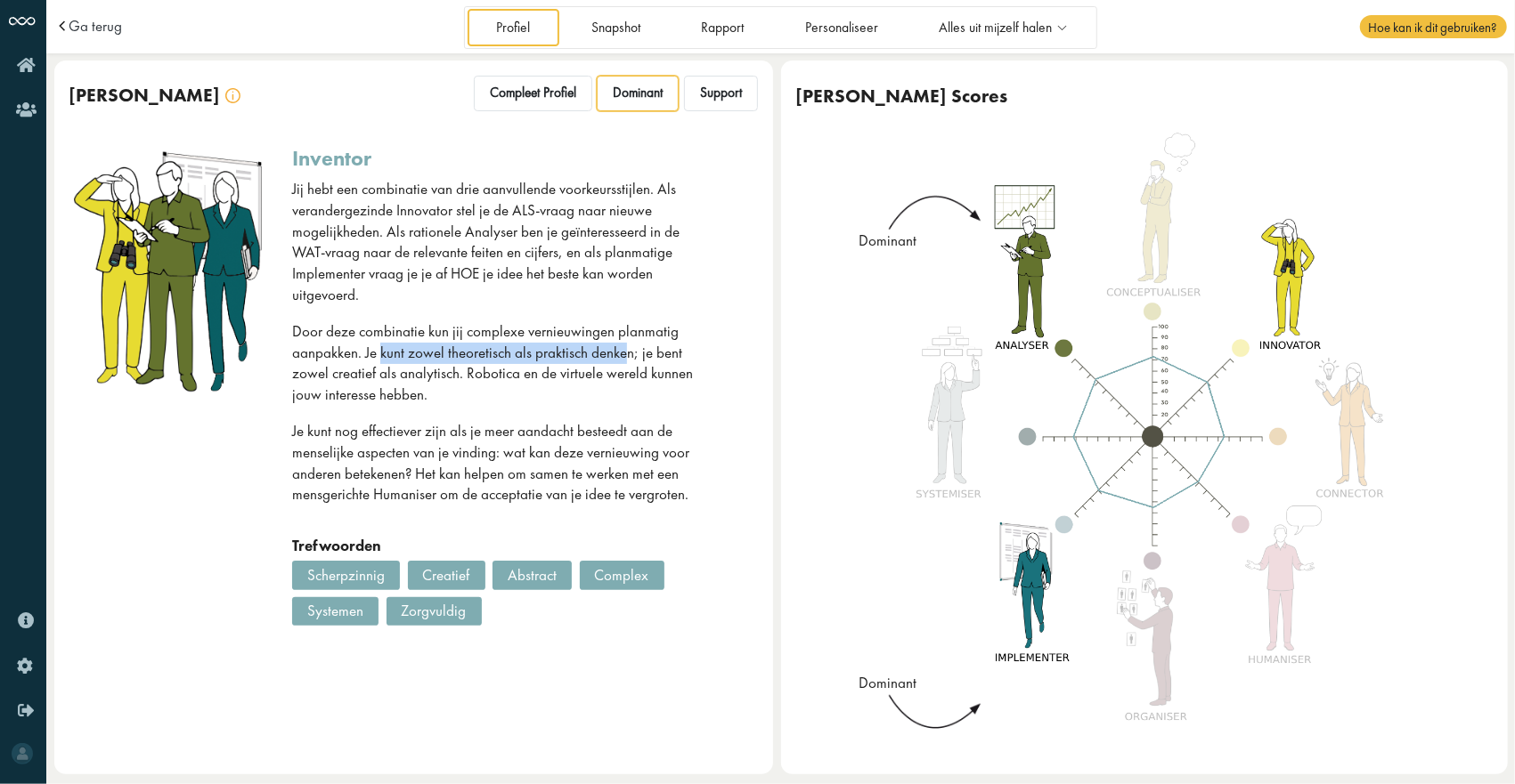
drag, startPoint x: 385, startPoint y: 317, endPoint x: 626, endPoint y: 339, distance: 242.0
click at [626, 339] on p "Door deze combinatie kun jij complexe vernieuwingen planmatig aanpakken. Je kun…" at bounding box center [502, 364] width 421 height 84
drag, startPoint x: 388, startPoint y: 355, endPoint x: 400, endPoint y: 355, distance: 12.0
click at [400, 355] on p "Door deze combinatie kun jij complexe vernieuwingen planmatig aanpakken. Je kun…" at bounding box center [502, 364] width 421 height 84
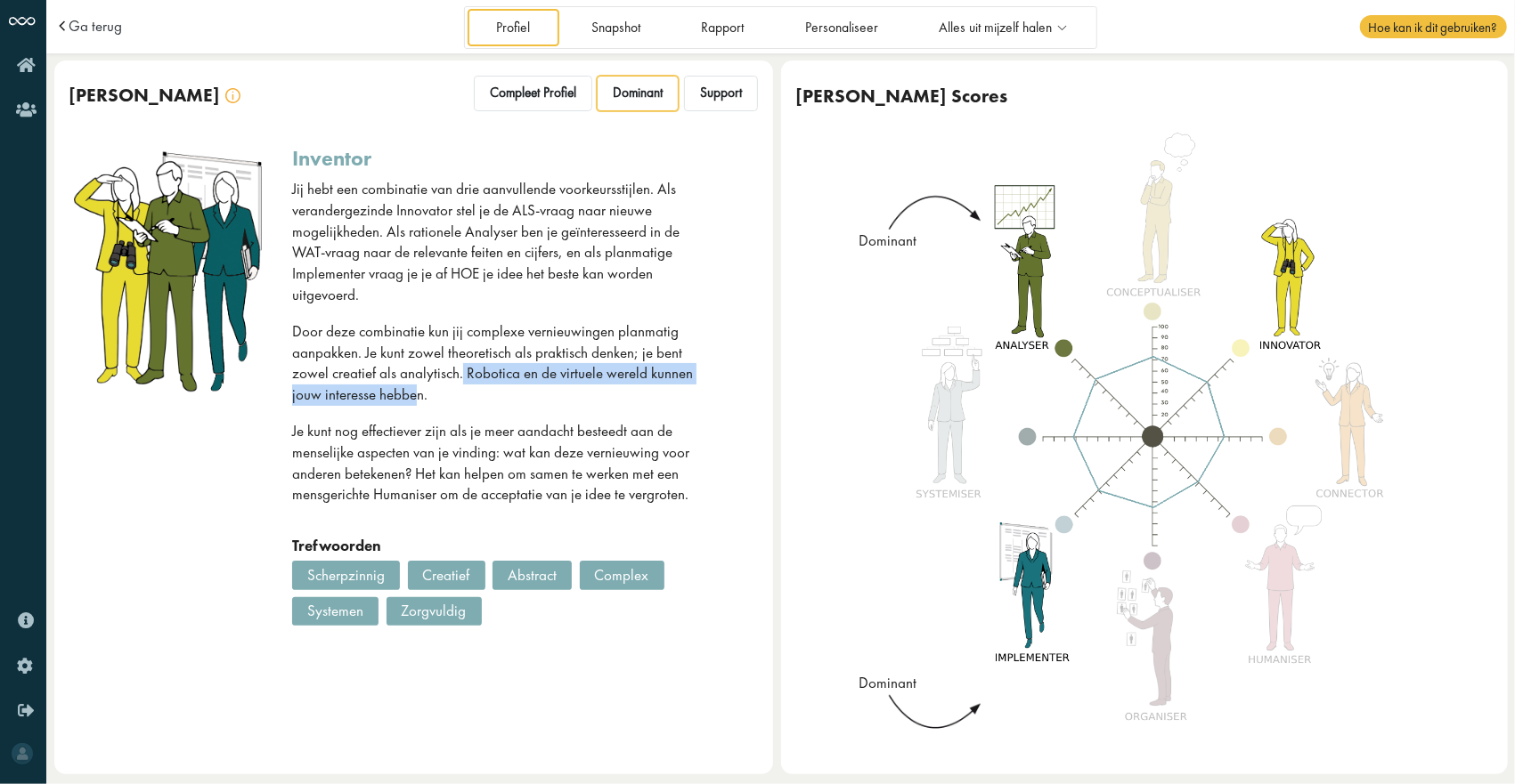
drag, startPoint x: 400, startPoint y: 355, endPoint x: 417, endPoint y: 371, distance: 23.3
click at [417, 371] on p "Door deze combinatie kun jij complexe vernieuwingen planmatig aanpakken. Je kun…" at bounding box center [502, 364] width 421 height 84
drag, startPoint x: 508, startPoint y: 433, endPoint x: 603, endPoint y: 435, distance: 95.0
click at [603, 435] on p "Je kunt nog effectiever zijn als je meer aandacht besteedt aan de menselijke as…" at bounding box center [502, 463] width 421 height 84
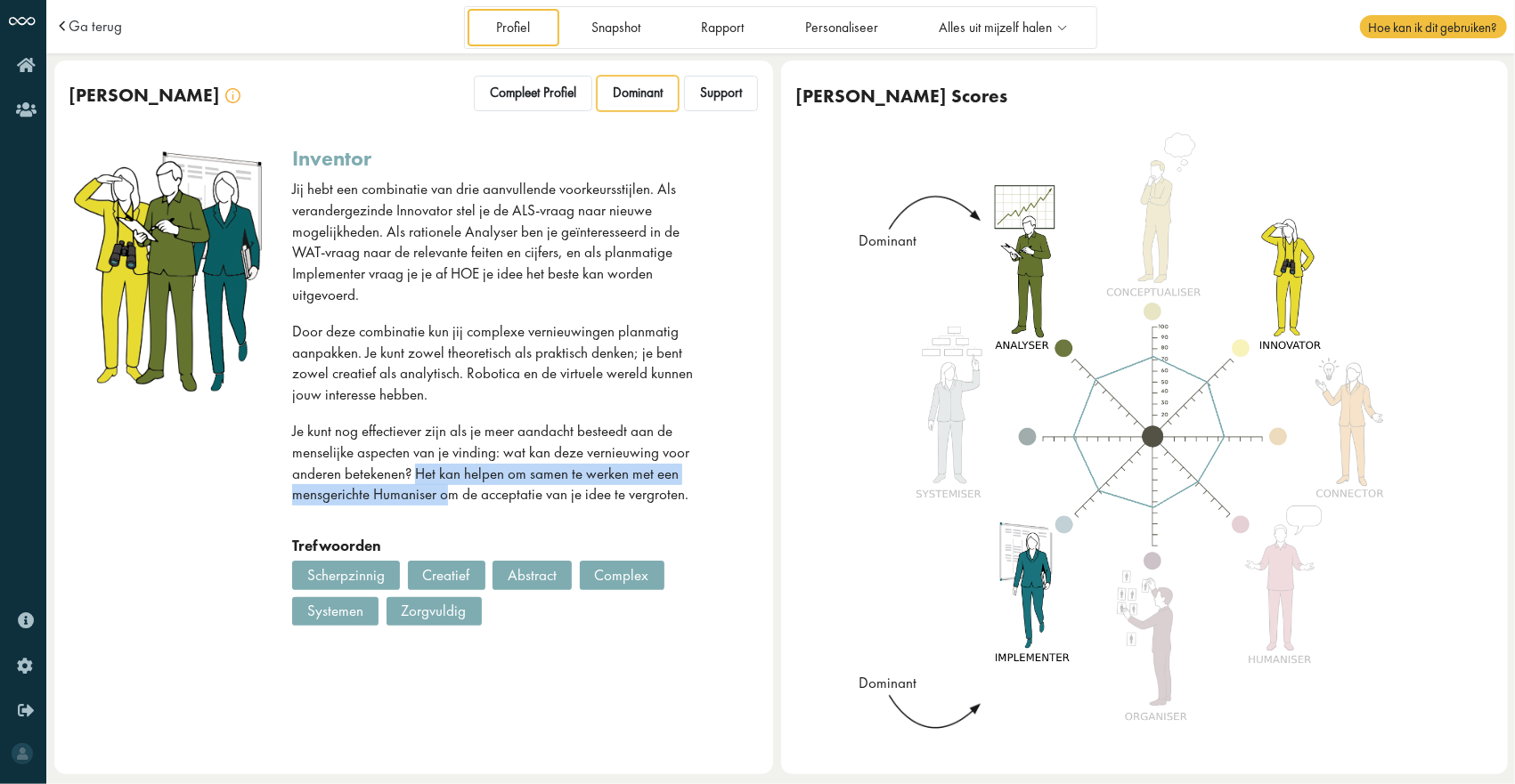
drag, startPoint x: 419, startPoint y: 456, endPoint x: 450, endPoint y: 475, distance: 36.4
click at [450, 475] on p "Je kunt nog effectiever zijn als je meer aandacht besteedt aan de menselijke as…" at bounding box center [502, 463] width 421 height 84
drag, startPoint x: 450, startPoint y: 475, endPoint x: 459, endPoint y: 480, distance: 10.3
click at [459, 480] on p "Je kunt nog effectiever zijn als je meer aandacht besteedt aan de menselijke as…" at bounding box center [502, 463] width 421 height 84
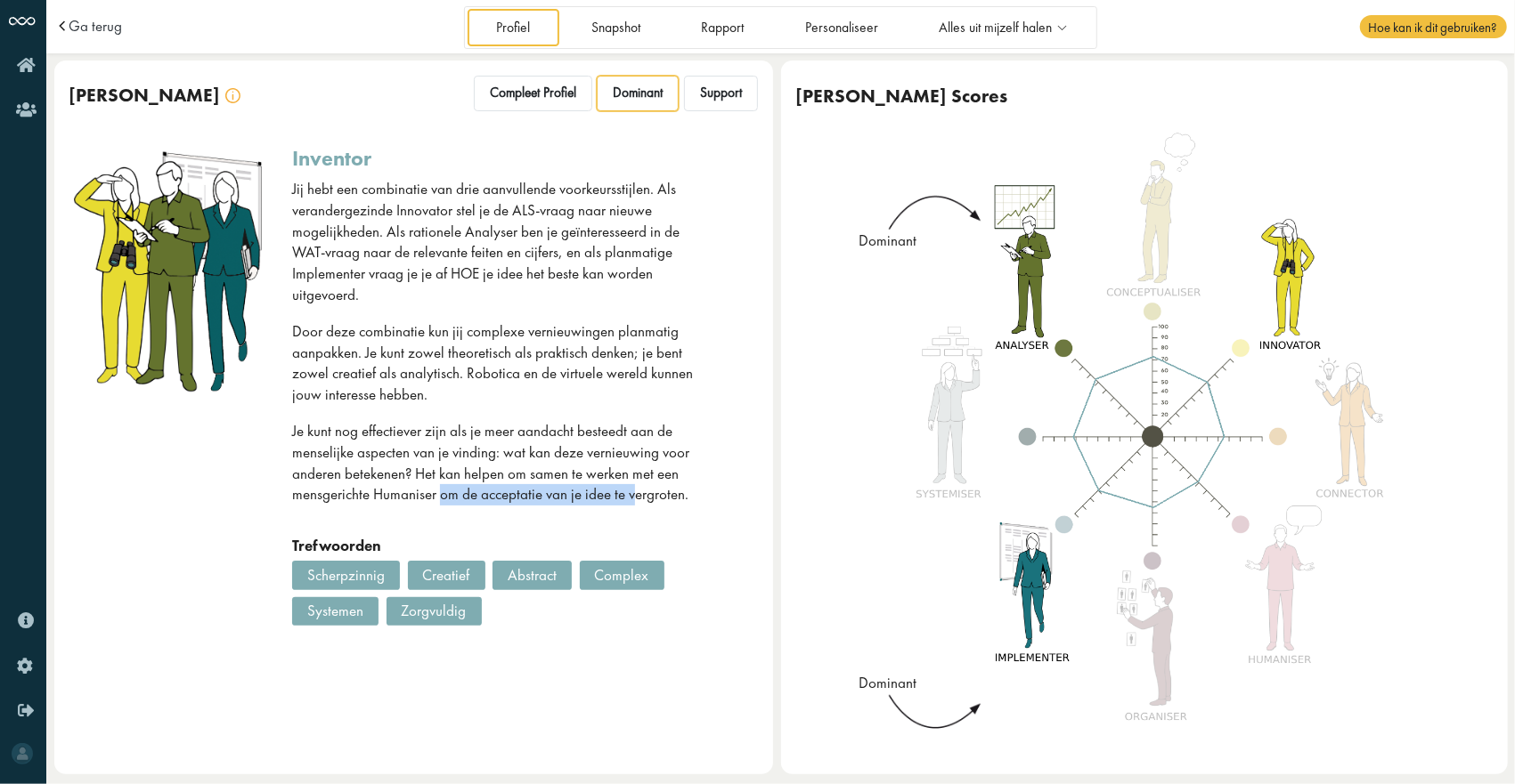
drag, startPoint x: 440, startPoint y: 480, endPoint x: 632, endPoint y: 478, distance: 192.0
click at [632, 478] on p "Je kunt nog effectiever zijn als je meer aandacht besteedt aan de menselijke as…" at bounding box center [502, 463] width 421 height 84
drag, startPoint x: 632, startPoint y: 478, endPoint x: 524, endPoint y: 482, distance: 108.1
click at [524, 482] on p "Je kunt nog effectiever zijn als je meer aandacht besteedt aan de menselijke as…" at bounding box center [502, 463] width 421 height 84
drag, startPoint x: 421, startPoint y: 456, endPoint x: 655, endPoint y: 479, distance: 235.1
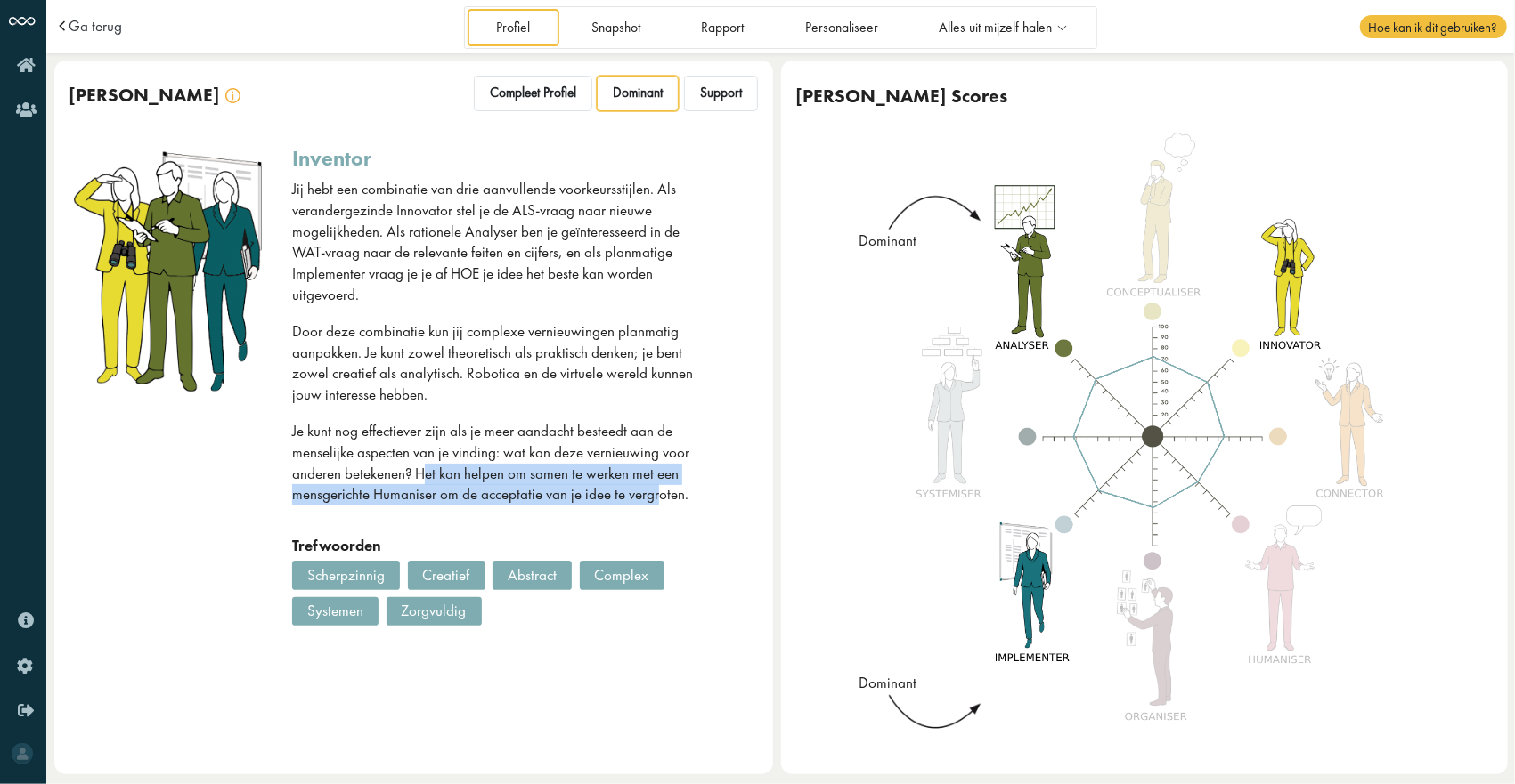
click at [655, 479] on p "Je kunt nog effectiever zijn als je meer aandacht besteedt aan de menselijke as…" at bounding box center [502, 463] width 421 height 84
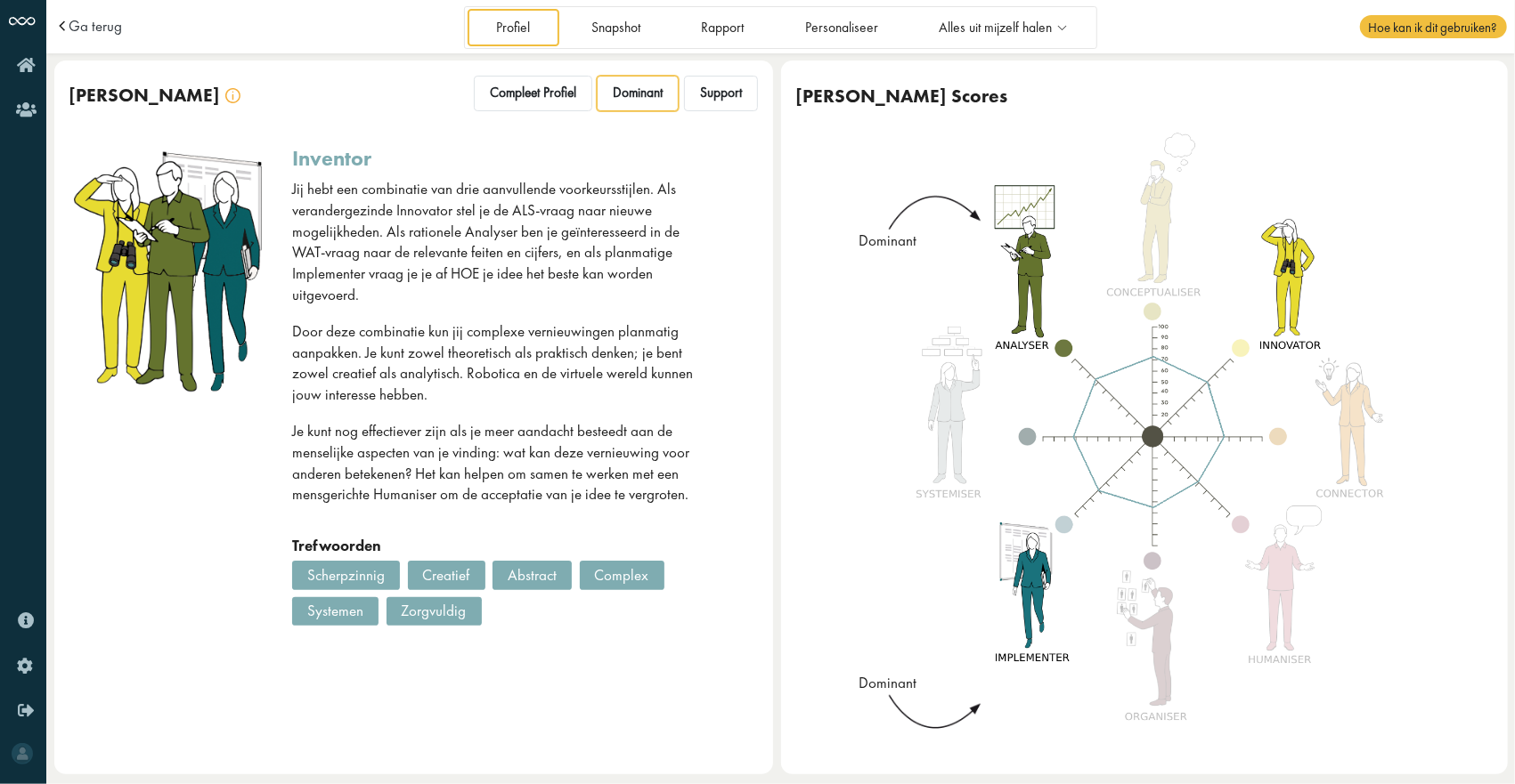
click at [350, 560] on div "Scherpzinnig" at bounding box center [346, 575] width 108 height 29
click at [427, 560] on div "Creatief" at bounding box center [446, 575] width 78 height 29
click at [517, 560] on div "Abstract" at bounding box center [532, 575] width 80 height 29
click at [712, 96] on span "Support" at bounding box center [721, 93] width 42 height 17
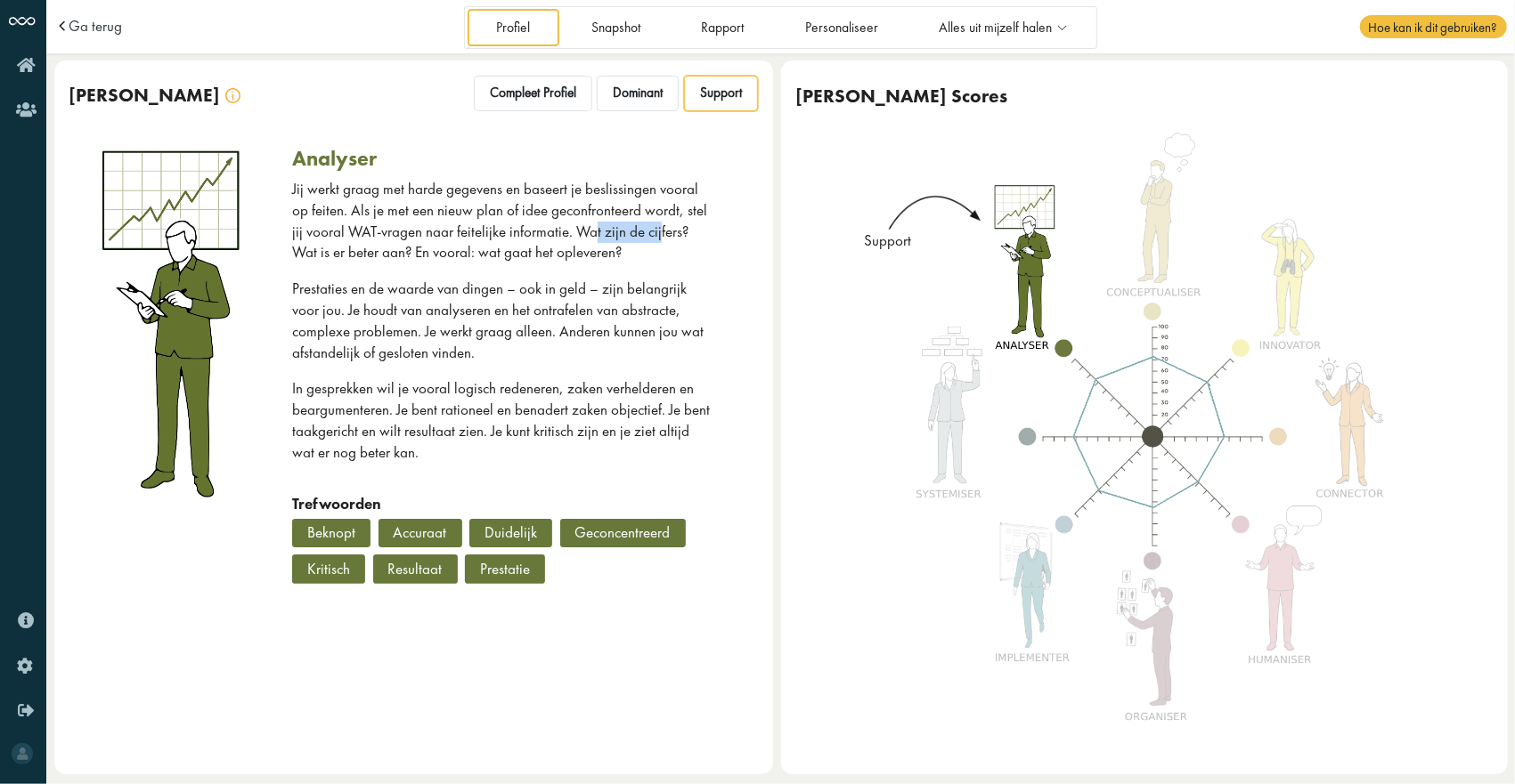
drag, startPoint x: 593, startPoint y: 232, endPoint x: 657, endPoint y: 235, distance: 64.1
click at [657, 235] on p "Jij werkt graag met harde gegevens en baseert je beslissingen vooral op feiten.…" at bounding box center [502, 221] width 421 height 84
drag, startPoint x: 516, startPoint y: 290, endPoint x: 572, endPoint y: 290, distance: 56.0
click at [572, 290] on p "Prestaties en de waarde van dingen – ook in geld – zijn belangrijk voor jou. Je…" at bounding box center [502, 321] width 421 height 84
drag, startPoint x: 572, startPoint y: 290, endPoint x: 363, endPoint y: 312, distance: 210.2
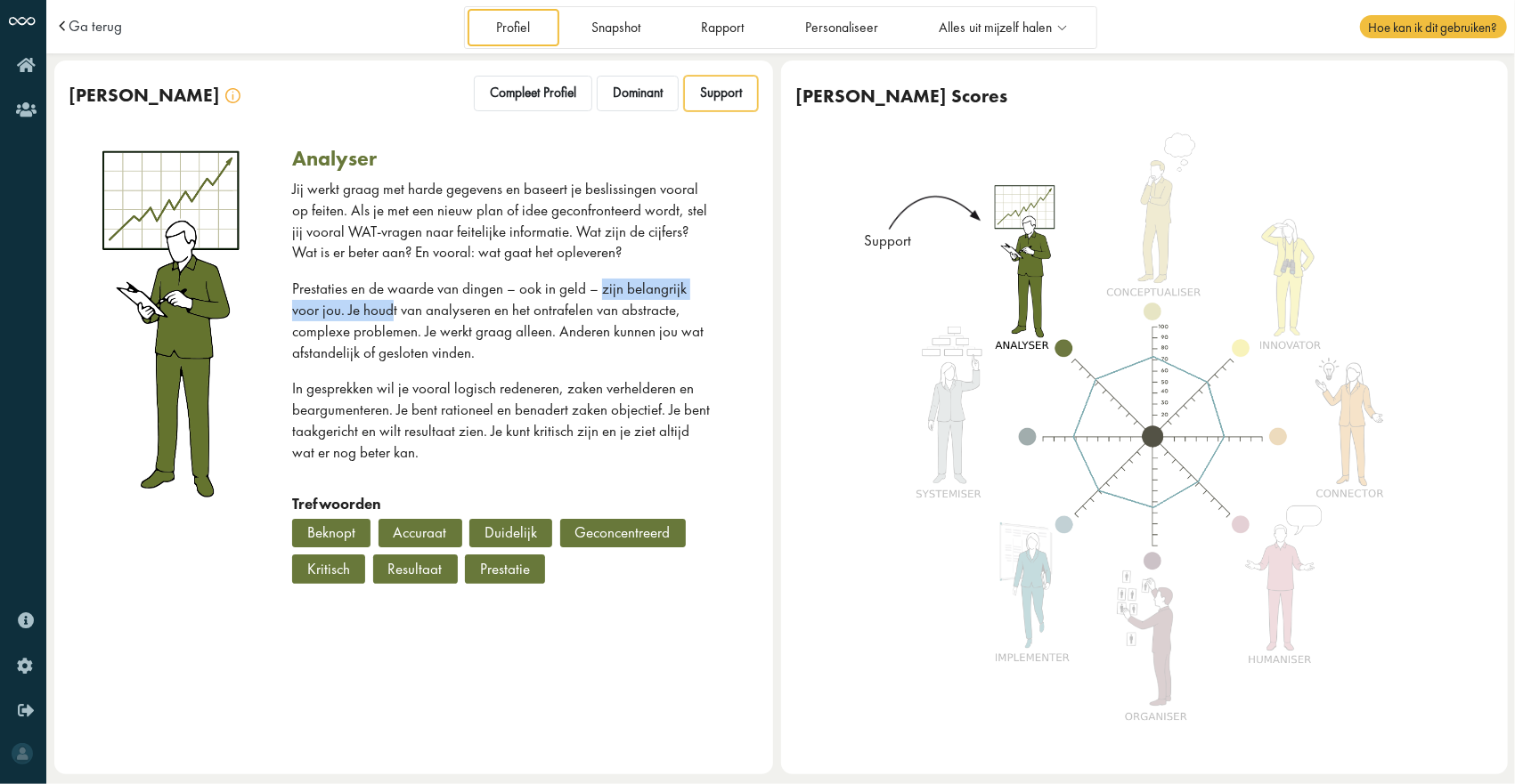
click at [363, 312] on p "Prestaties en de waarde van dingen – ook in geld – zijn belangrijk voor jou. Je…" at bounding box center [502, 321] width 421 height 84
click at [364, 313] on p "Prestaties en de waarde van dingen – ook in geld – zijn belangrijk voor jou. Je…" at bounding box center [502, 321] width 421 height 84
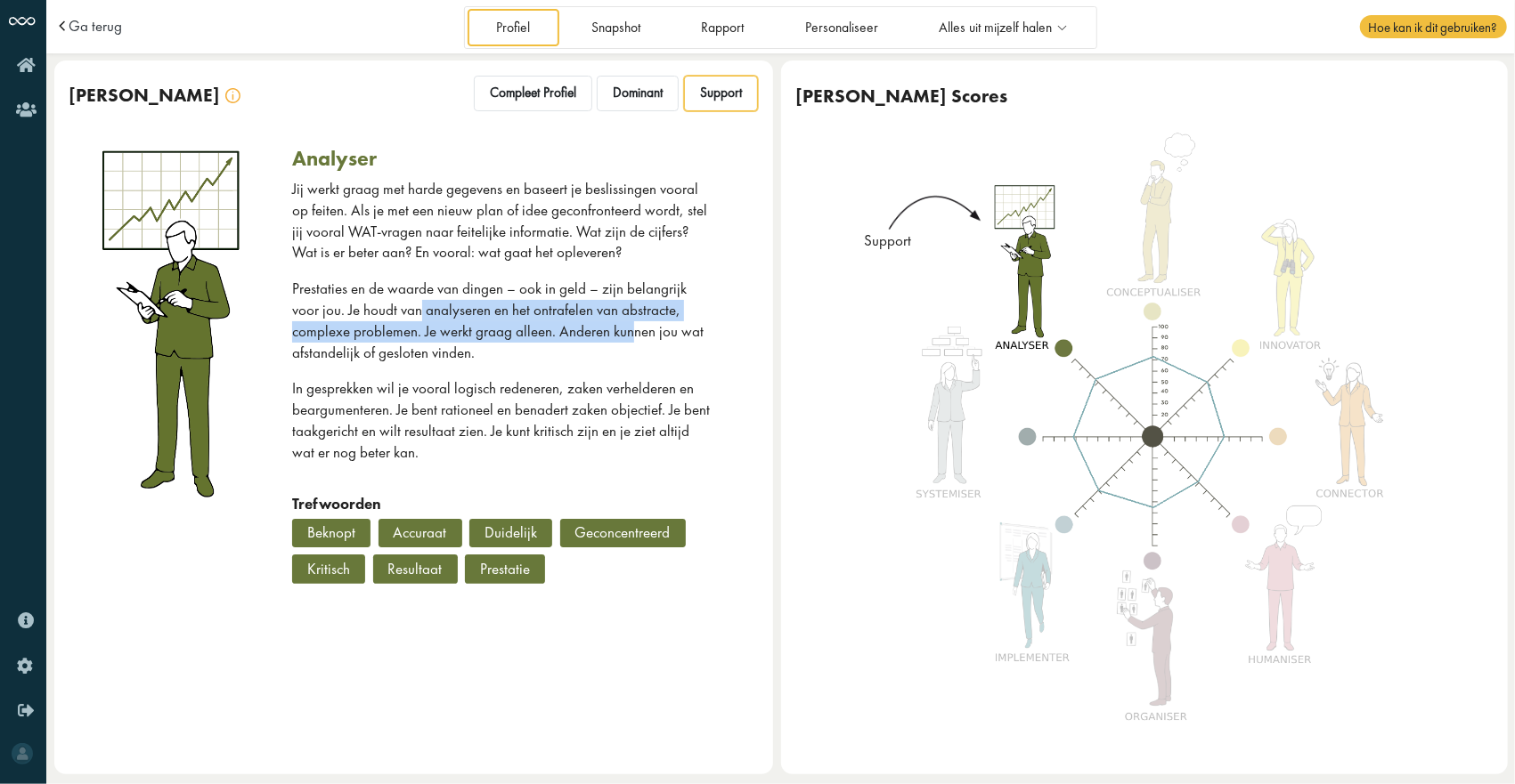
drag, startPoint x: 387, startPoint y: 313, endPoint x: 570, endPoint y: 325, distance: 183.4
click at [570, 325] on p "Prestaties en de waarde van dingen – ook in geld – zijn belangrijk voor jou. Je…" at bounding box center [502, 321] width 421 height 84
drag, startPoint x: 570, startPoint y: 325, endPoint x: 581, endPoint y: 316, distance: 14.2
click at [581, 316] on p "Prestaties en de waarde van dingen – ook in geld – zijn belangrijk voor jou. Je…" at bounding box center [502, 321] width 421 height 84
click at [585, 311] on p "Prestaties en de waarde van dingen – ook in geld – zijn belangrijk voor jou. Je…" at bounding box center [502, 321] width 421 height 84
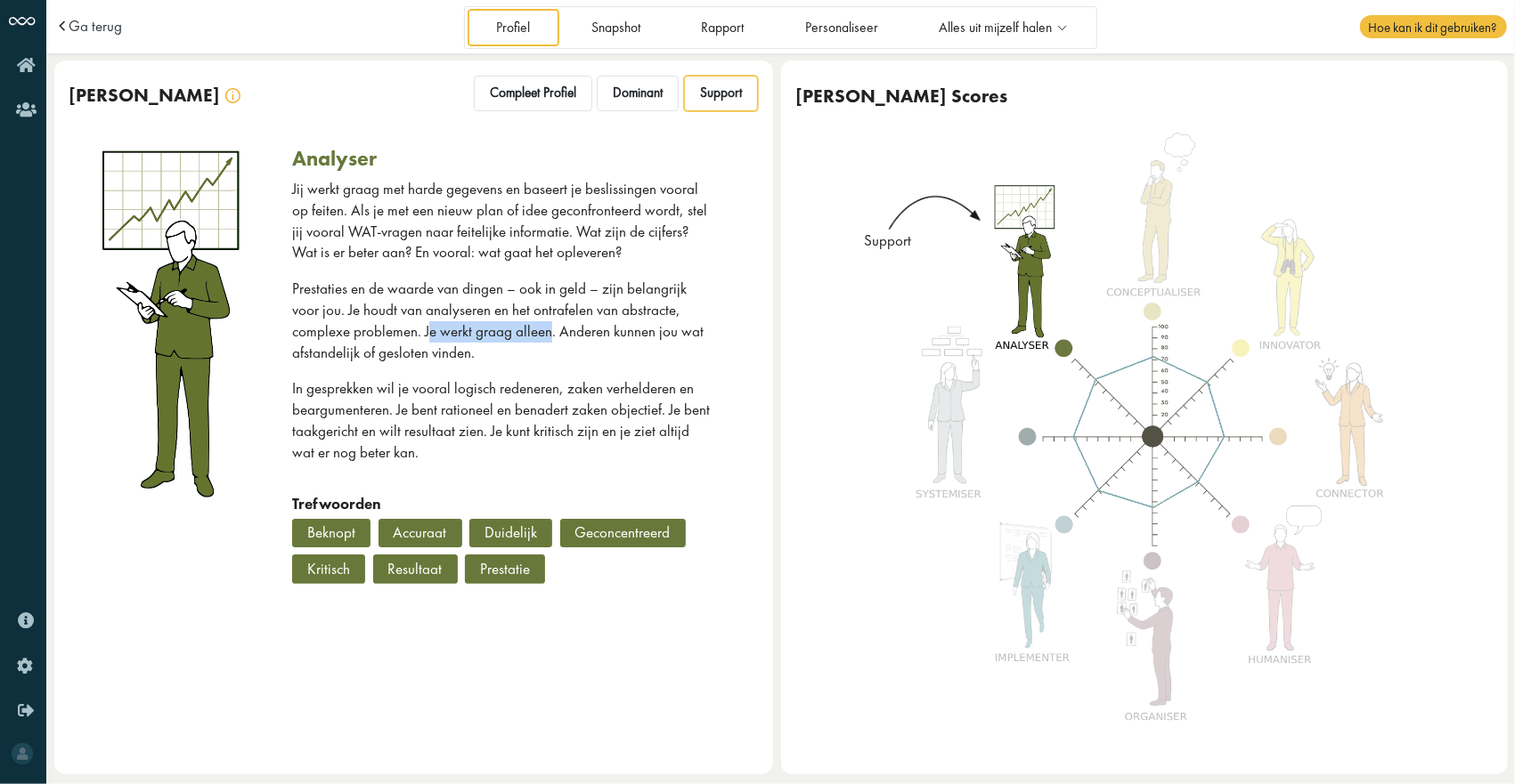
drag, startPoint x: 490, startPoint y: 331, endPoint x: 369, endPoint y: 338, distance: 121.2
click at [369, 338] on p "Prestaties en de waarde van dingen – ook in geld – zijn belangrijk voor jou. Je…" at bounding box center [502, 321] width 421 height 84
click at [361, 338] on p "Prestaties en de waarde van dingen – ook in geld – zijn belangrijk voor jou. Je…" at bounding box center [502, 321] width 421 height 84
drag, startPoint x: 362, startPoint y: 336, endPoint x: 488, endPoint y: 334, distance: 126.0
click at [488, 334] on p "Prestaties en de waarde van dingen – ook in geld – zijn belangrijk voor jou. Je…" at bounding box center [502, 321] width 421 height 84
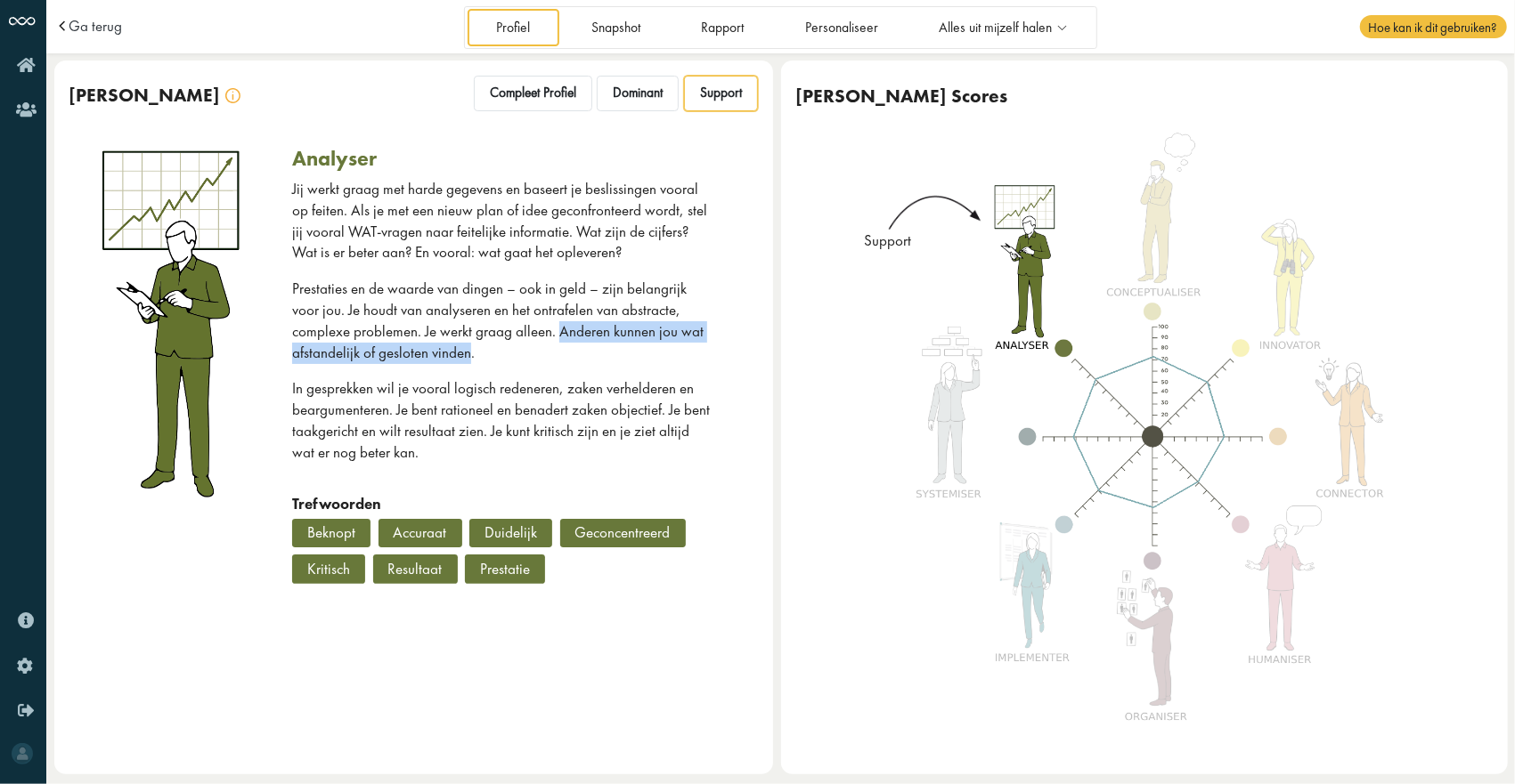
drag, startPoint x: 400, startPoint y: 352, endPoint x: 498, endPoint y: 335, distance: 99.5
click at [498, 335] on p "Prestaties en de waarde van dingen – ook in geld – zijn belangrijk voor jou. Je…" at bounding box center [502, 321] width 421 height 84
click at [632, 37] on link "Snapshot" at bounding box center [614, 27] width 107 height 36
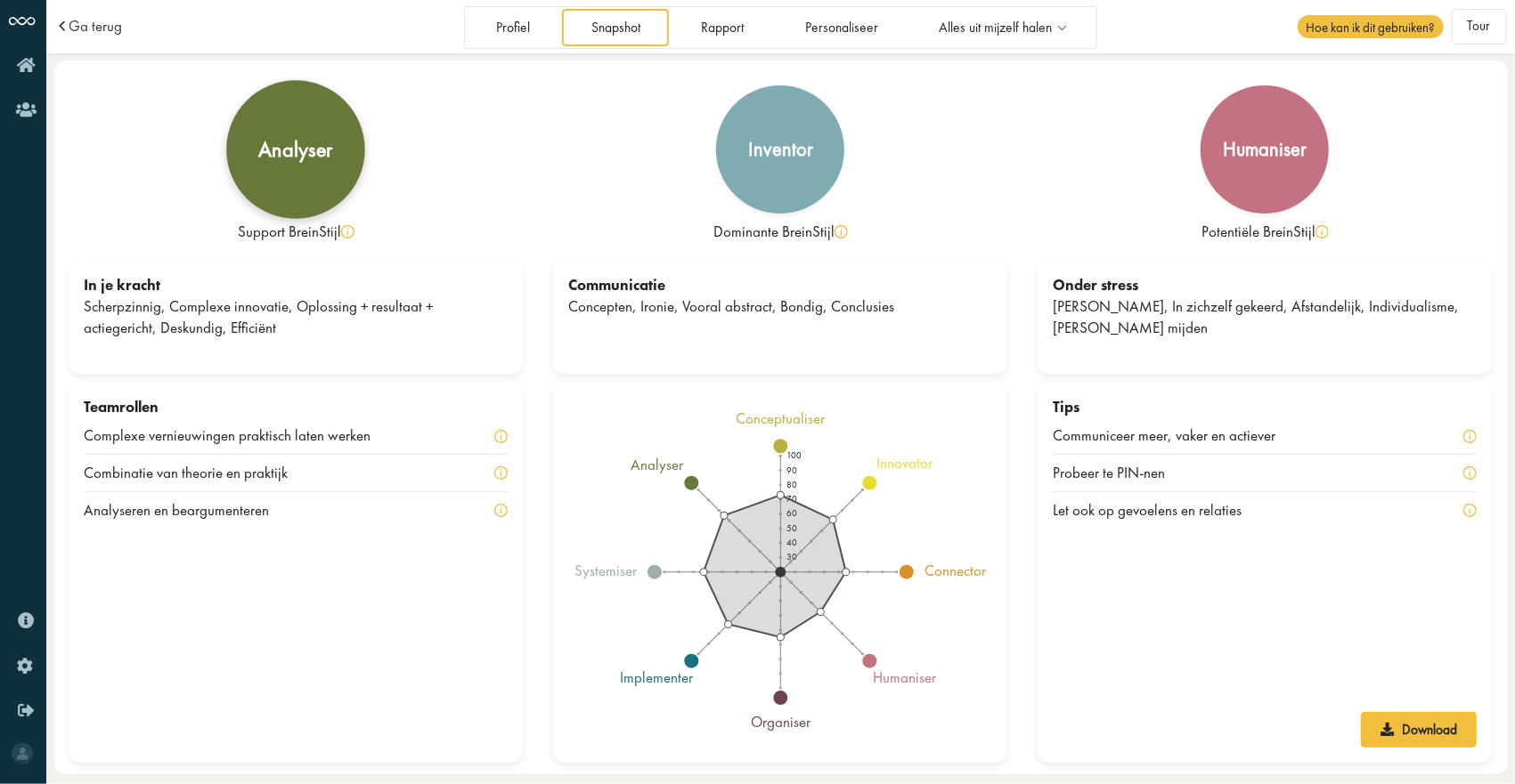
click at [303, 167] on div "analyser" at bounding box center [297, 150] width 139 height 139
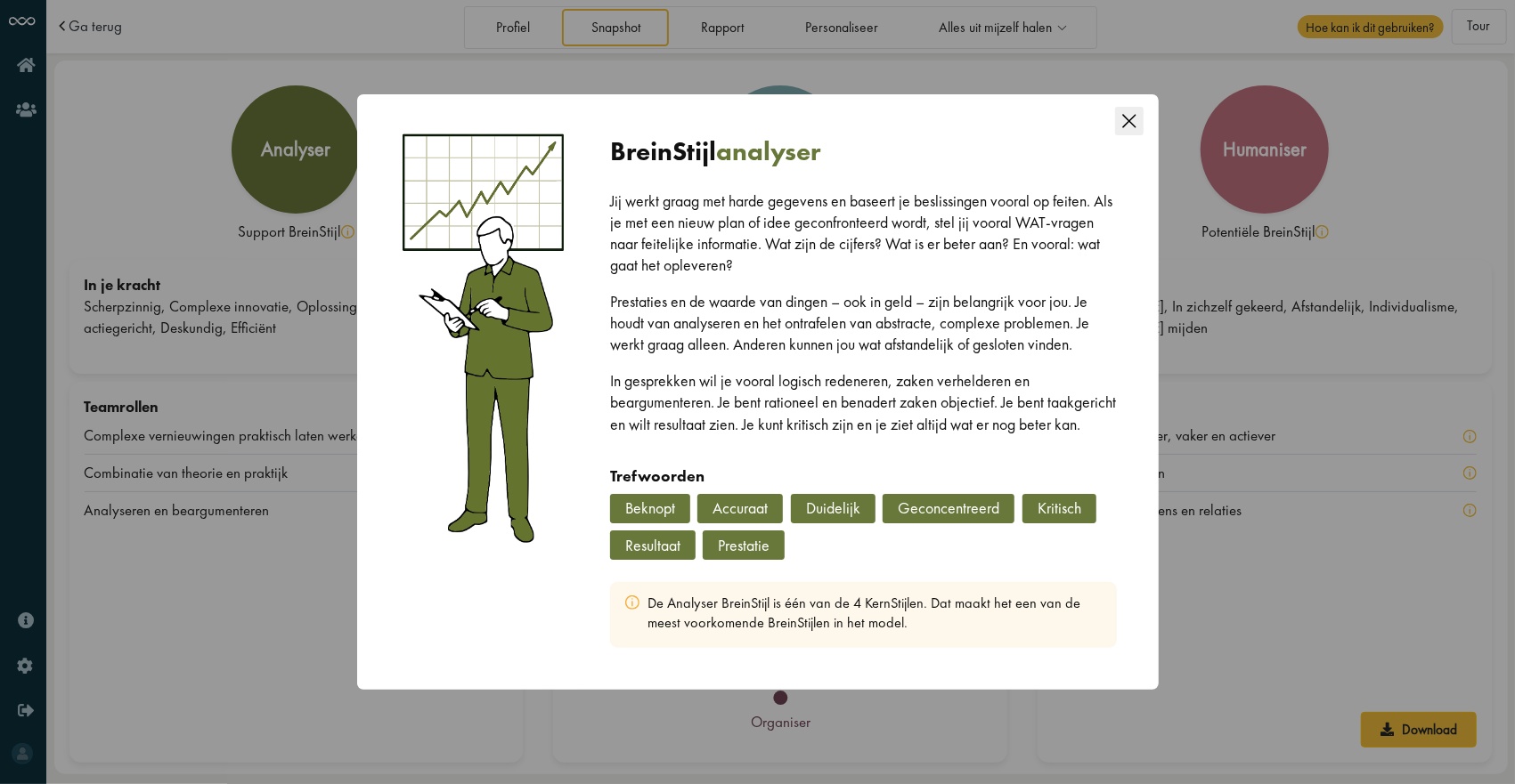
click at [1129, 112] on icon "Close this dialog" at bounding box center [1130, 121] width 29 height 29
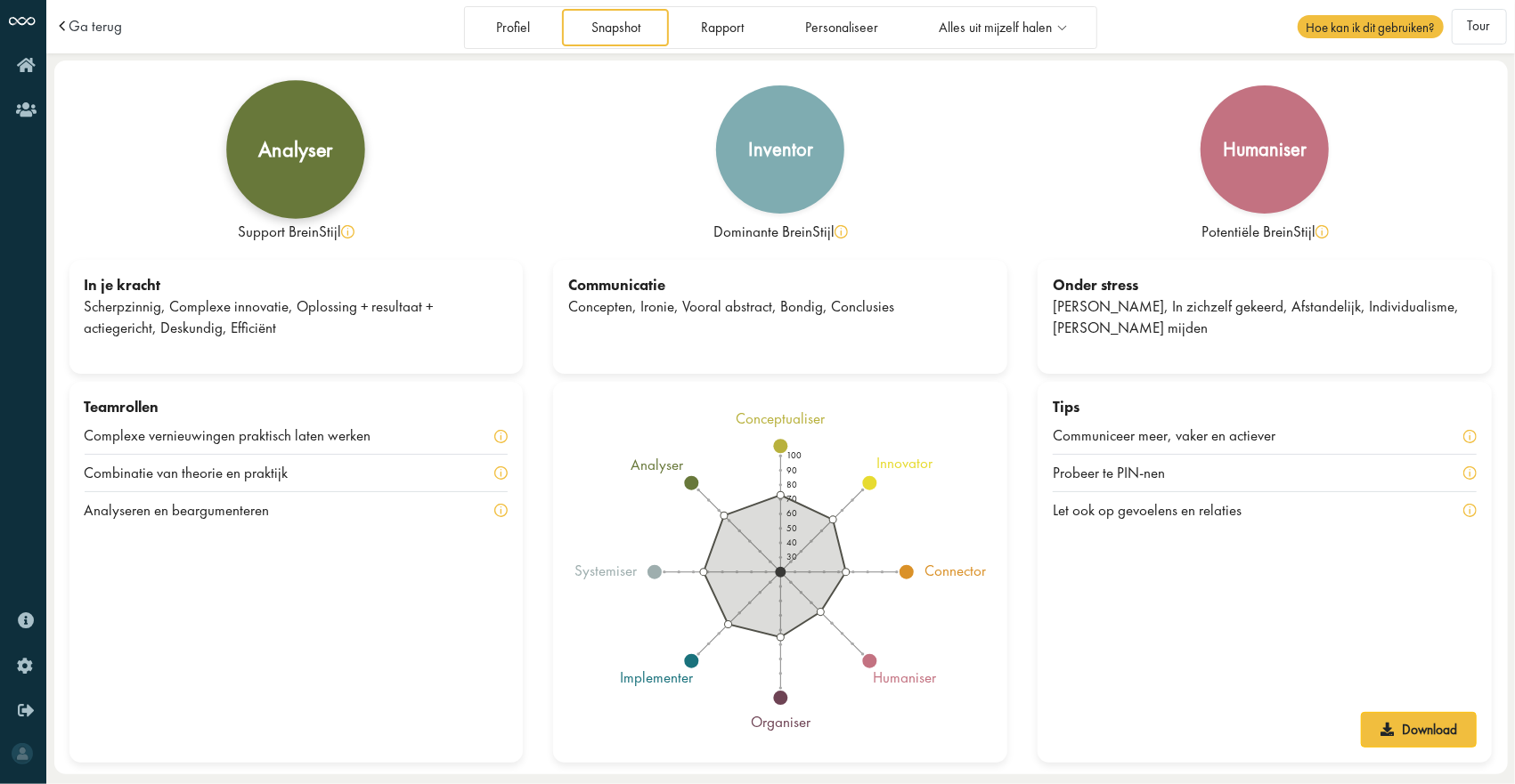
click at [311, 158] on div "analyser" at bounding box center [296, 150] width 75 height 21
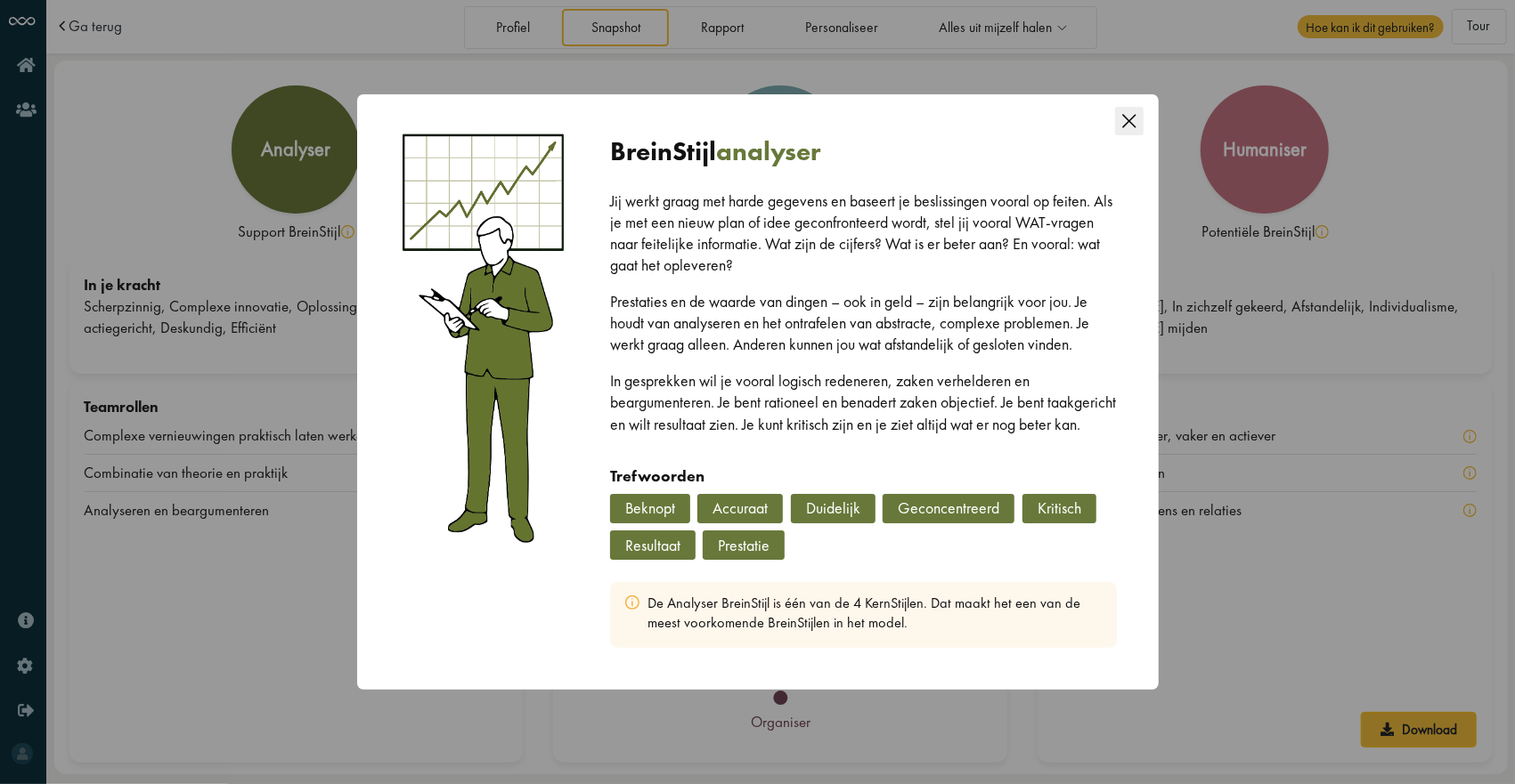
click at [1116, 121] on icon "Close this dialog" at bounding box center [1130, 121] width 29 height 29
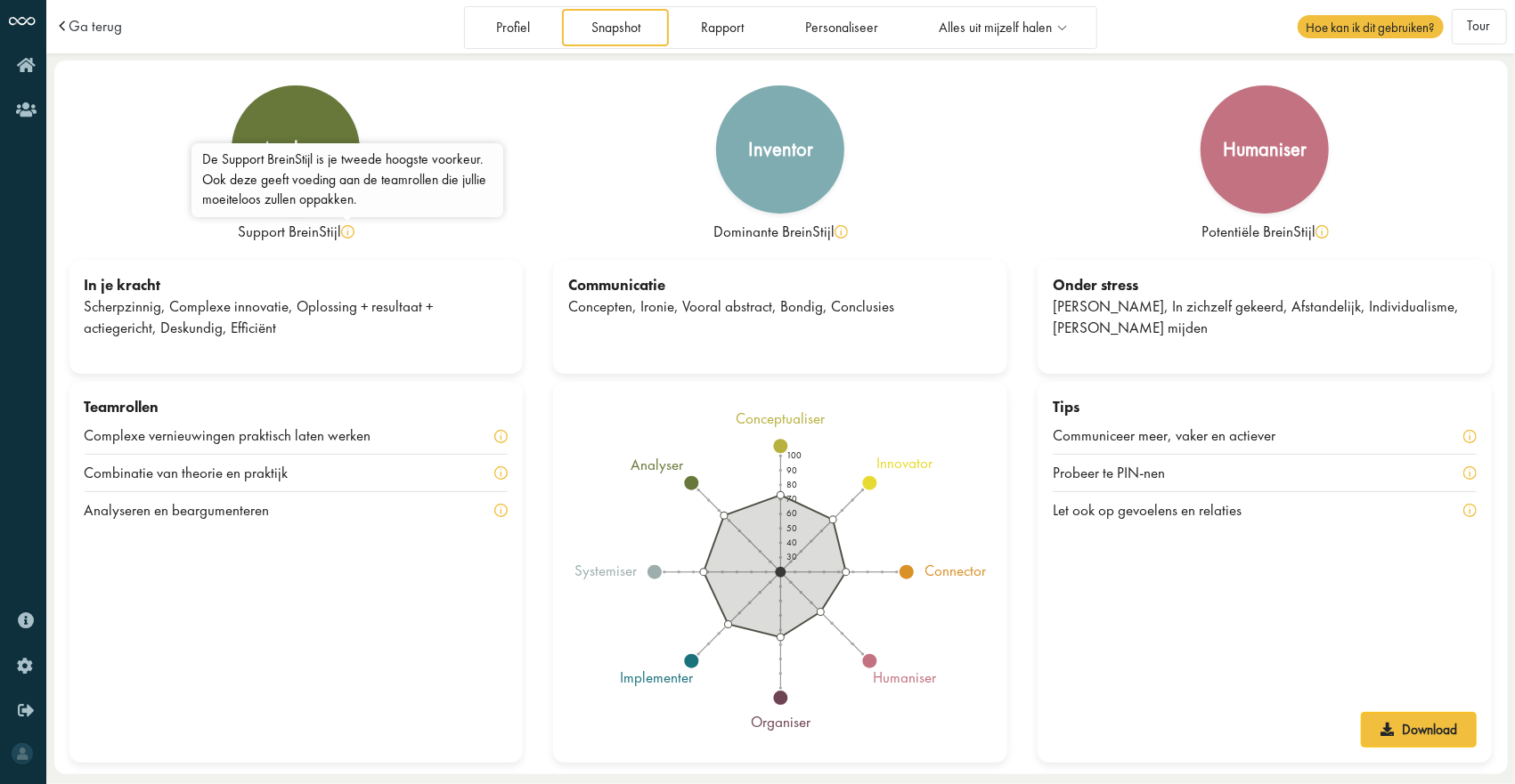
click at [350, 236] on img at bounding box center [348, 232] width 13 height 13
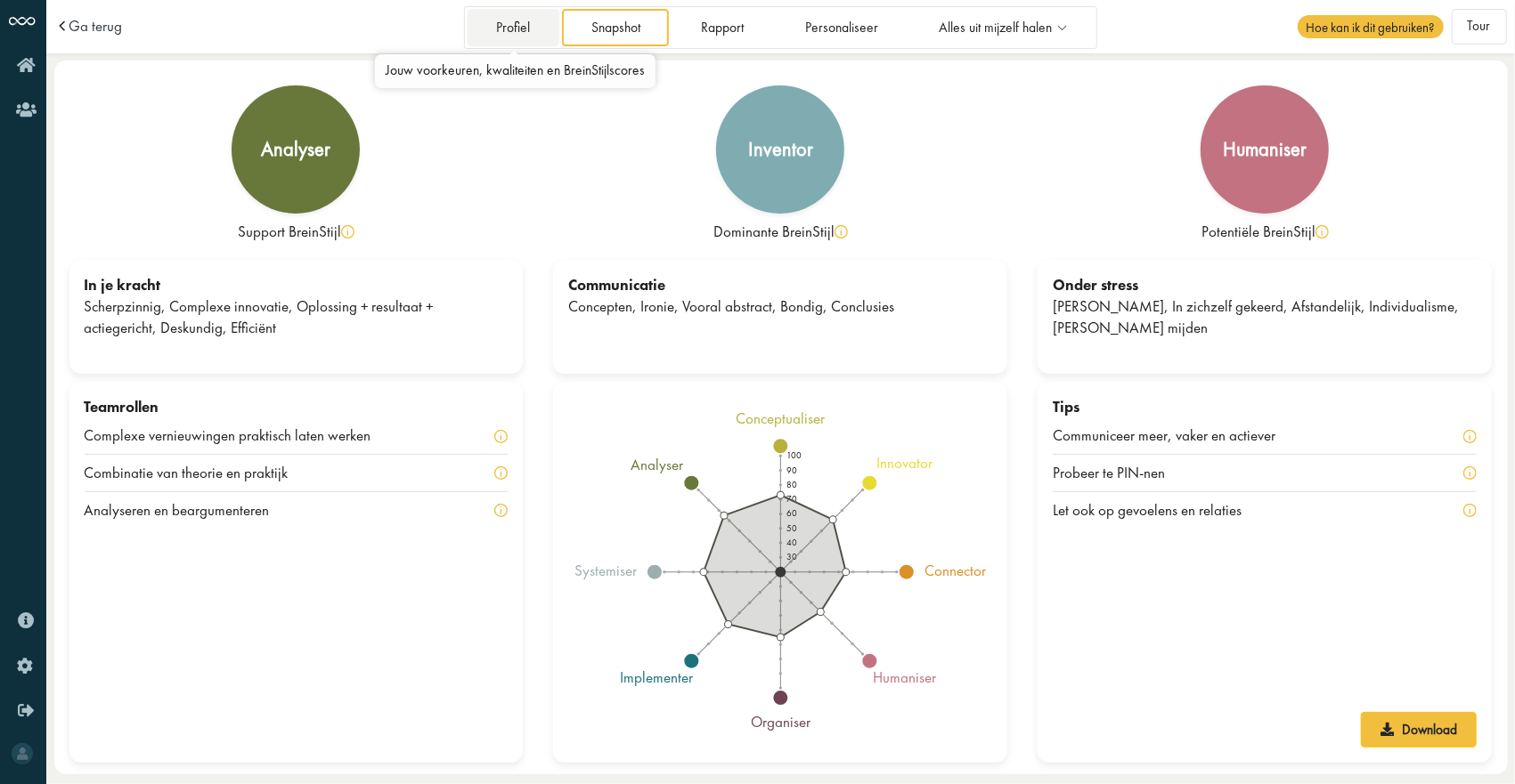
click at [531, 36] on link "Profiel" at bounding box center [514, 27] width 92 height 36
